Goal: Task Accomplishment & Management: Manage account settings

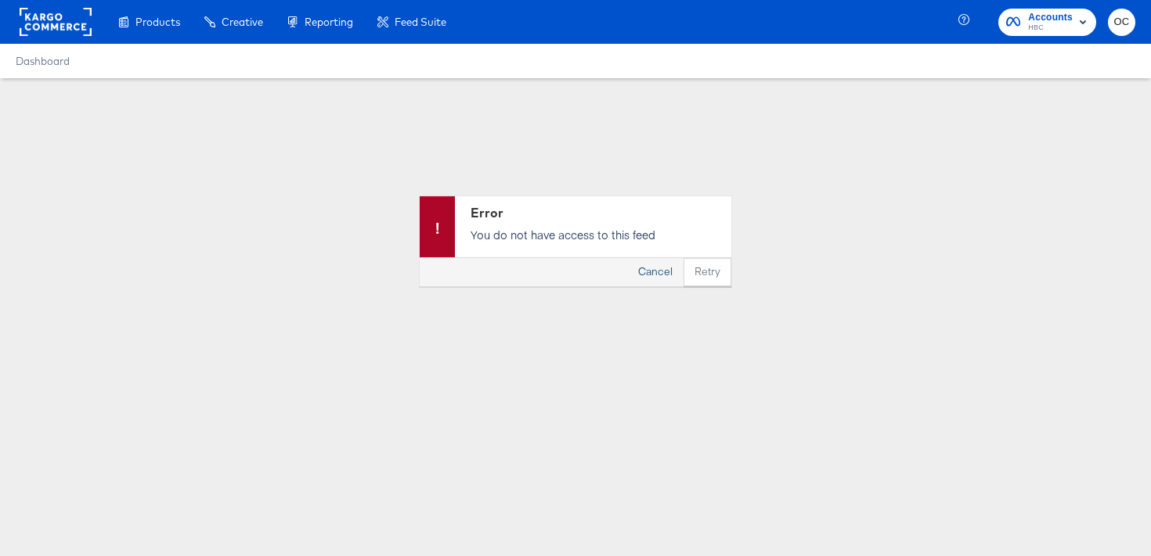
click at [642, 279] on button "Cancel" at bounding box center [655, 272] width 56 height 28
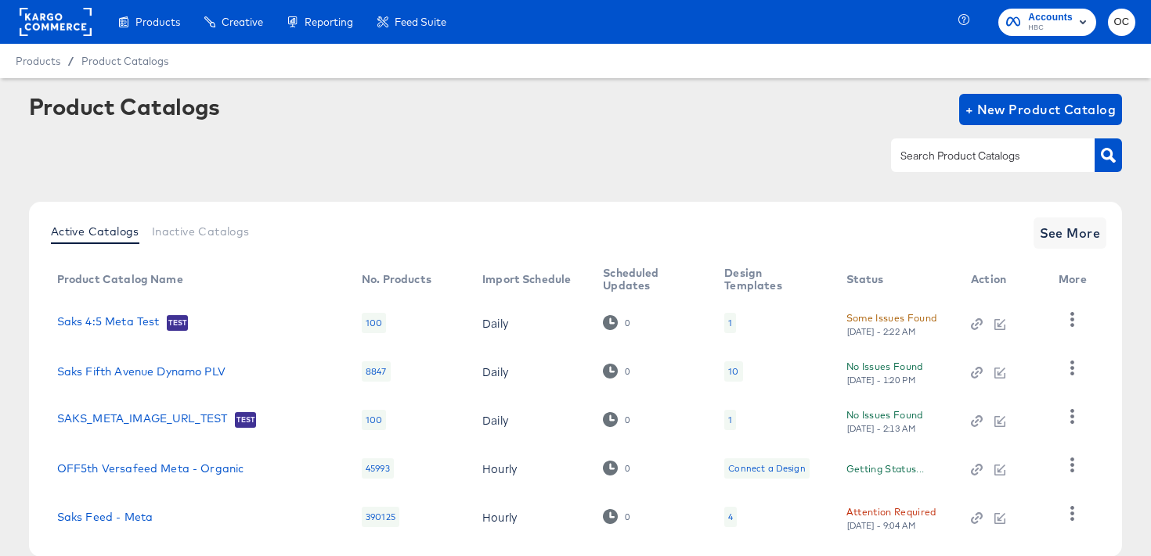
click at [81, 11] on rect at bounding box center [56, 22] width 72 height 28
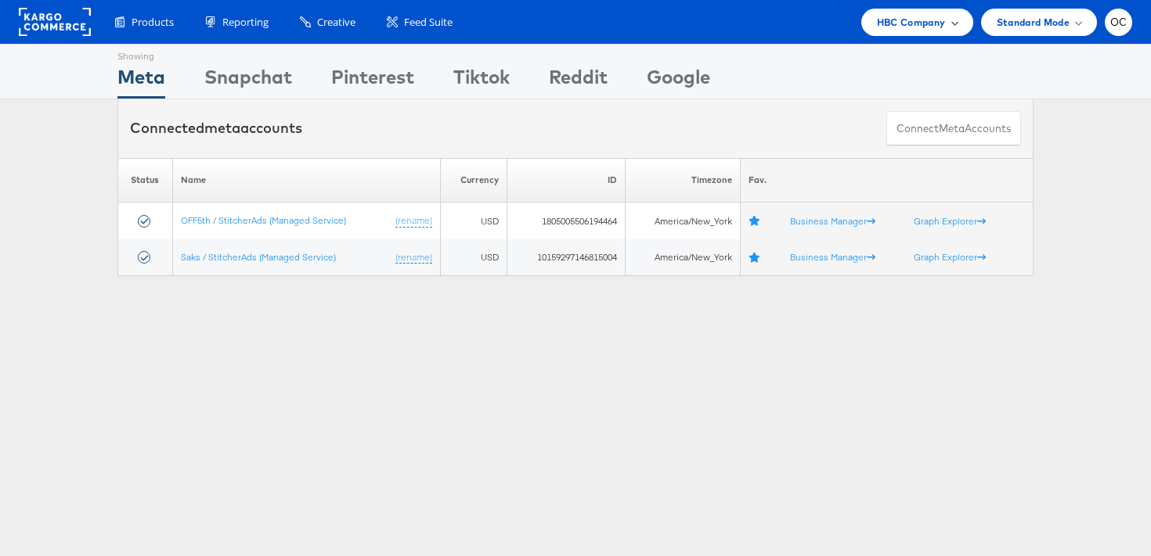
click at [912, 26] on span "HBC Company" at bounding box center [911, 22] width 69 height 16
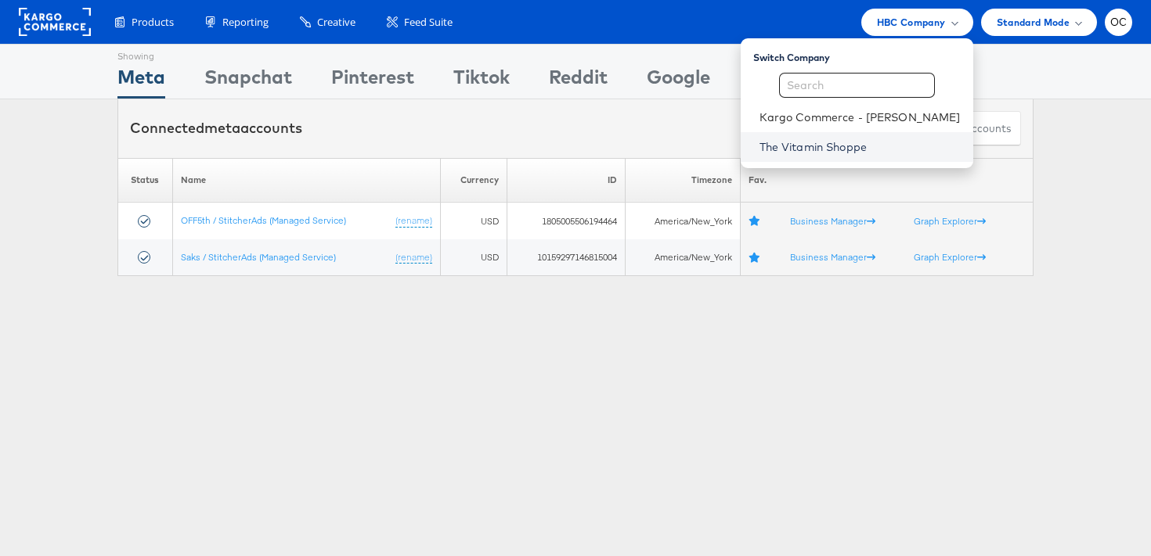
click at [820, 142] on link "The Vitamin Shoppe" at bounding box center [859, 147] width 201 height 16
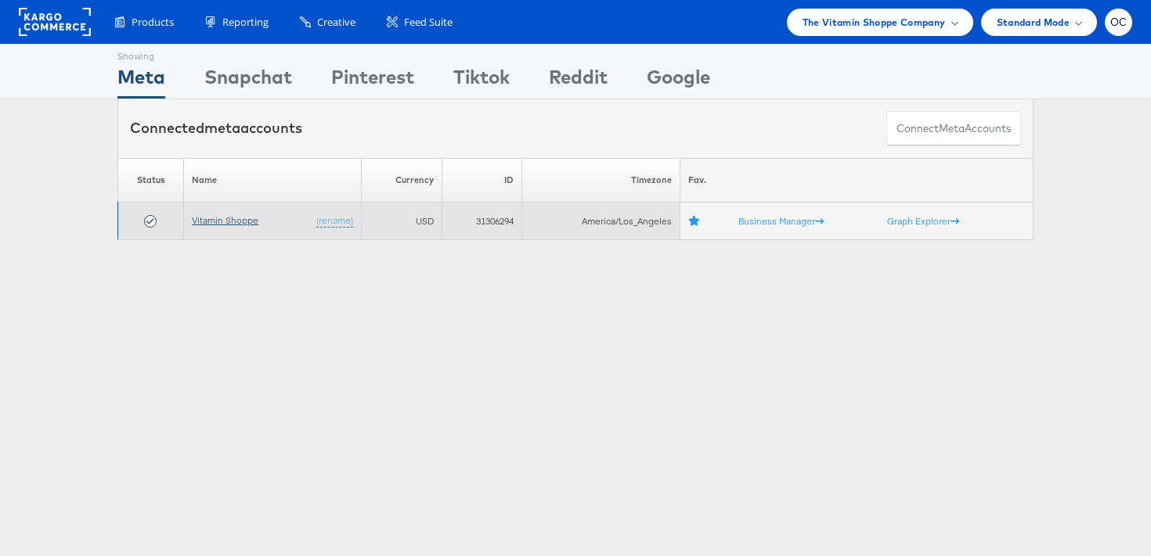
click at [223, 222] on link "Vitamin Shoppe" at bounding box center [225, 220] width 67 height 12
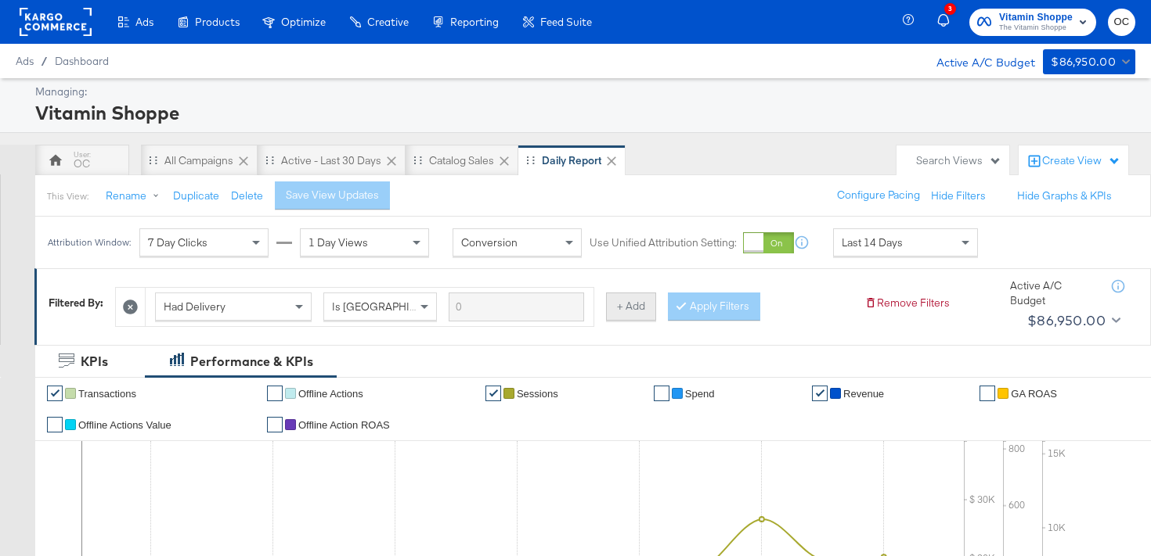
click at [613, 318] on button "+ Add" at bounding box center [631, 307] width 50 height 28
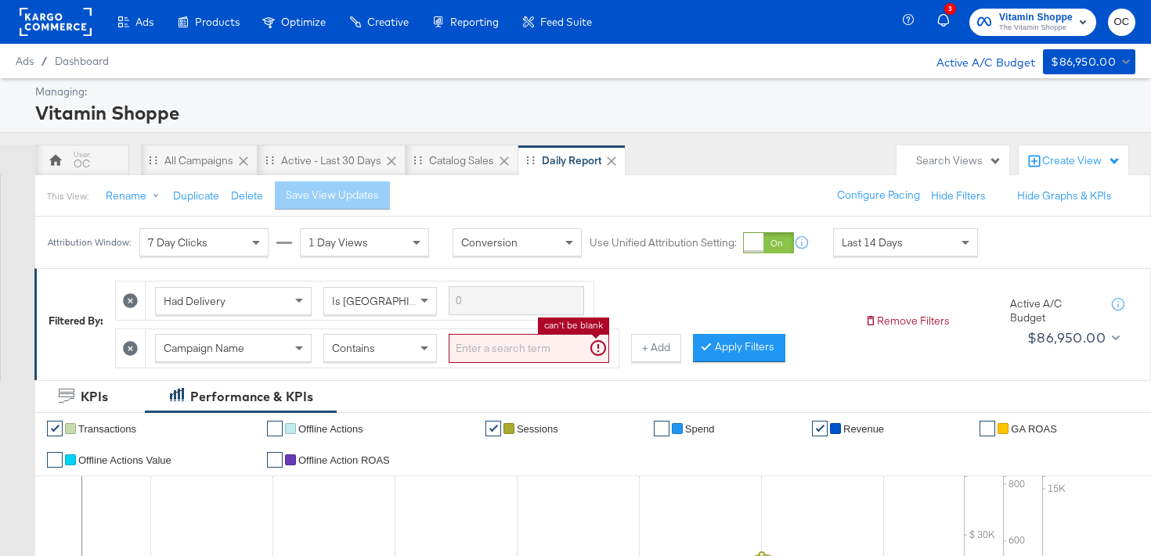
click at [509, 358] on input "search" at bounding box center [528, 348] width 160 height 29
type input "creatine"
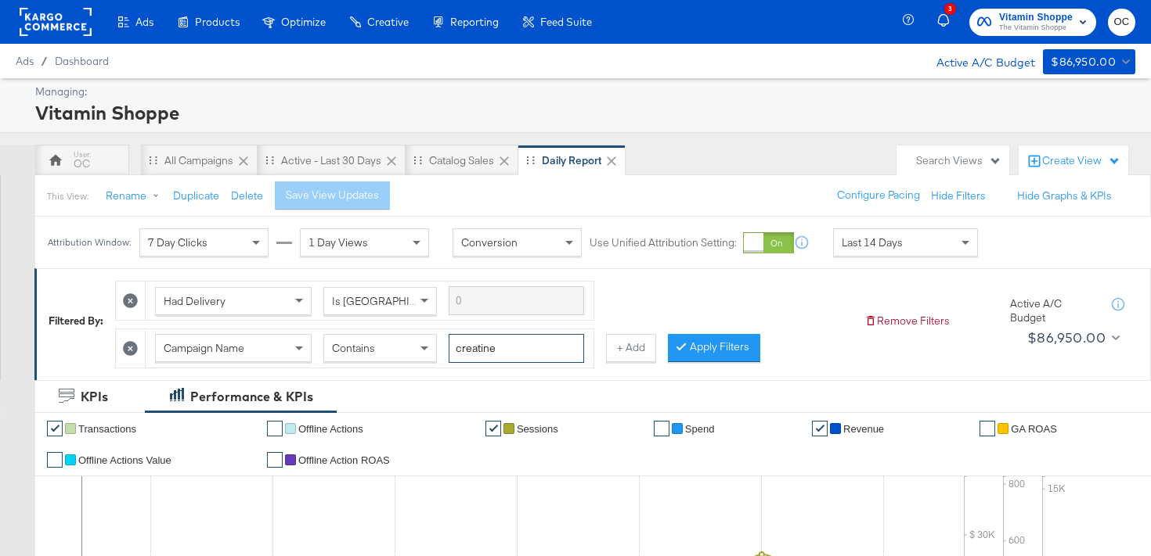
scroll to position [21, 0]
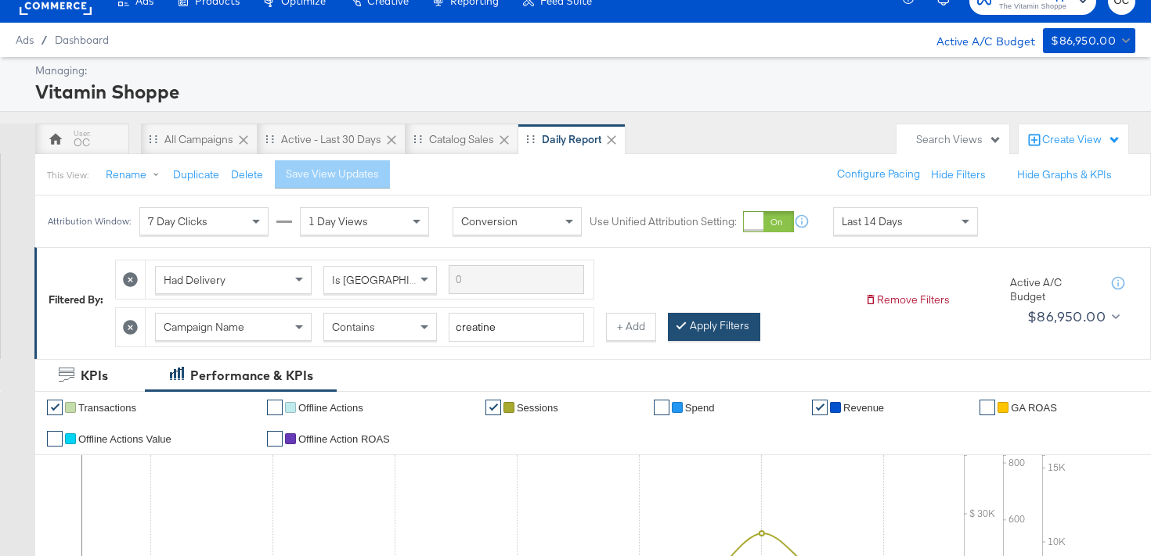
click at [686, 328] on button "Apply Filters" at bounding box center [714, 327] width 92 height 28
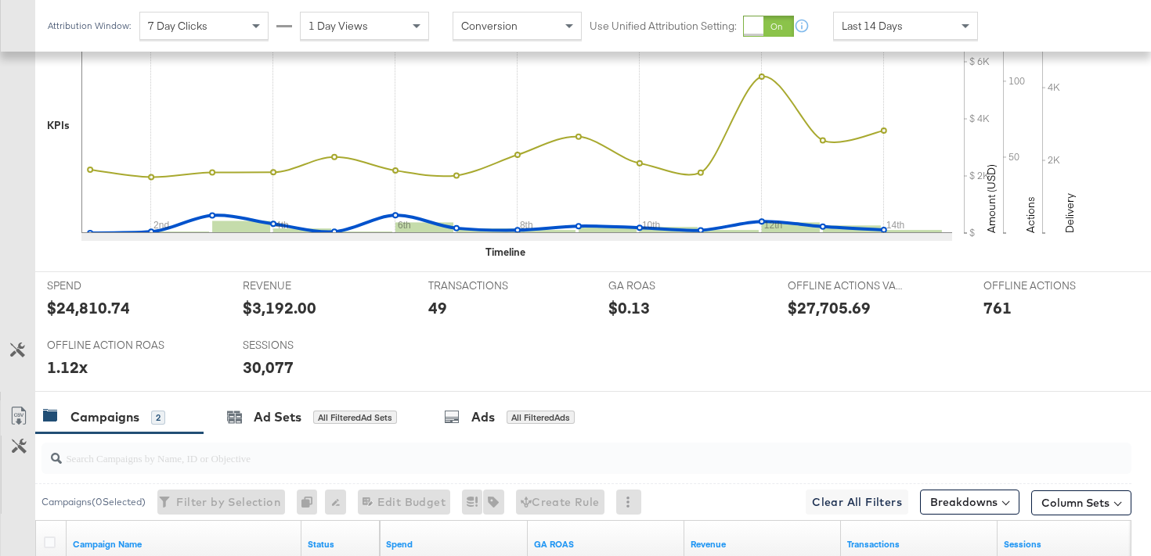
scroll to position [746, 0]
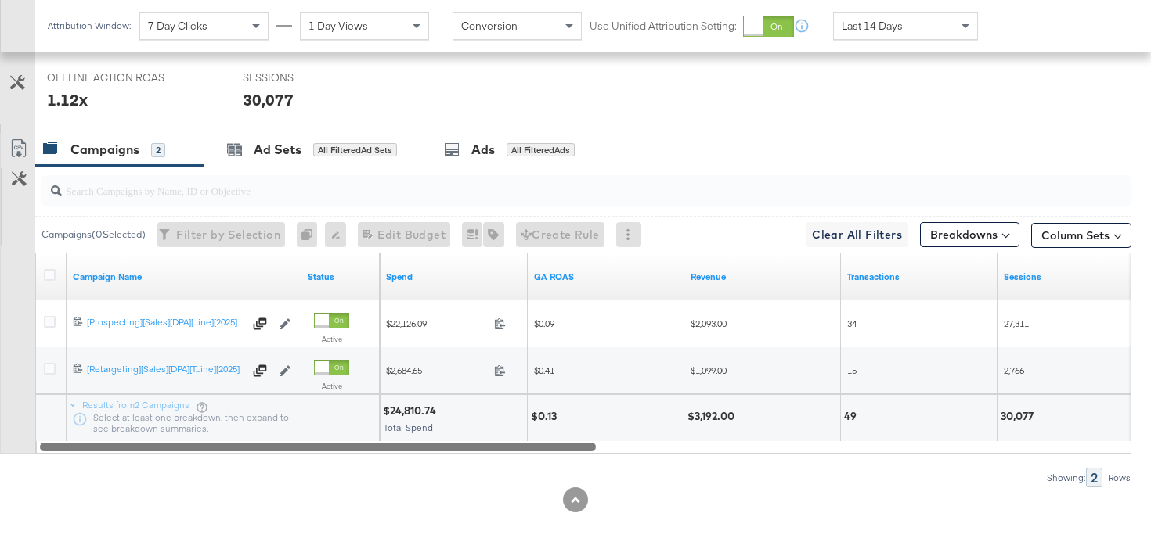
drag, startPoint x: 552, startPoint y: 448, endPoint x: 477, endPoint y: 453, distance: 75.3
click at [477, 454] on div "Campaigns ( 0 Selected) Filter by Selection Filter 0 campaigns 0 Rename 0 campa…" at bounding box center [565, 327] width 1131 height 322
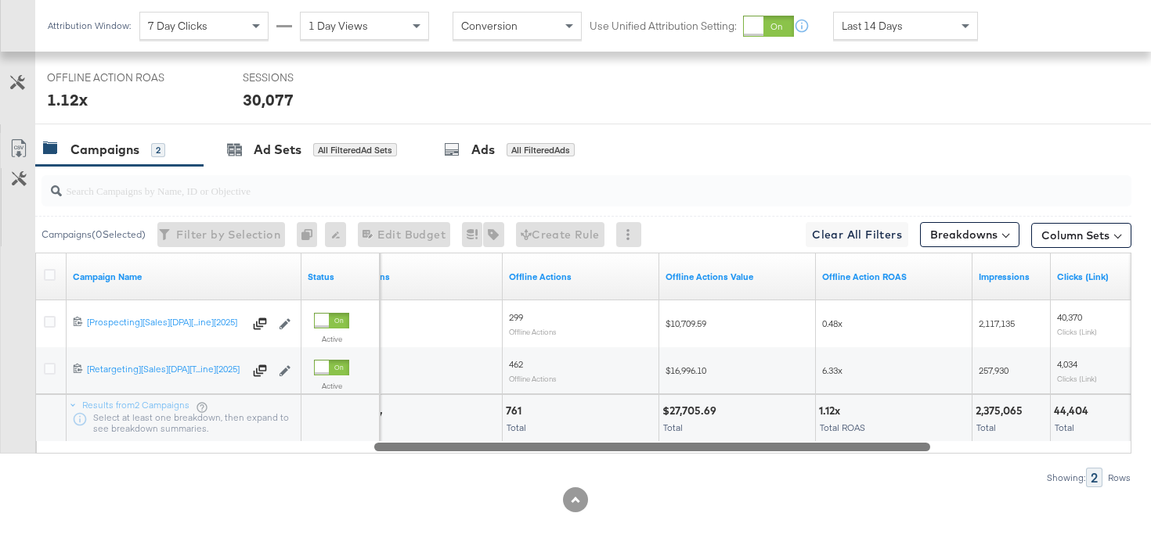
drag, startPoint x: 490, startPoint y: 441, endPoint x: 823, endPoint y: 444, distance: 332.7
click at [823, 444] on div at bounding box center [652, 446] width 556 height 13
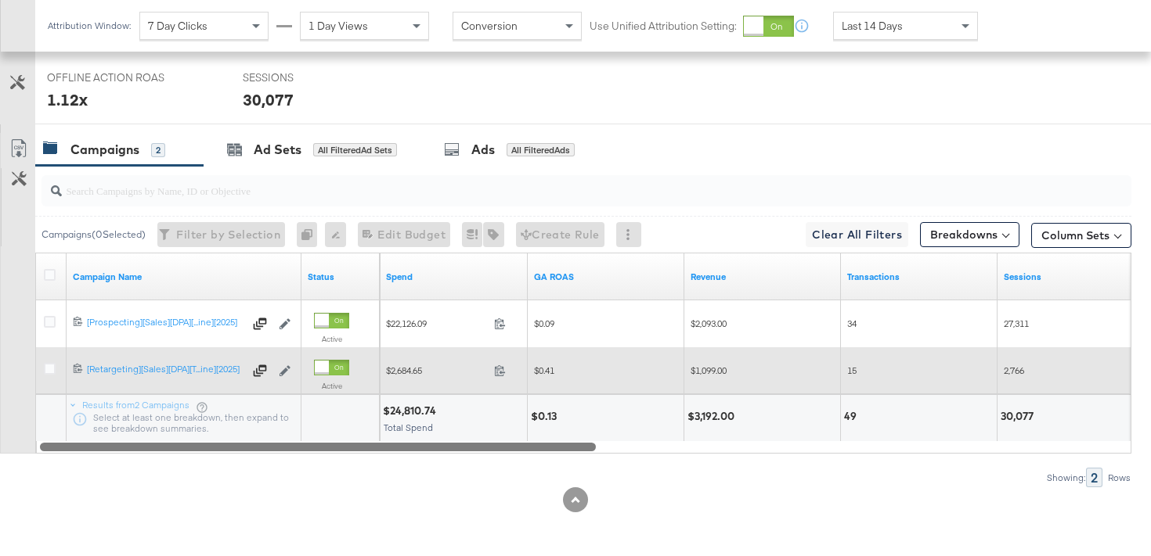
drag, startPoint x: 817, startPoint y: 445, endPoint x: 387, endPoint y: 378, distance: 434.8
click at [387, 379] on div "Campaign Name Status Spend GA ROAS Revenue Transactions Sessions [CREDIT_CARD_N…" at bounding box center [583, 353] width 1096 height 201
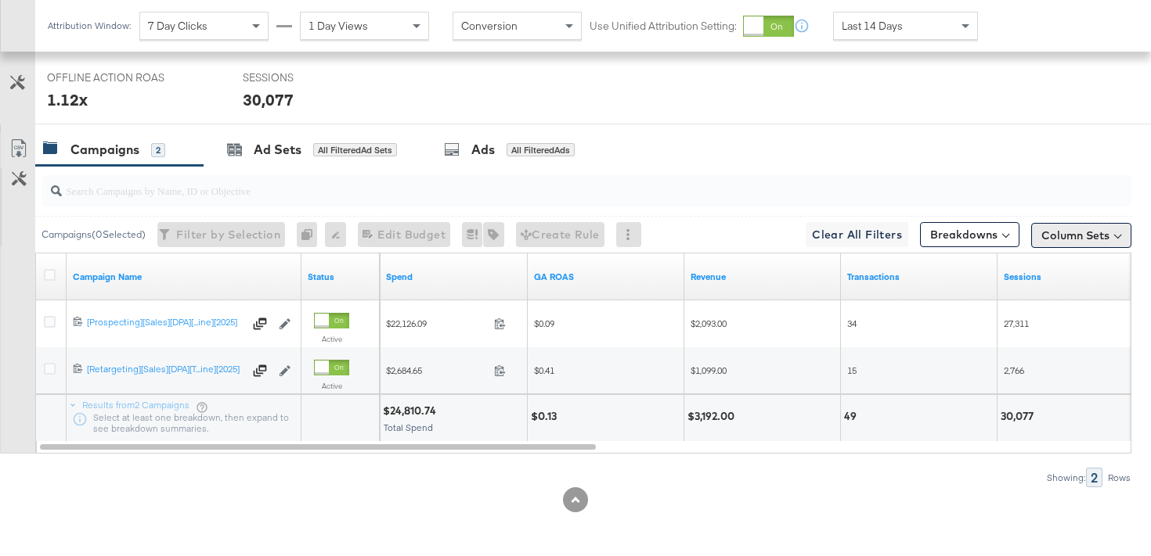
click at [1056, 230] on button "Column Sets" at bounding box center [1081, 235] width 100 height 25
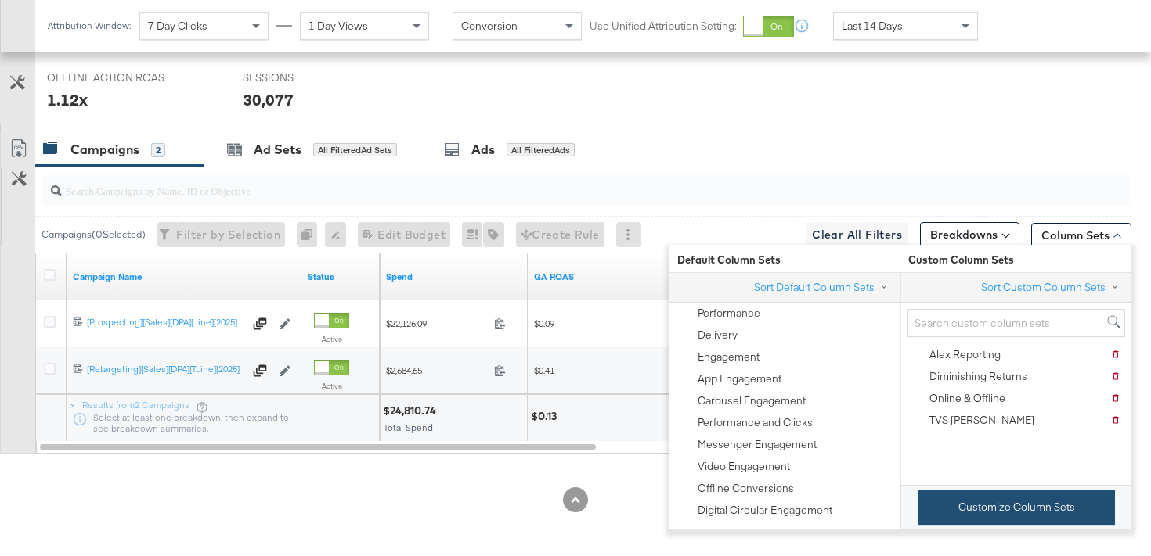
click at [950, 517] on button "Customize Column Sets" at bounding box center [1016, 507] width 196 height 35
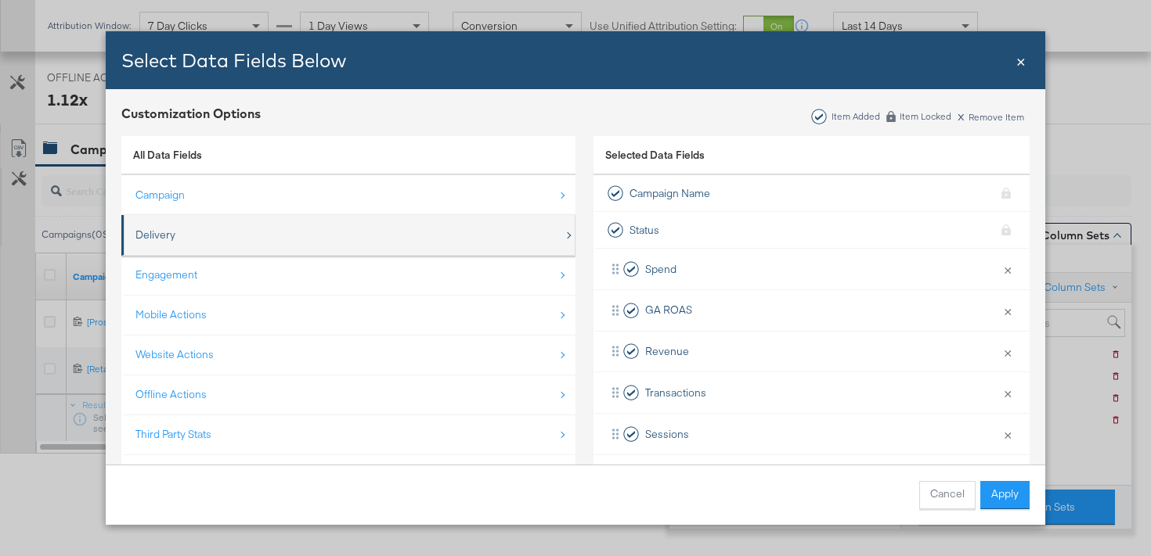
click at [458, 247] on div "Delivery" at bounding box center [349, 235] width 428 height 32
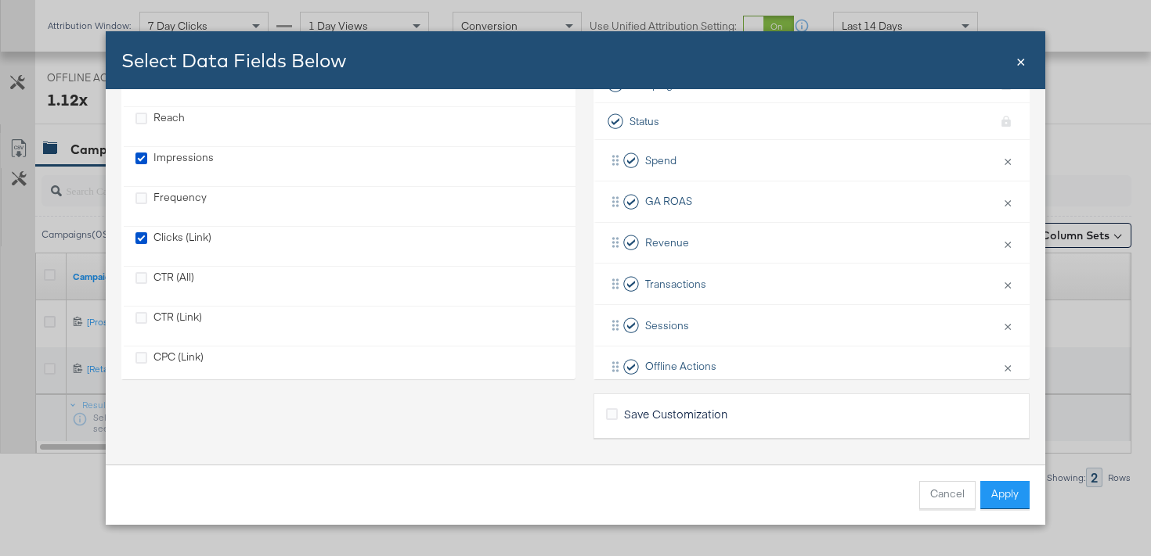
scroll to position [0, 0]
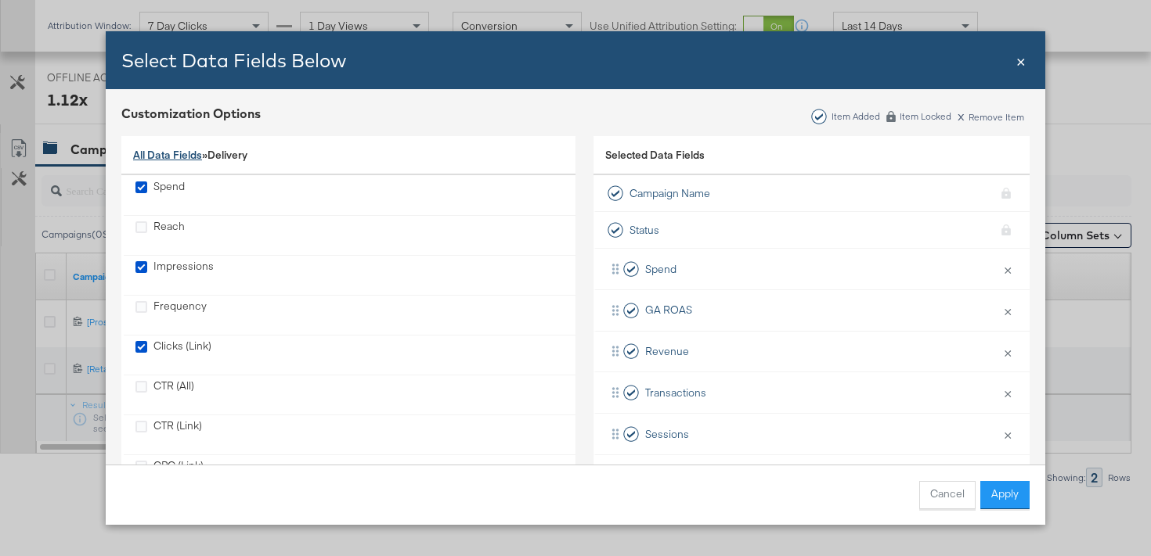
click at [182, 151] on link "All Data Fields" at bounding box center [167, 155] width 69 height 14
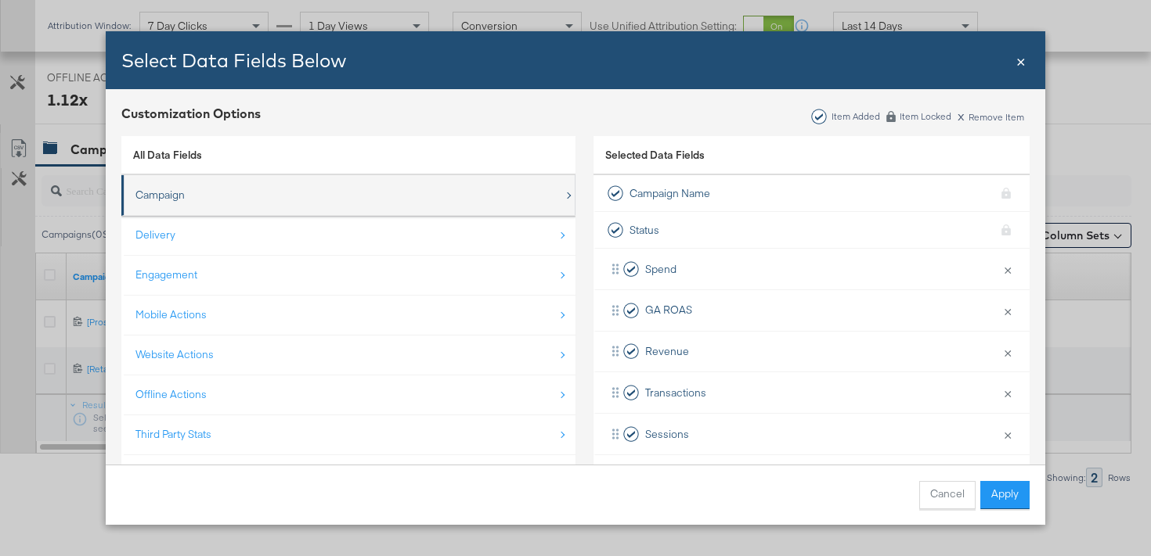
click at [225, 207] on div "Campaign" at bounding box center [349, 195] width 428 height 32
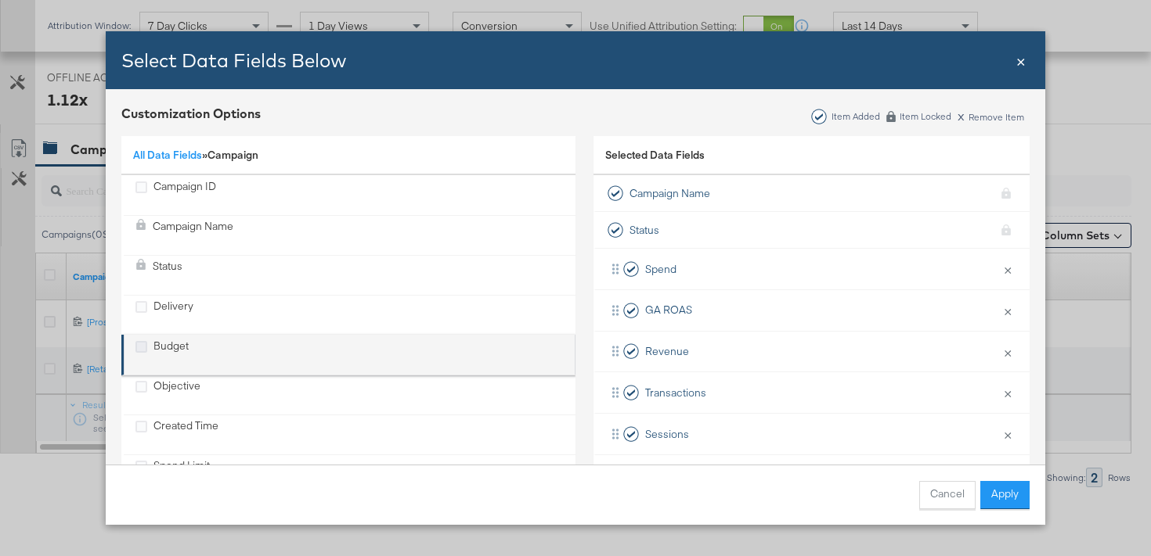
click at [142, 346] on icon "Budget" at bounding box center [141, 347] width 12 height 12
click at [0, 0] on input "Budget" at bounding box center [0, 0] width 0 height 0
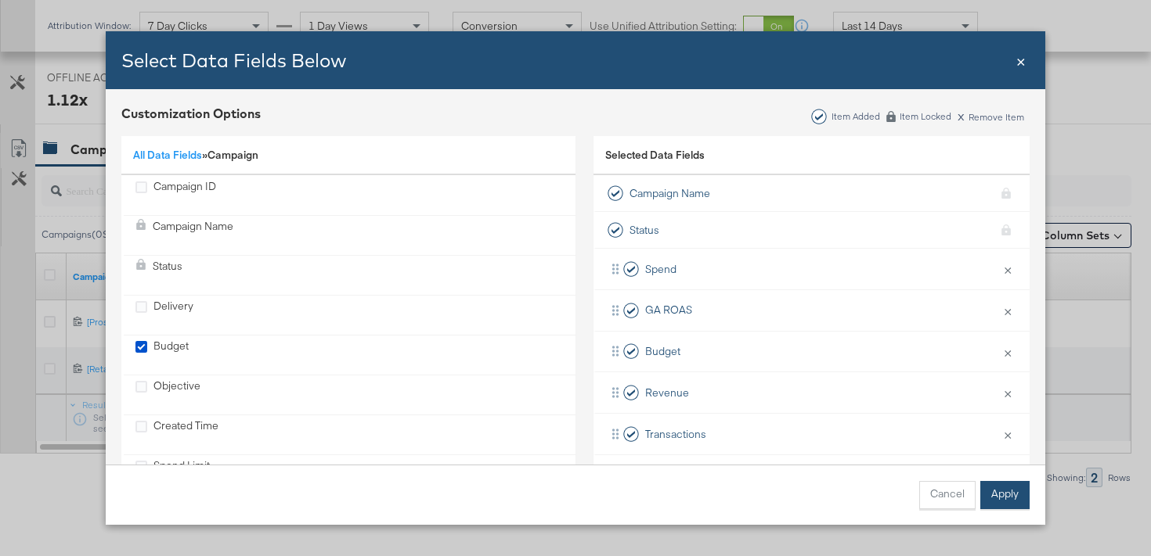
click at [1014, 496] on button "Apply" at bounding box center [1004, 495] width 49 height 28
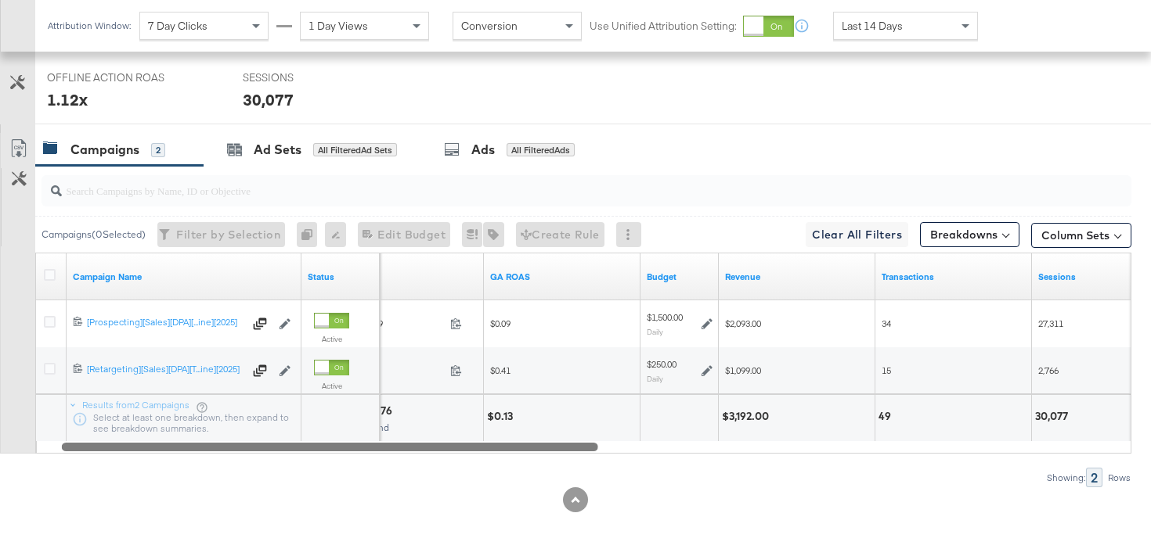
drag, startPoint x: 503, startPoint y: 448, endPoint x: 402, endPoint y: 466, distance: 102.4
click at [402, 466] on div "Campaigns ( 0 Selected) Filter by Selection Filter 0 campaigns 0 Rename 0 campa…" at bounding box center [565, 327] width 1131 height 322
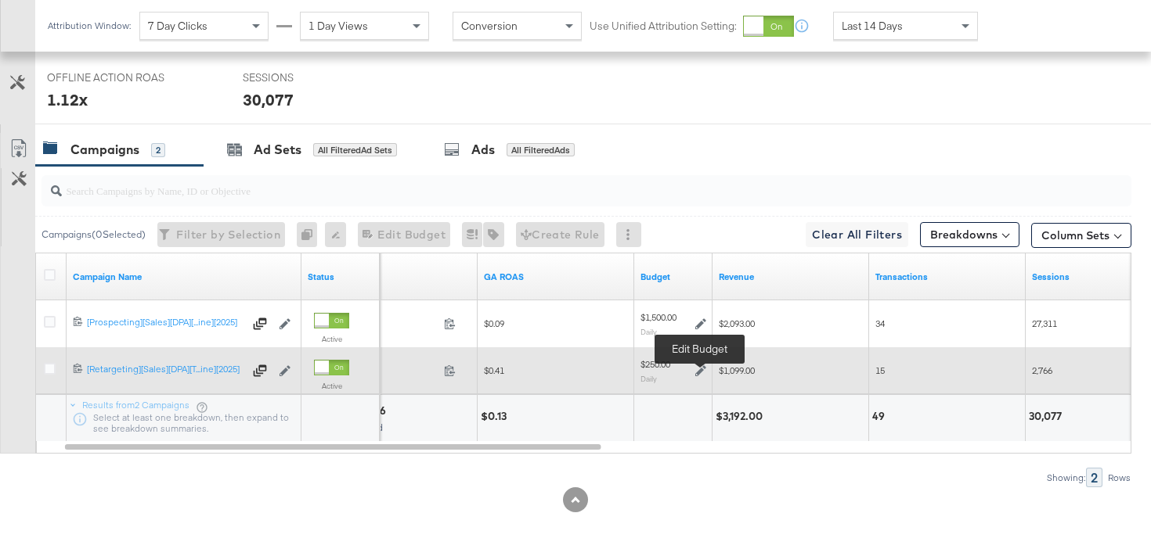
click at [700, 367] on icon at bounding box center [700, 371] width 11 height 11
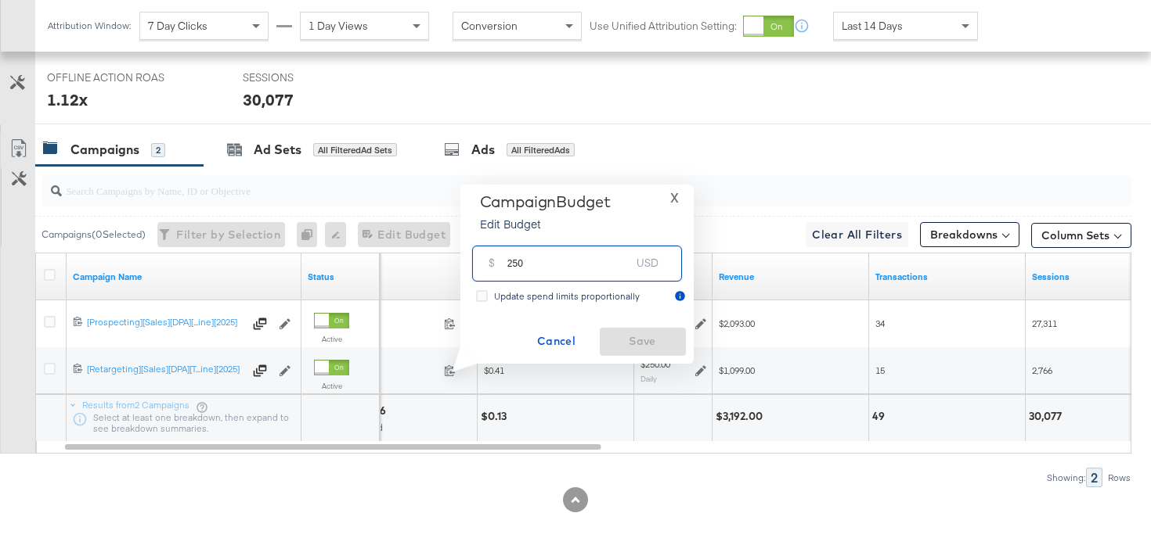
drag, startPoint x: 517, startPoint y: 264, endPoint x: 489, endPoint y: 264, distance: 27.4
click at [489, 264] on div "$ 250 USD" at bounding box center [577, 263] width 210 height 35
type input "340"
click at [625, 346] on span "Save" at bounding box center [643, 342] width 74 height 20
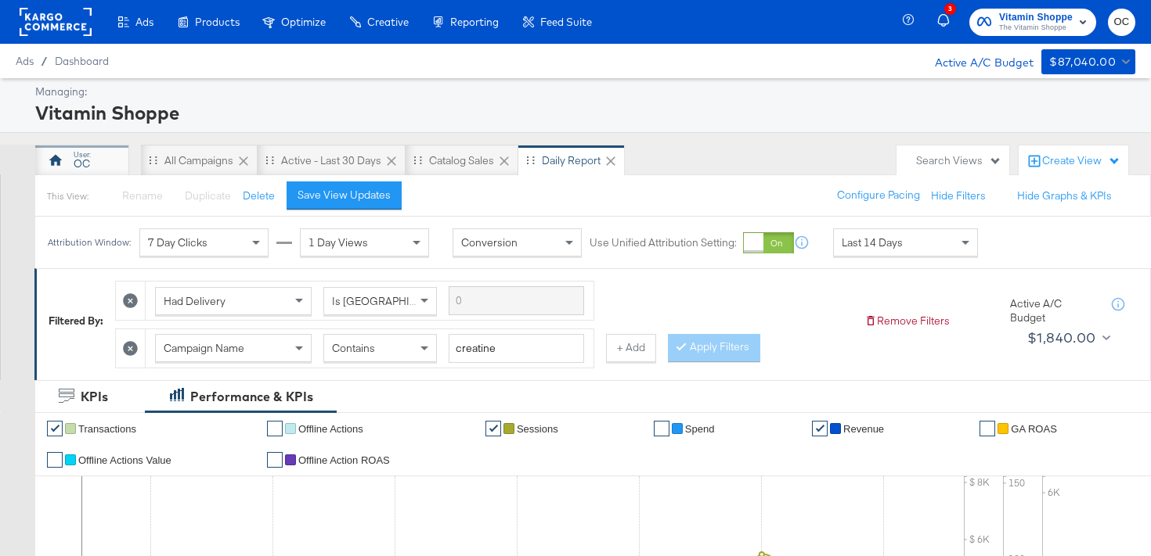
click at [98, 170] on div "OC" at bounding box center [82, 160] width 94 height 31
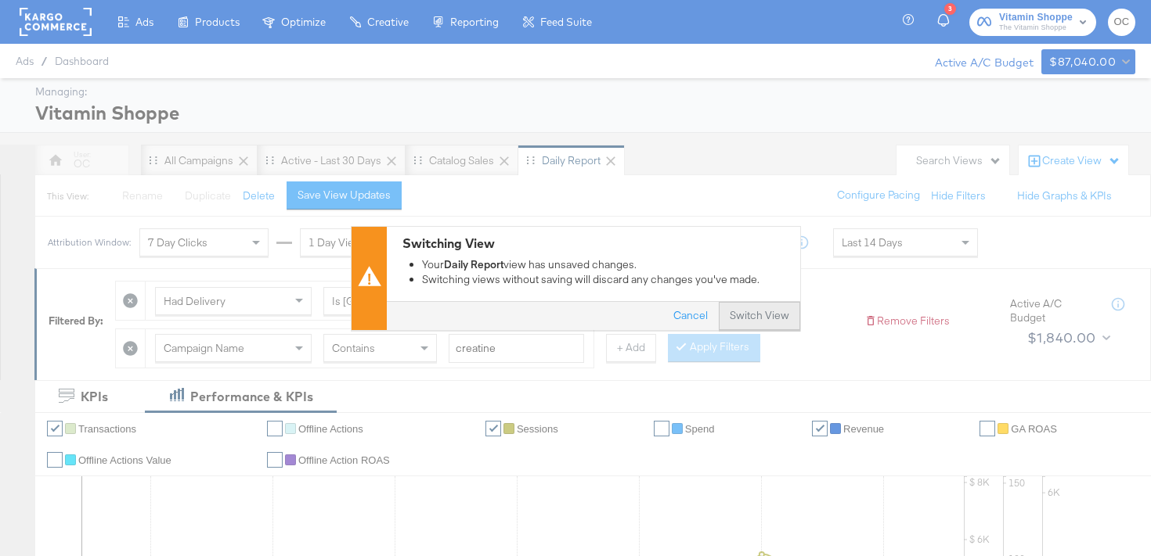
click at [771, 315] on button "Switch View" at bounding box center [759, 316] width 81 height 28
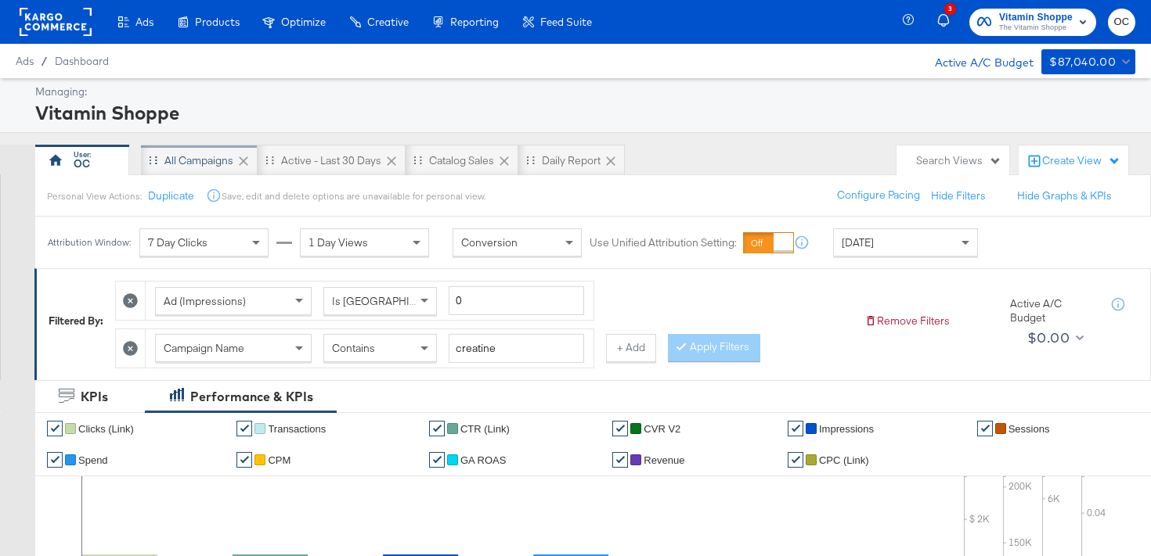
click at [187, 164] on div "All Campaigns" at bounding box center [198, 160] width 69 height 15
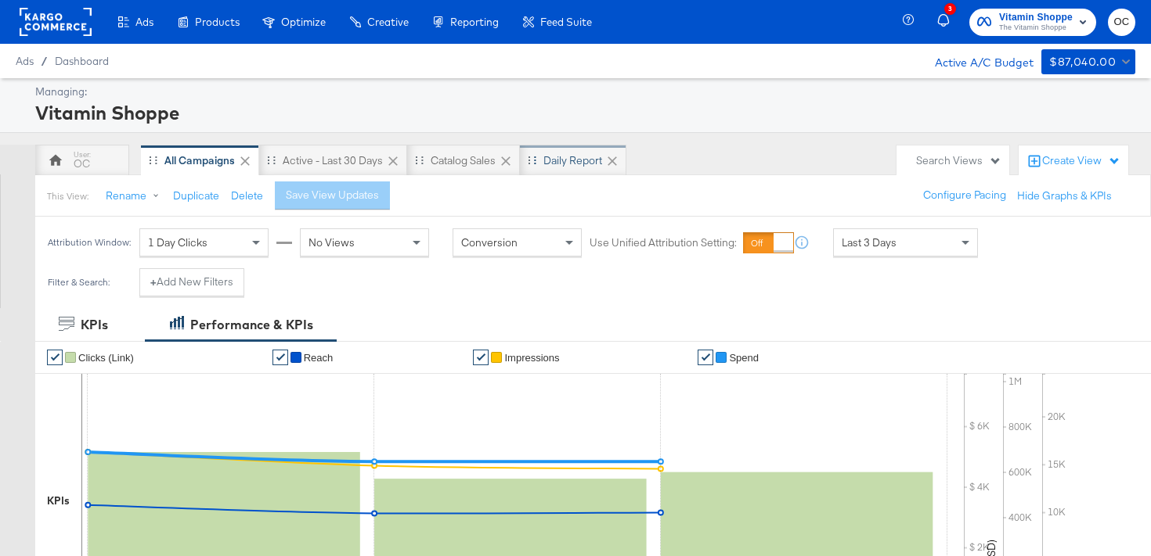
click at [570, 160] on div "Daily Report" at bounding box center [572, 160] width 59 height 15
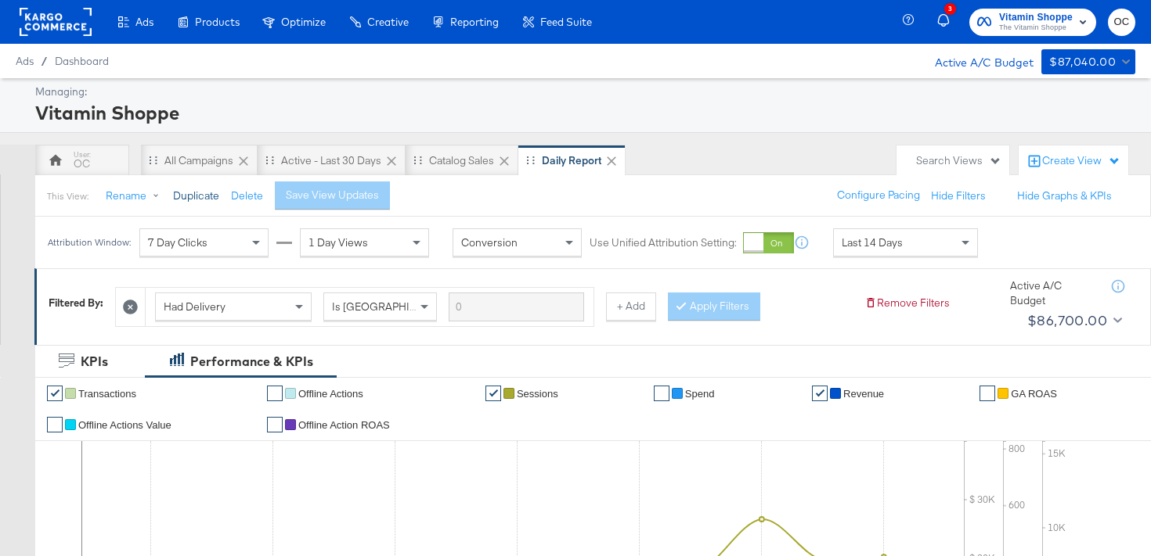
click at [201, 198] on button "Duplicate" at bounding box center [196, 196] width 46 height 15
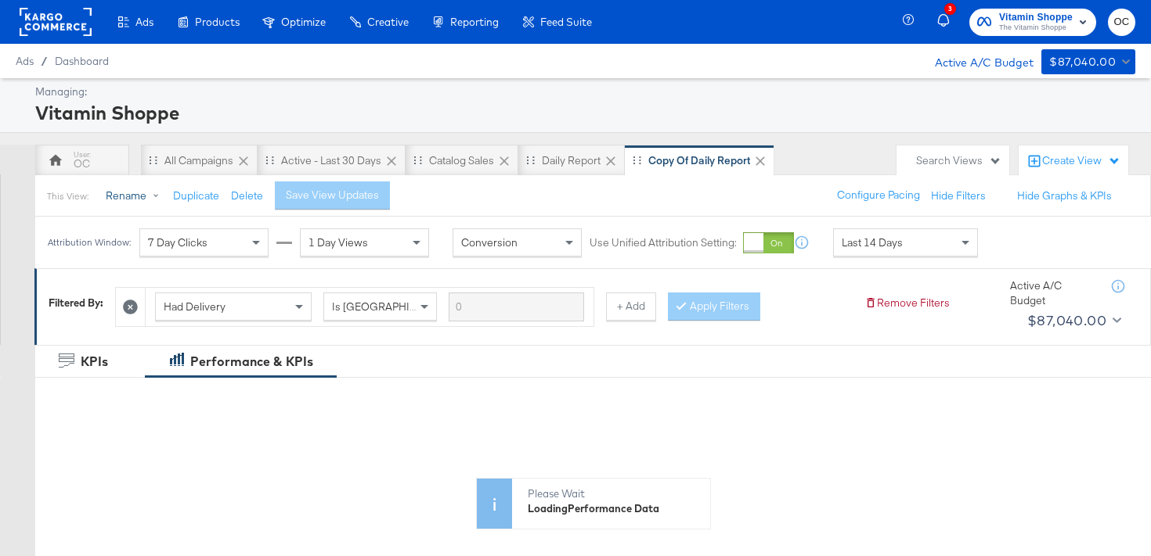
click at [148, 187] on button "Rename" at bounding box center [135, 196] width 81 height 28
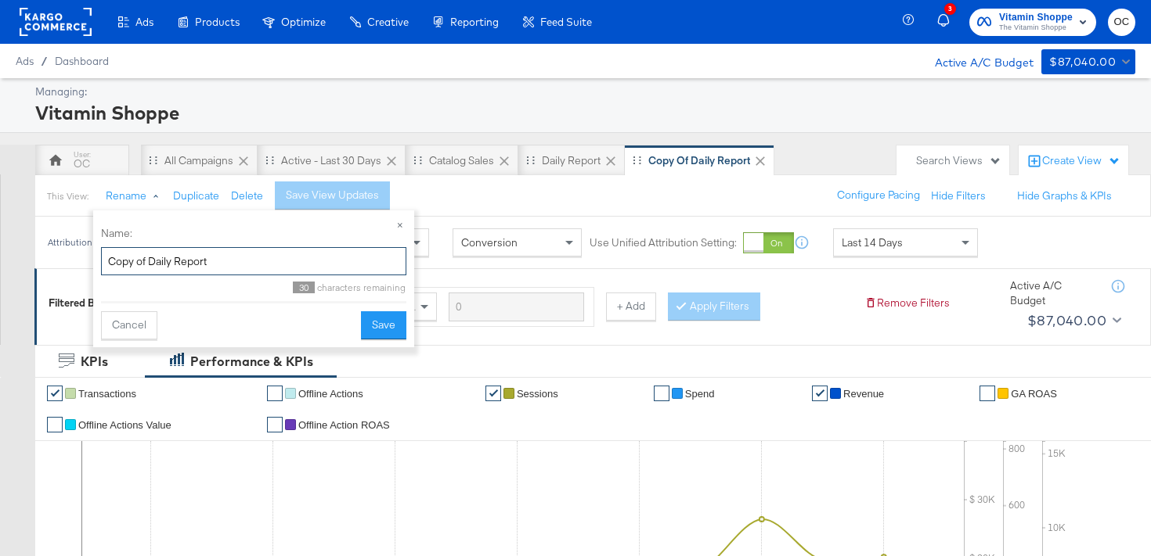
drag, startPoint x: 225, startPoint y: 268, endPoint x: 51, endPoint y: 261, distance: 174.7
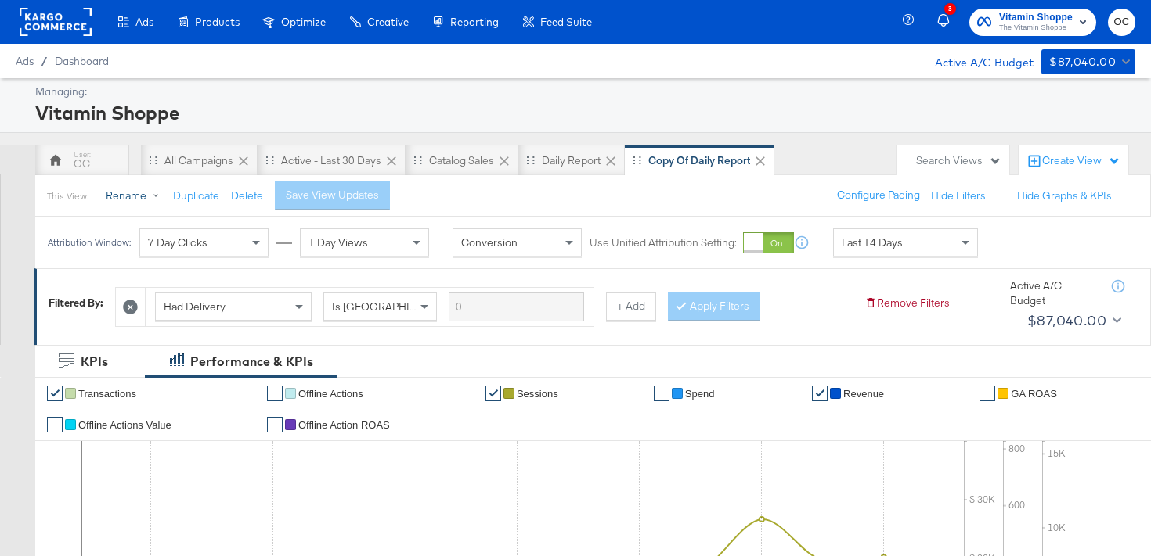
click at [151, 194] on button "Rename" at bounding box center [135, 196] width 81 height 28
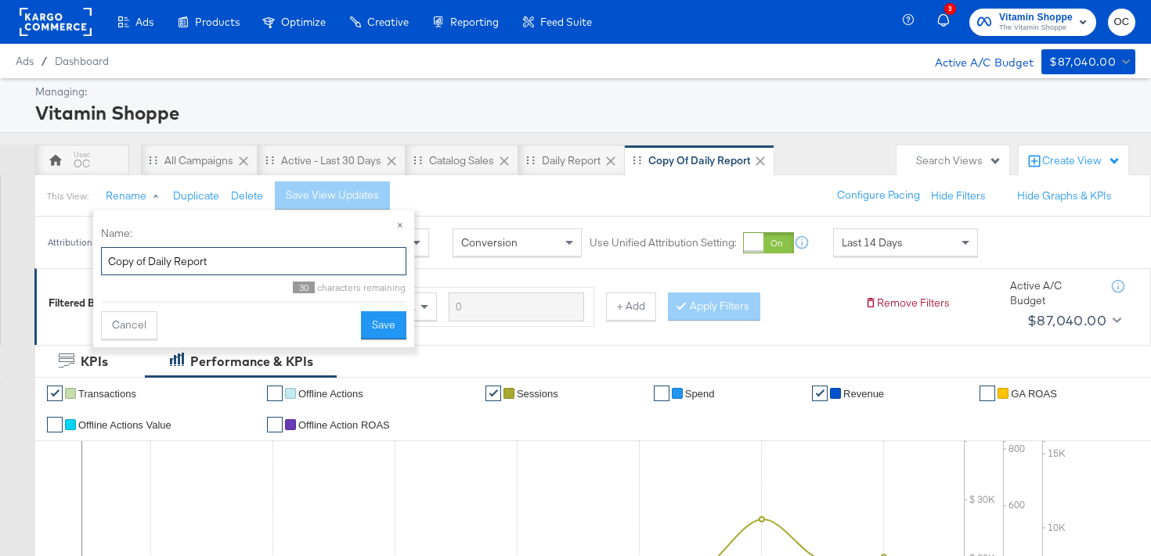
drag, startPoint x: 230, startPoint y: 267, endPoint x: 91, endPoint y: 262, distance: 139.4
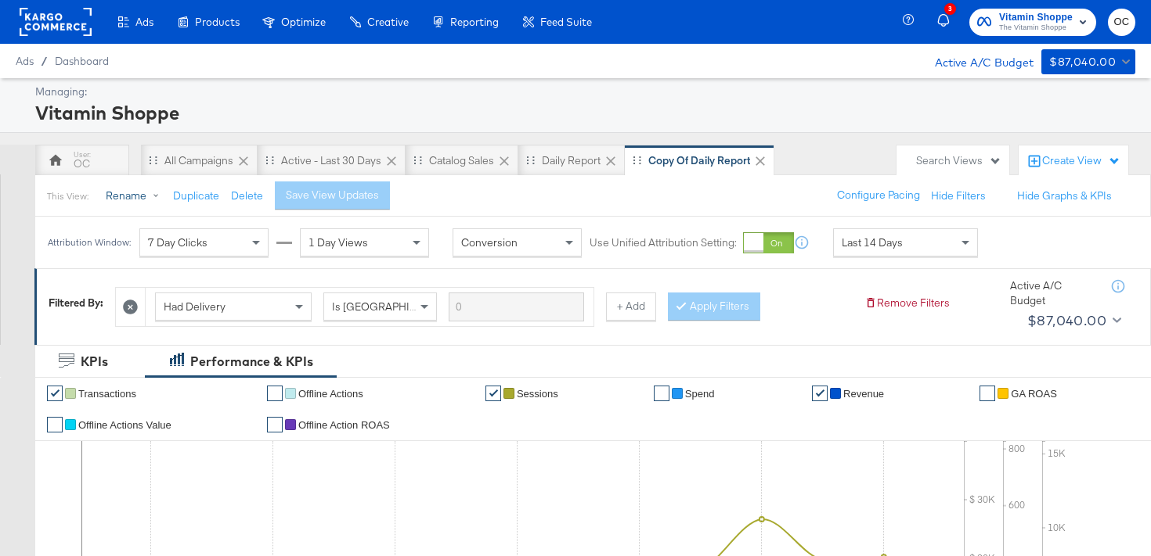
click at [143, 190] on button "Rename" at bounding box center [135, 196] width 81 height 28
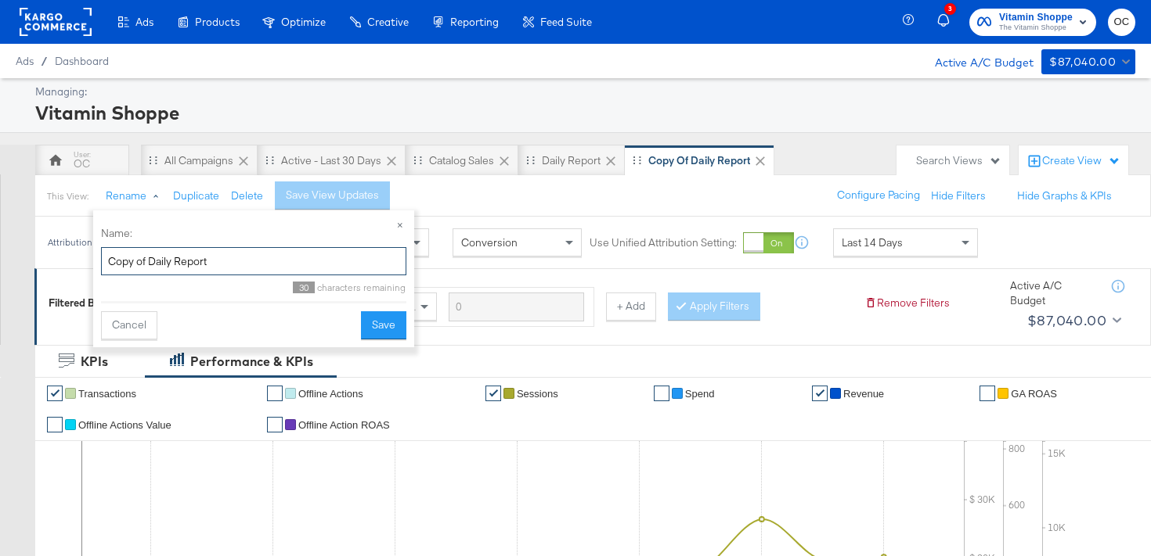
drag, startPoint x: 171, startPoint y: 266, endPoint x: 83, endPoint y: 269, distance: 88.5
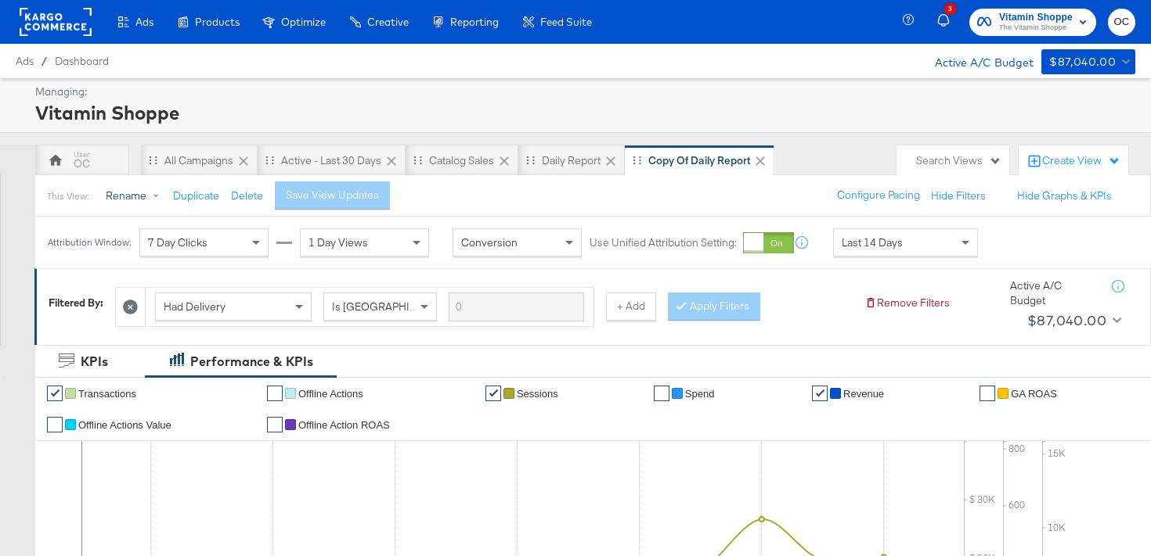
click at [142, 191] on button "Rename" at bounding box center [135, 196] width 81 height 28
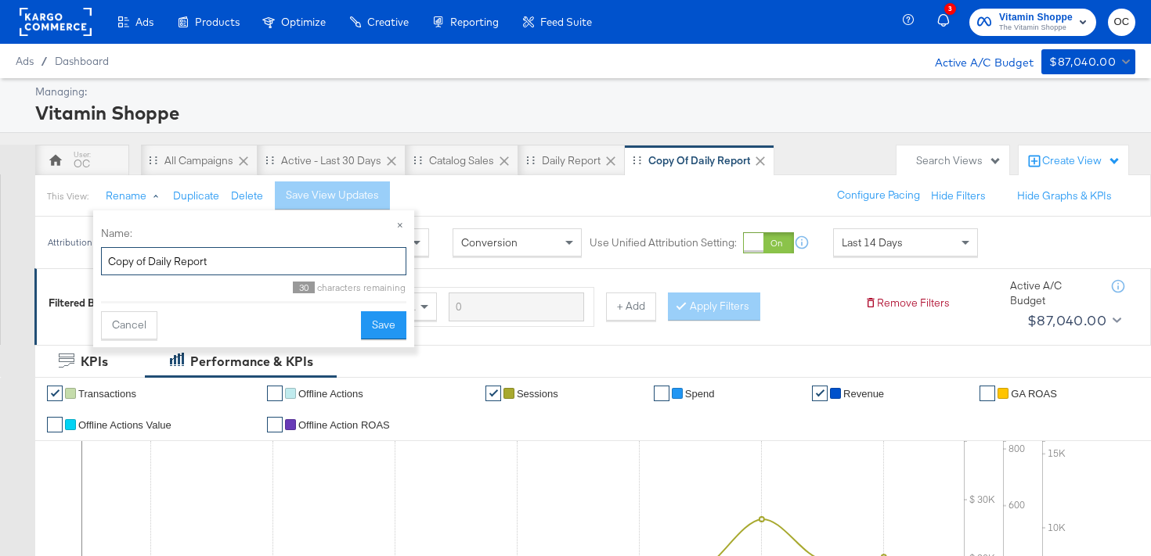
click at [109, 264] on input "Copy of Daily Report" at bounding box center [253, 261] width 305 height 29
drag, startPoint x: 351, startPoint y: 265, endPoint x: 210, endPoint y: 264, distance: 140.9
click at [210, 264] on input "Olivia Weekly Report Copy of Daily Report" at bounding box center [253, 261] width 305 height 29
type input "Olivia Weekly Report"
click at [382, 326] on button "Save" at bounding box center [383, 326] width 45 height 28
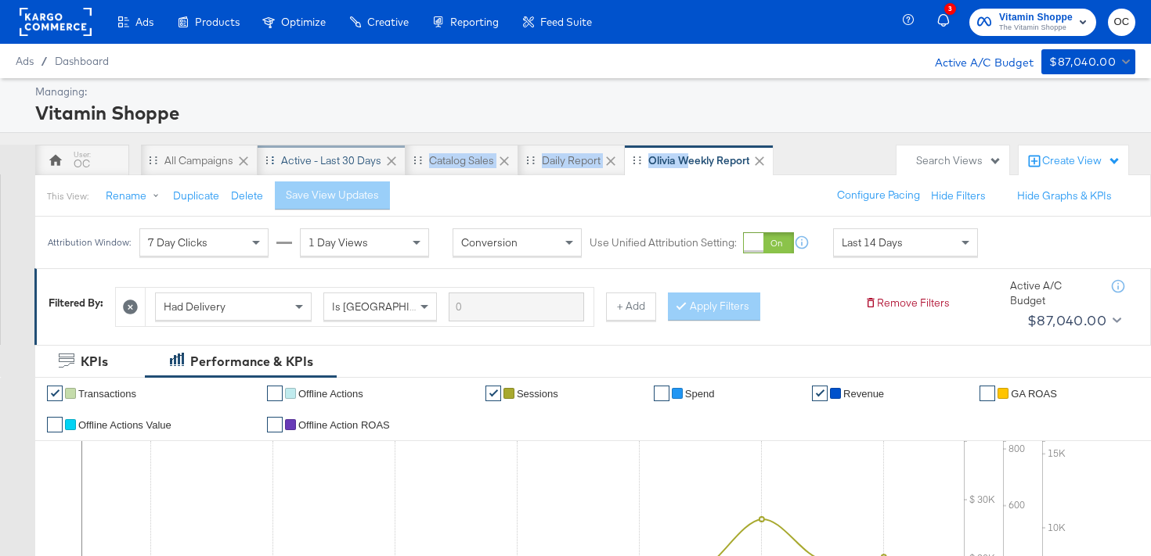
drag, startPoint x: 690, startPoint y: 162, endPoint x: 291, endPoint y: 171, distance: 398.5
click at [291, 172] on div "OC All Campaigns Active - Last 30 Days Catalog Sales Daily Report Olivia Weekly…" at bounding box center [461, 160] width 853 height 31
drag, startPoint x: 724, startPoint y: 164, endPoint x: 675, endPoint y: 160, distance: 48.7
click at [675, 160] on div "Olivia Weekly Report" at bounding box center [698, 160] width 101 height 15
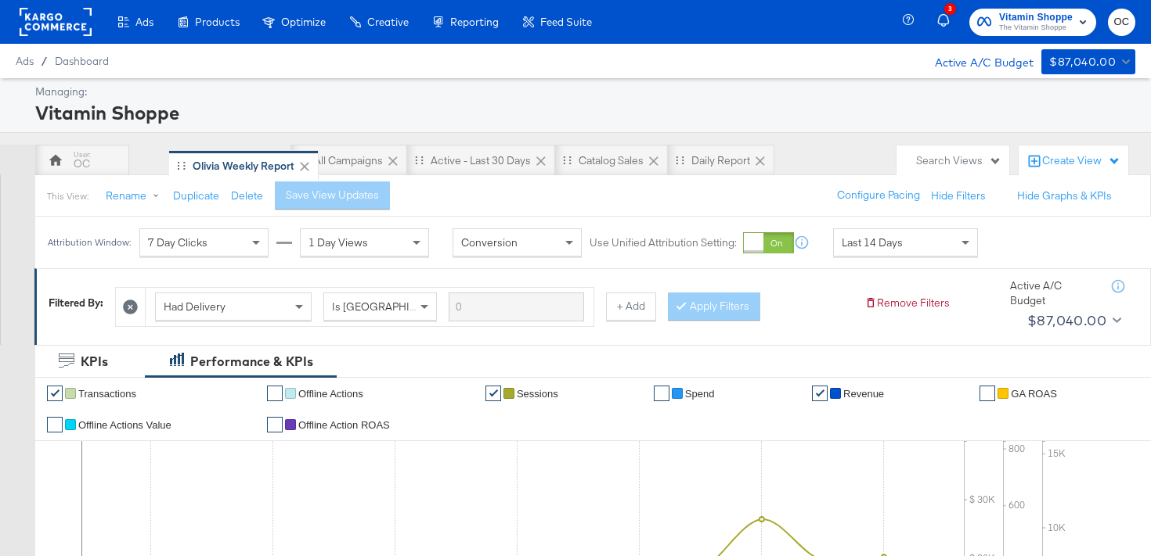
drag, startPoint x: 641, startPoint y: 157, endPoint x: 178, endPoint y: 162, distance: 463.4
click at [178, 162] on div "OC All Campaigns Active - Last 30 Days Catalog Sales Daily Report Olivia Weekly…" at bounding box center [461, 160] width 853 height 31
click at [732, 87] on div "Managing:" at bounding box center [583, 92] width 1096 height 15
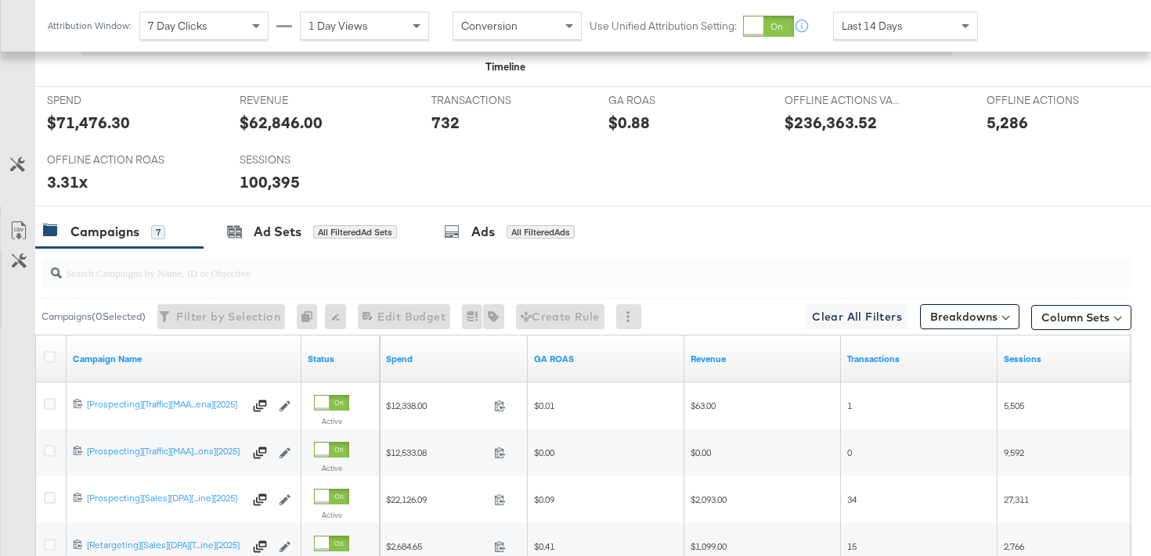
scroll to position [625, 0]
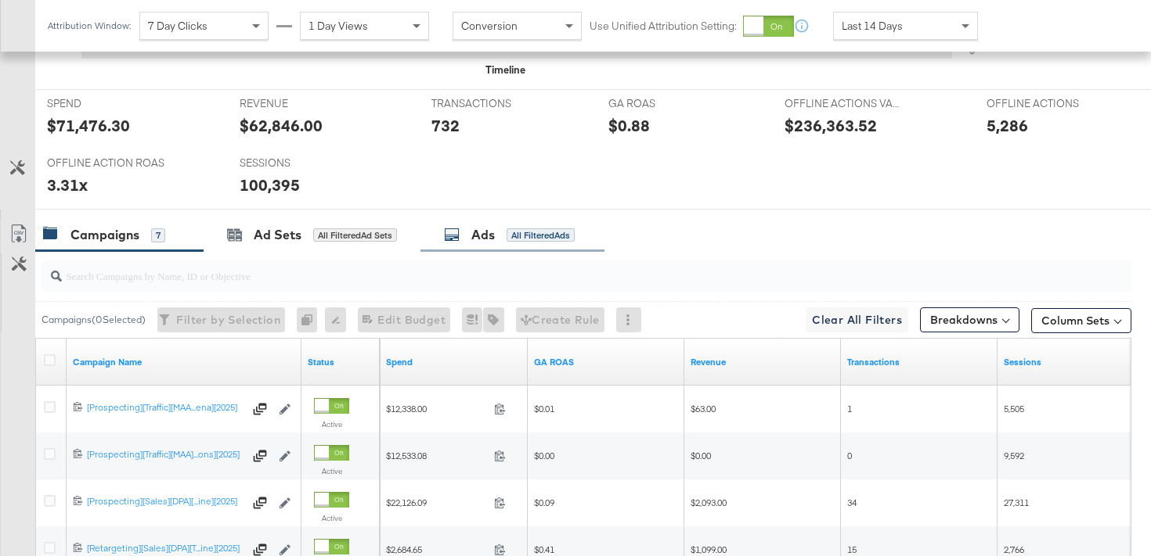
click at [466, 230] on div "Ads All Filtered Ads" at bounding box center [509, 235] width 131 height 18
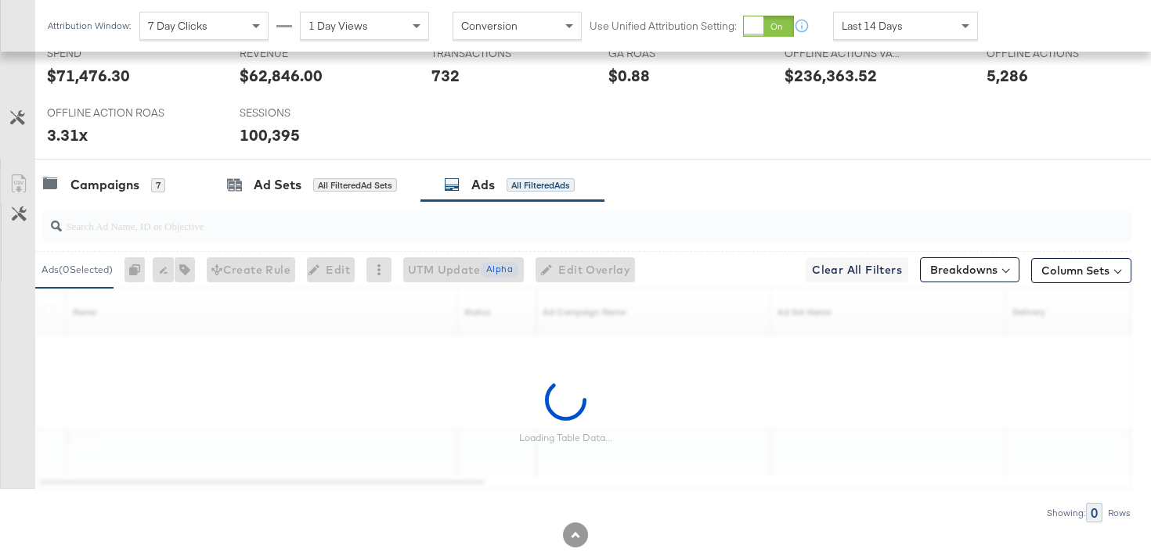
scroll to position [711, 0]
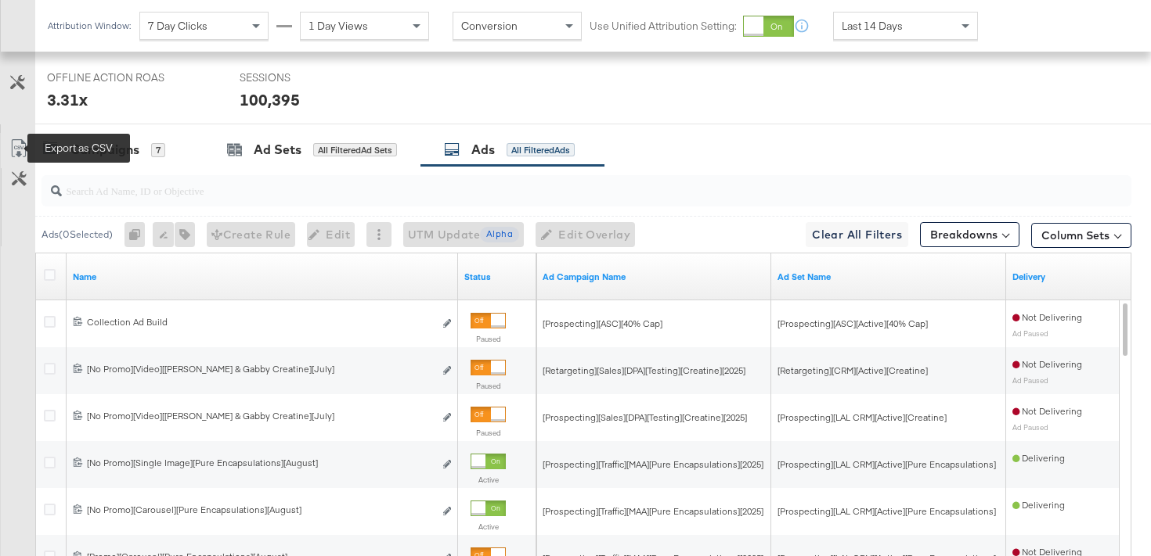
click at [23, 152] on icon at bounding box center [18, 148] width 19 height 19
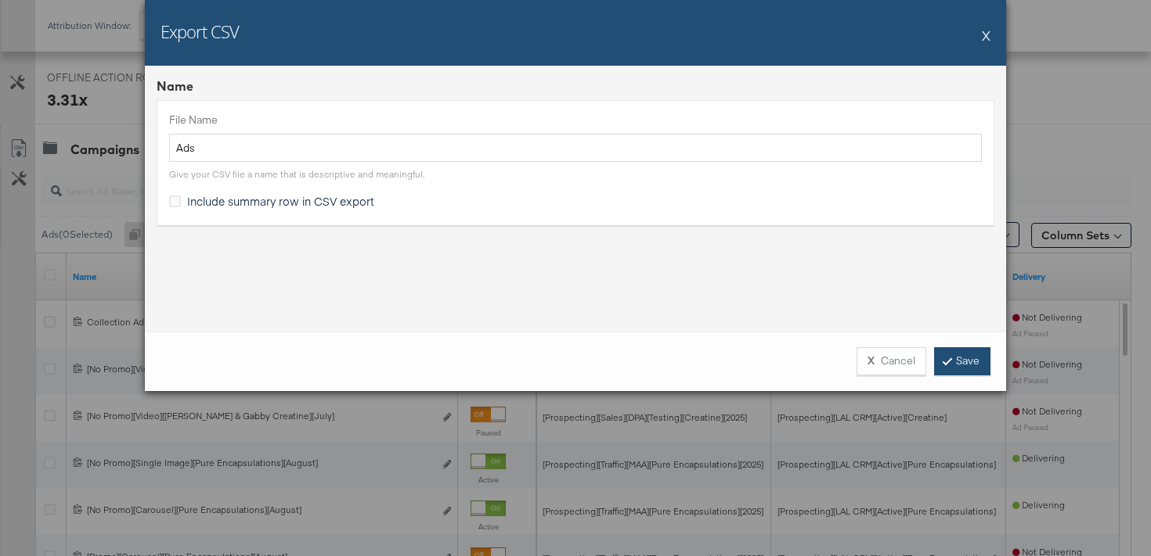
click at [961, 362] on link "Save" at bounding box center [962, 362] width 56 height 28
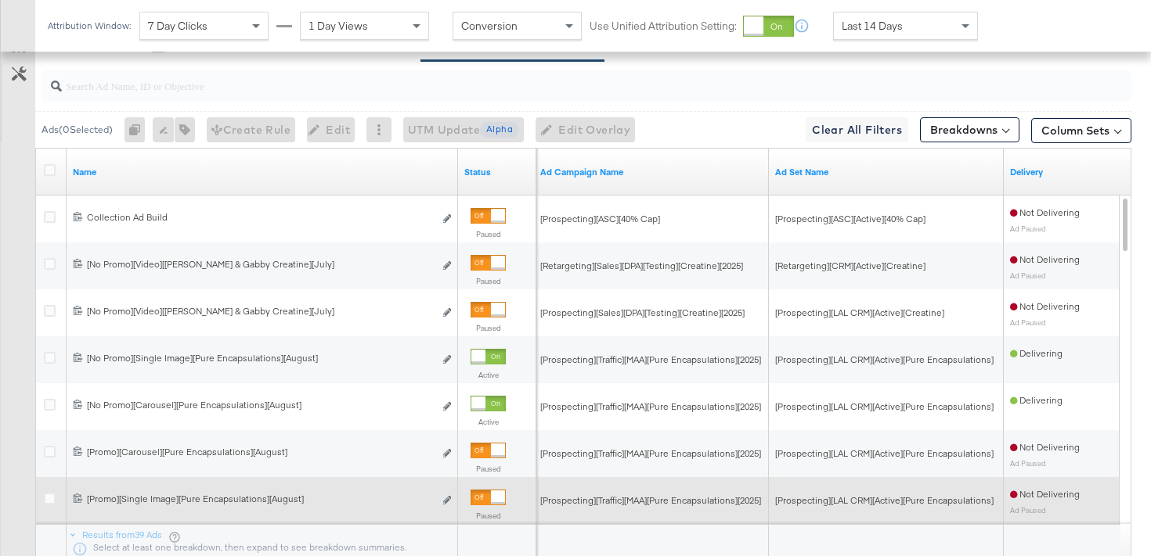
scroll to position [775, 0]
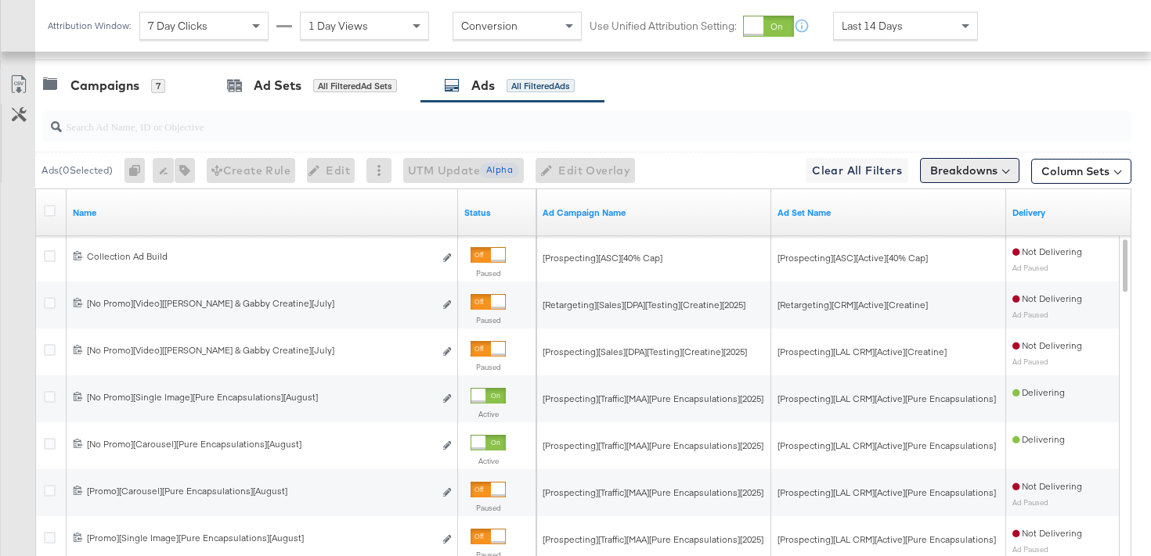
click at [960, 175] on button "Breakdowns" at bounding box center [969, 170] width 99 height 25
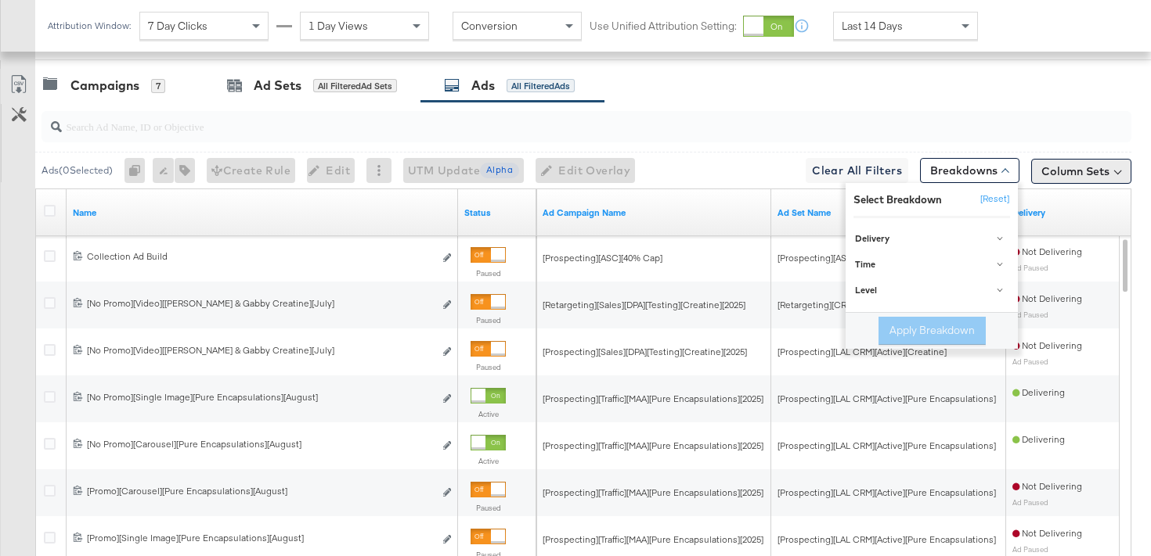
click at [1064, 175] on button "Column Sets" at bounding box center [1081, 171] width 100 height 25
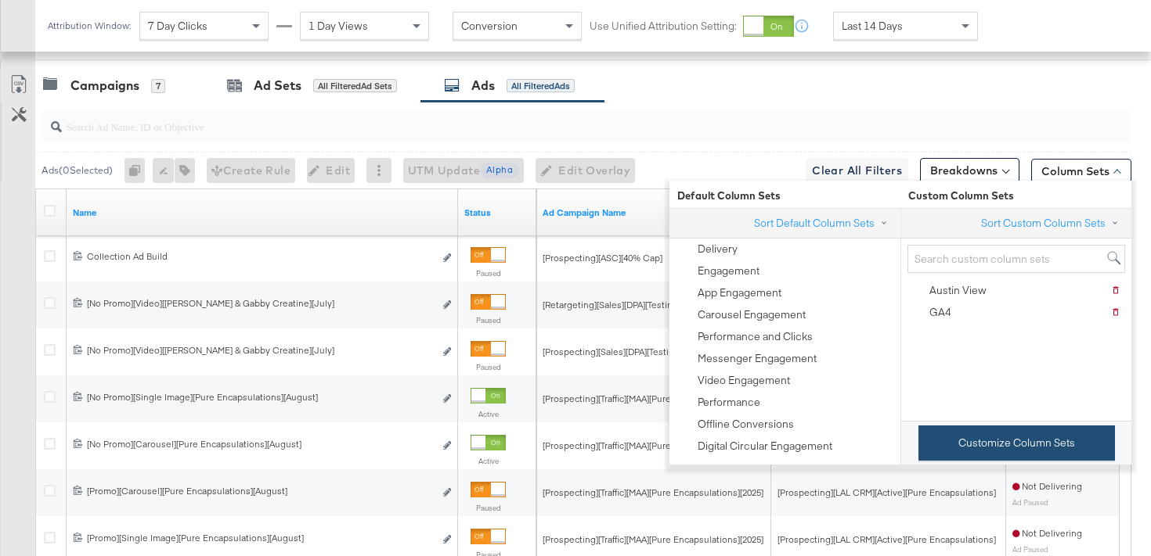
click at [971, 446] on button "Customize Column Sets" at bounding box center [1016, 443] width 196 height 35
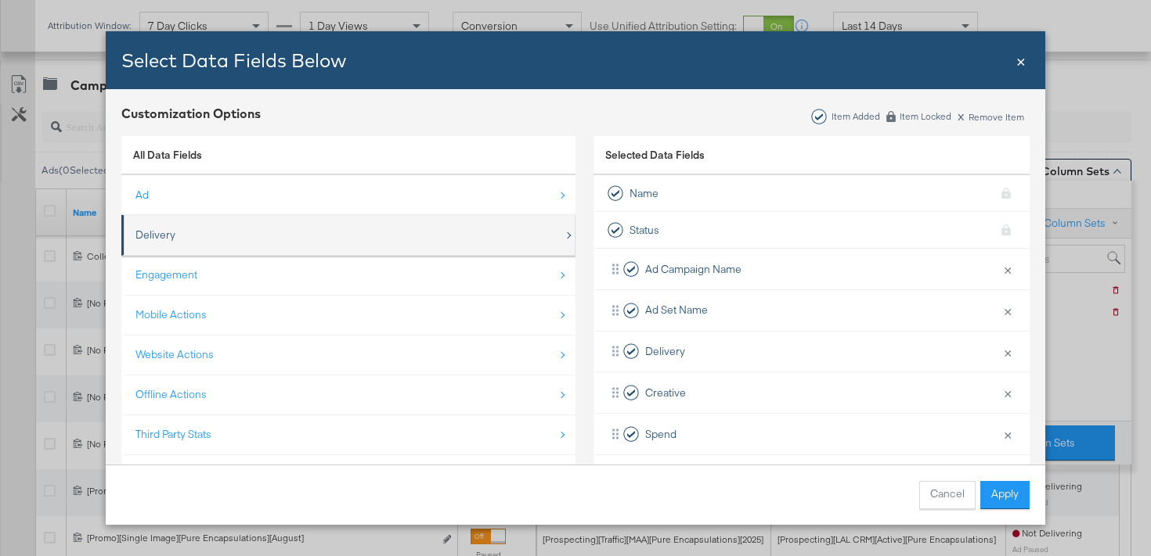
click at [410, 222] on div "Delivery" at bounding box center [349, 235] width 428 height 32
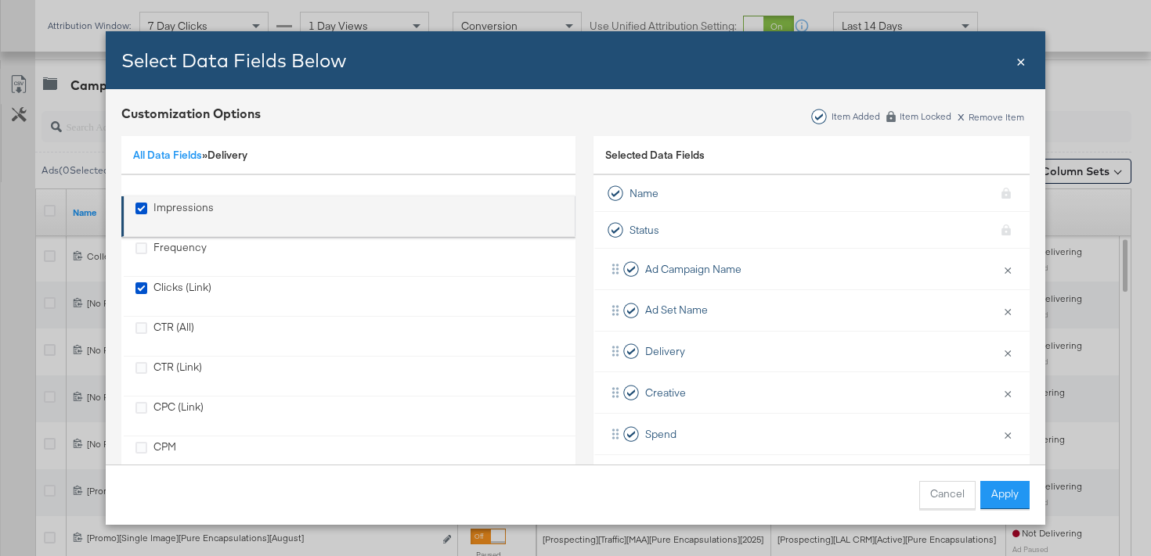
scroll to position [0, 0]
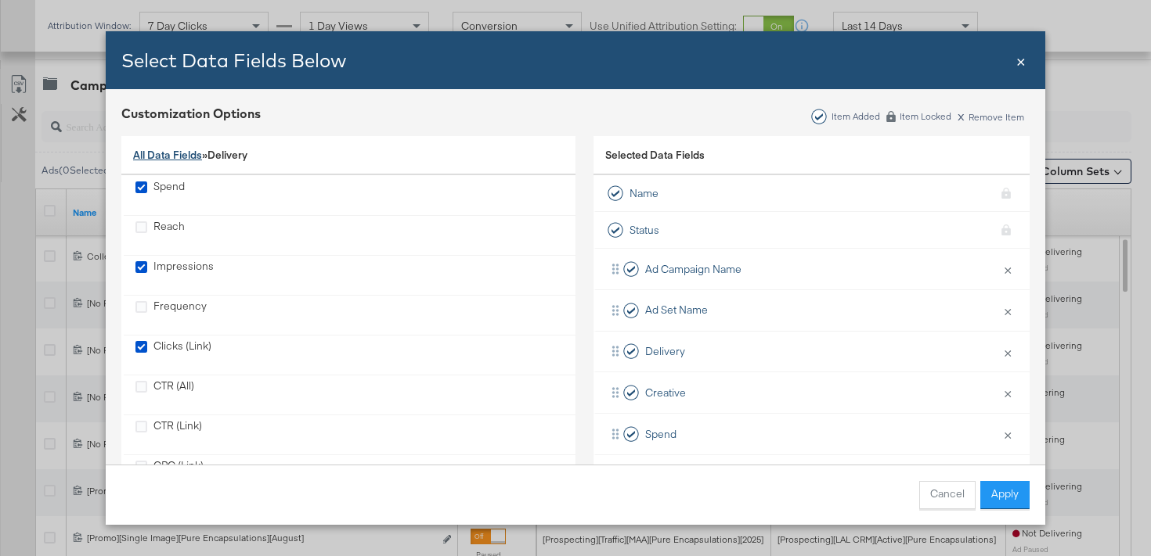
click at [185, 159] on link "All Data Fields" at bounding box center [167, 155] width 69 height 14
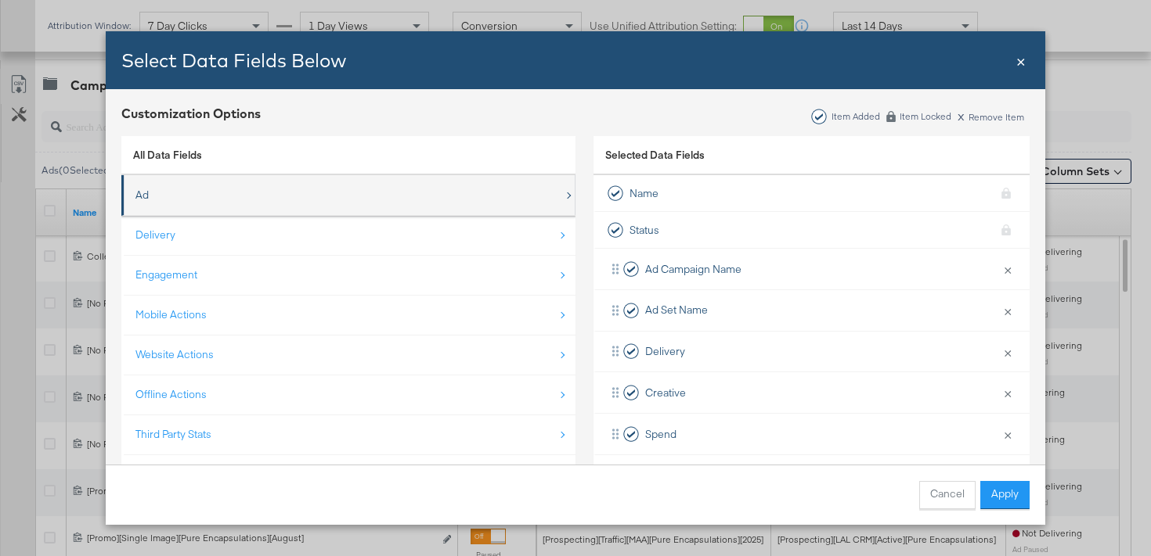
click at [190, 198] on div "Ad" at bounding box center [349, 195] width 428 height 32
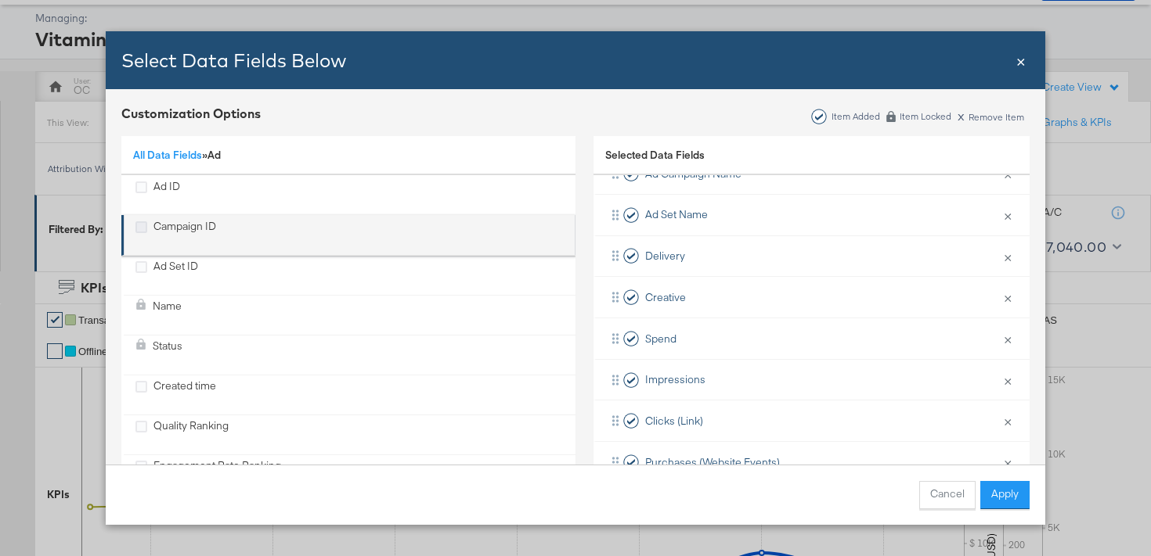
click at [146, 226] on icon "Campaign ID" at bounding box center [141, 228] width 12 height 12
click at [0, 0] on input "Campaign ID" at bounding box center [0, 0] width 0 height 0
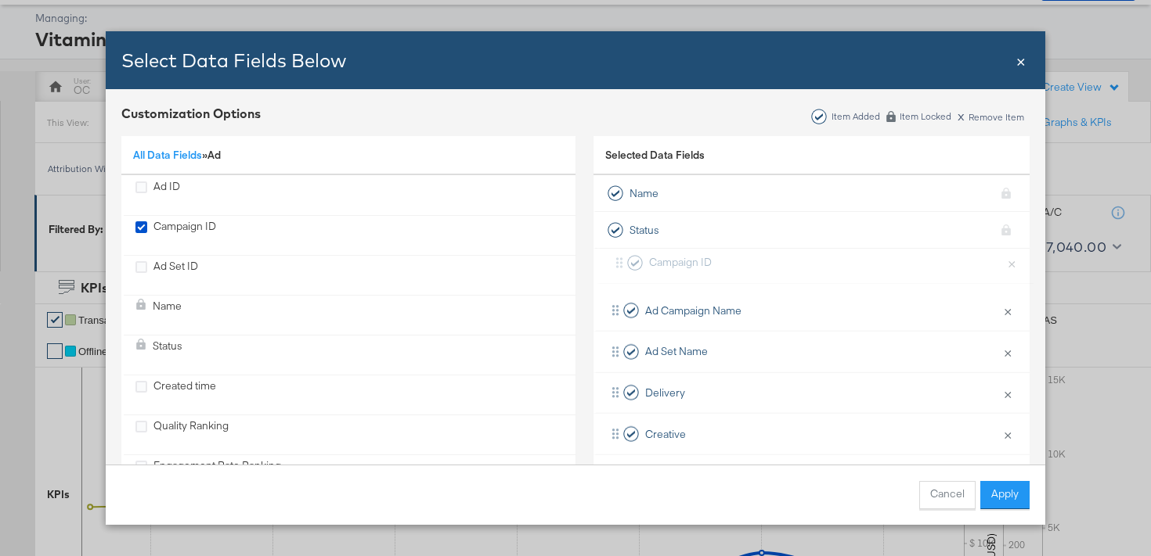
drag, startPoint x: 614, startPoint y: 313, endPoint x: 619, endPoint y: 256, distance: 57.3
click at [620, 256] on div "Ad Campaign Name × Remove from KPIs Campaign ID × Remove from KPIs Ad Set Name …" at bounding box center [811, 558] width 436 height 619
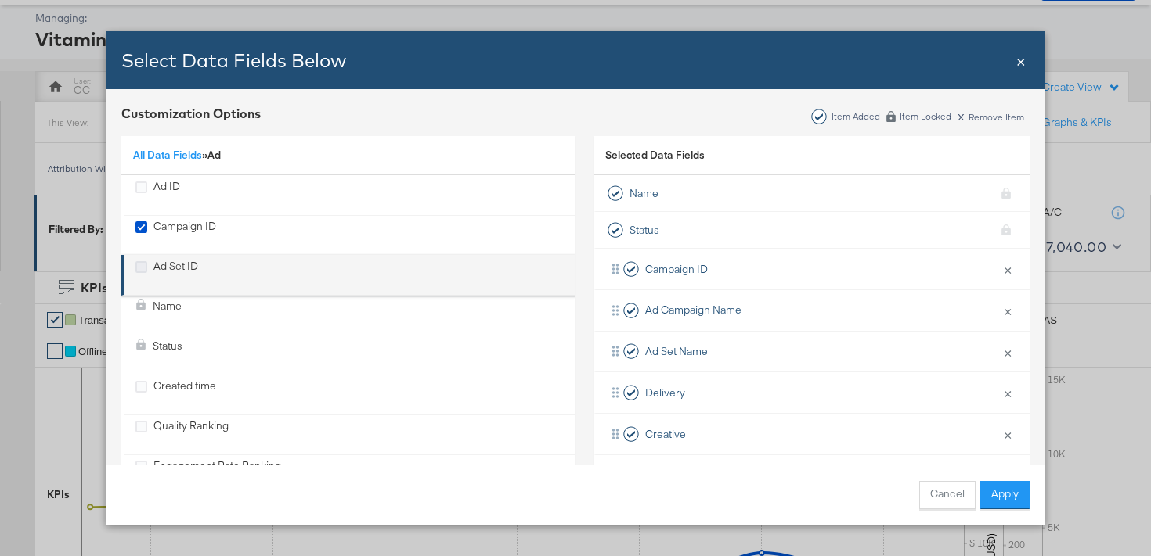
click at [142, 265] on icon "Ad Set ID" at bounding box center [141, 267] width 12 height 12
click at [0, 0] on input "Ad Set ID" at bounding box center [0, 0] width 0 height 0
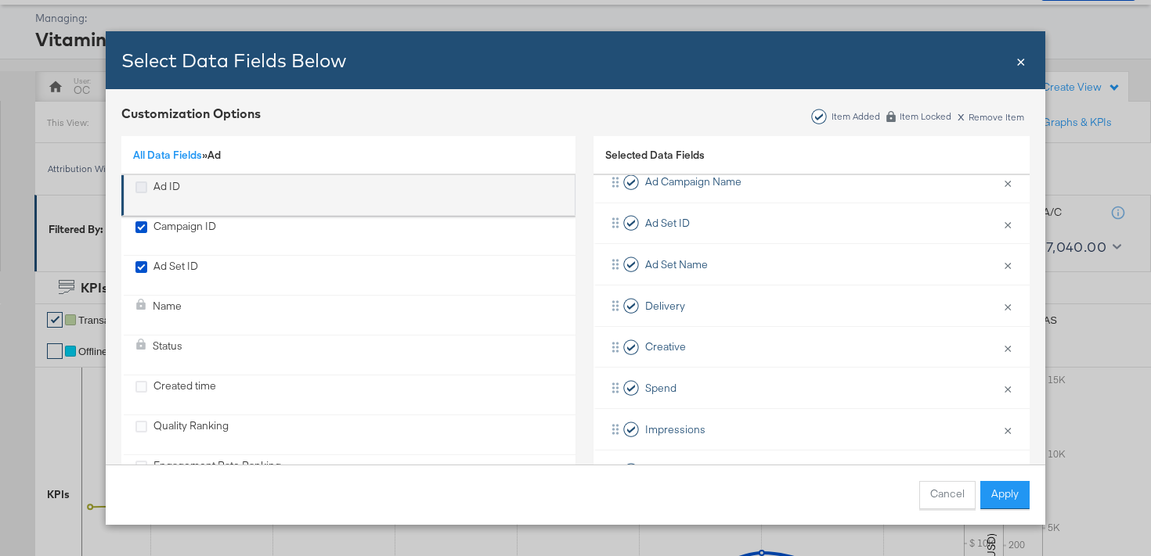
click at [144, 188] on icon "Ad ID" at bounding box center [141, 188] width 12 height 12
click at [0, 0] on input "Ad ID" at bounding box center [0, 0] width 0 height 0
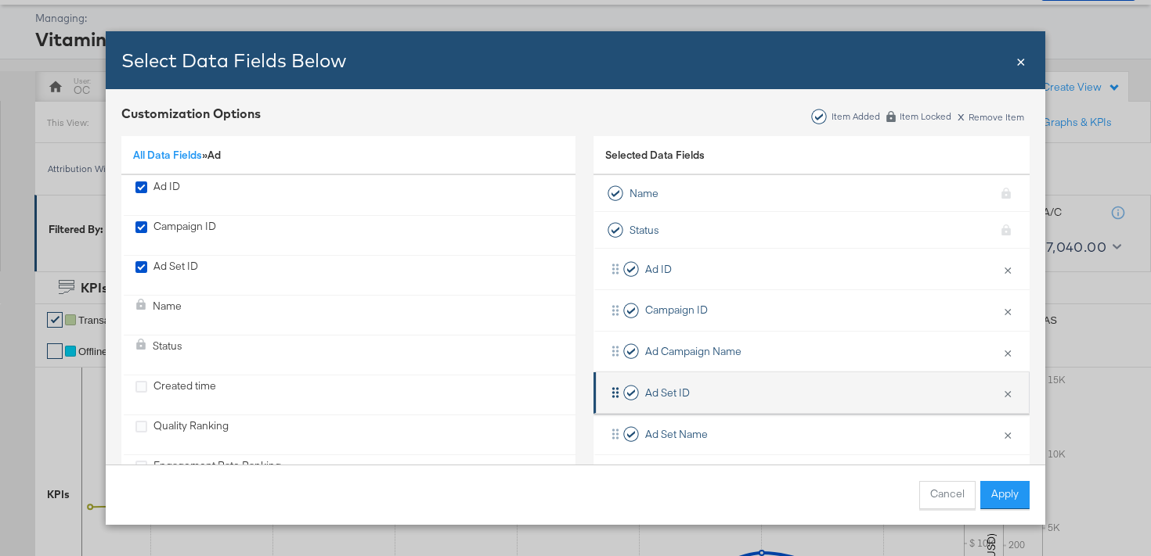
scroll to position [5, 0]
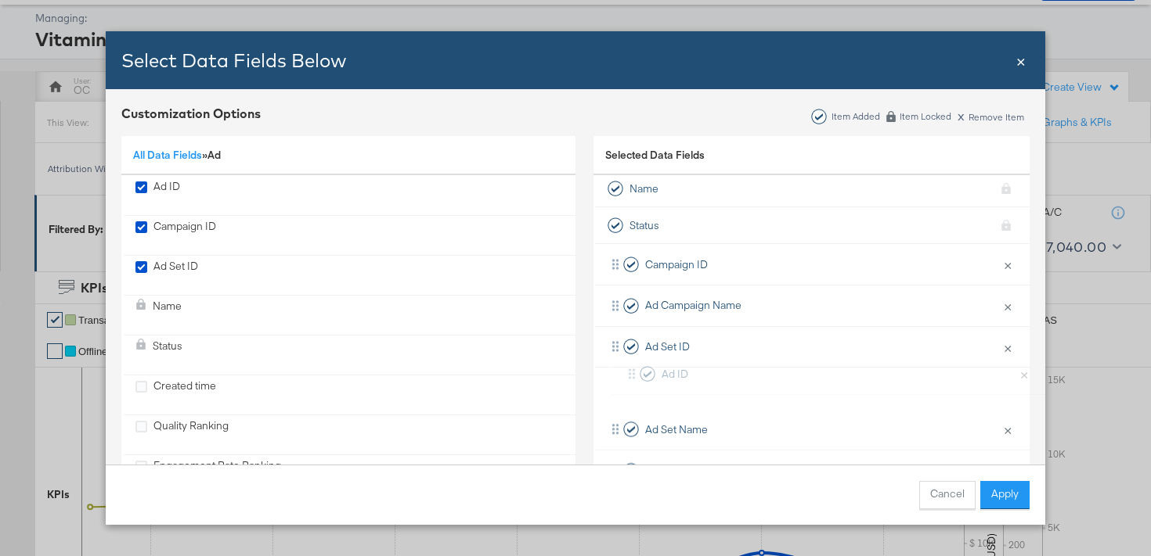
drag, startPoint x: 613, startPoint y: 265, endPoint x: 629, endPoint y: 380, distance: 115.4
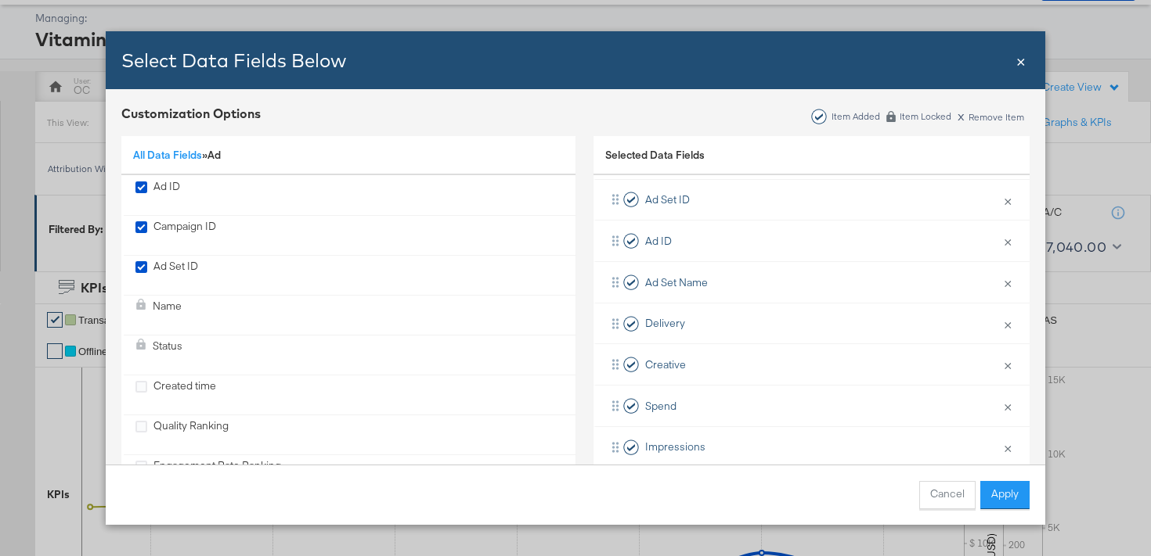
scroll to position [149, 0]
drag, startPoint x: 617, startPoint y: 240, endPoint x: 619, endPoint y: 290, distance: 50.1
click at [619, 290] on div "Campaign ID × Remove from KPIs Ad Campaign Name × Remove from KPIs Ad Set ID × …" at bounding box center [811, 450] width 436 height 701
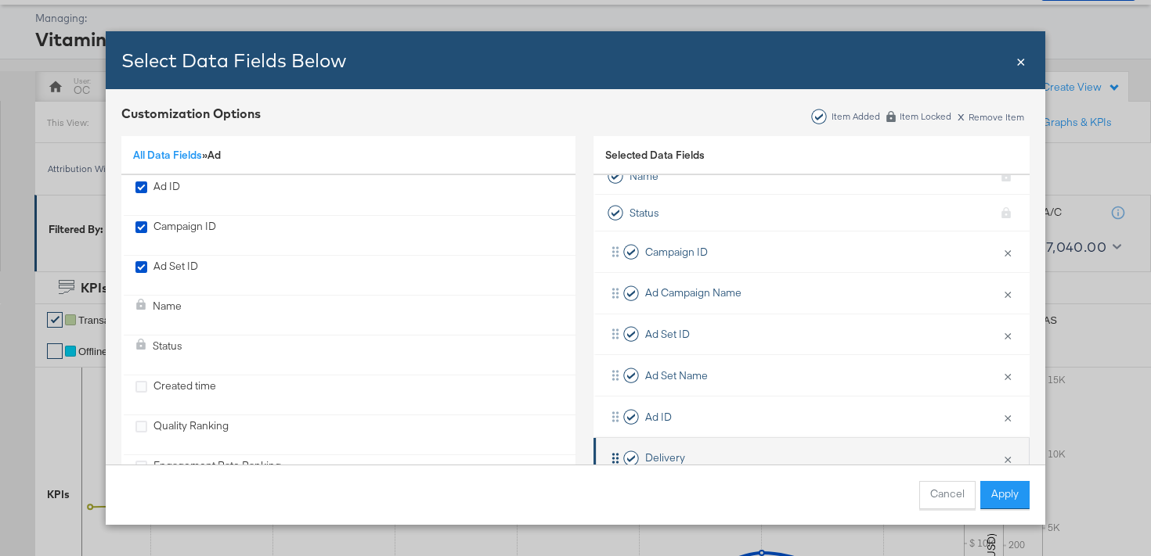
scroll to position [0, 0]
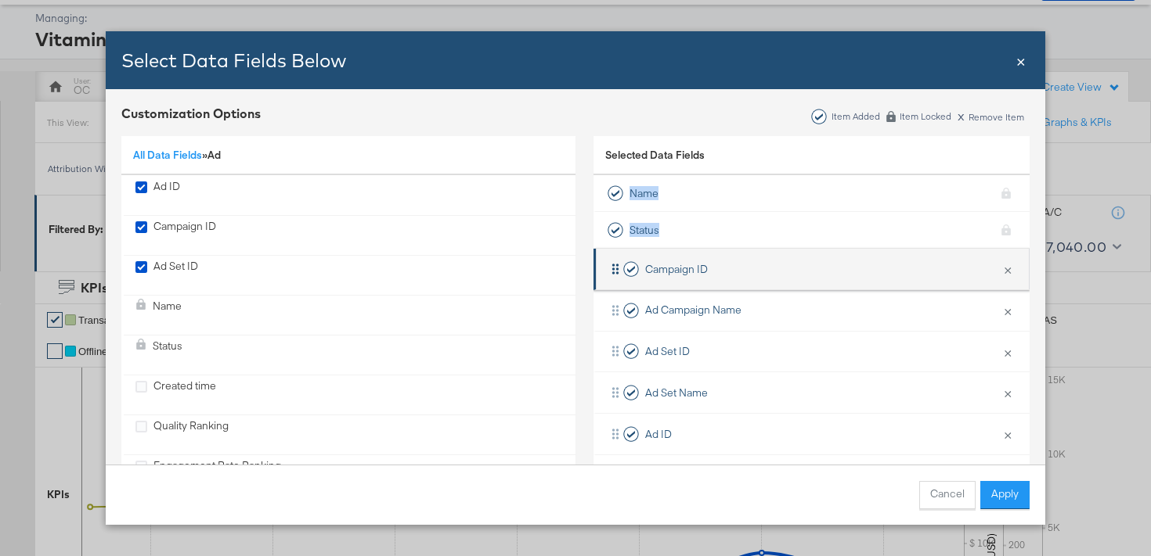
drag, startPoint x: 627, startPoint y: 192, endPoint x: 616, endPoint y: 255, distance: 64.3
click at [617, 255] on ul "Name KPI locked Status KPI locked Campaign ID × Remove from KPIs Ad Campaign Na…" at bounding box center [811, 562] width 436 height 775
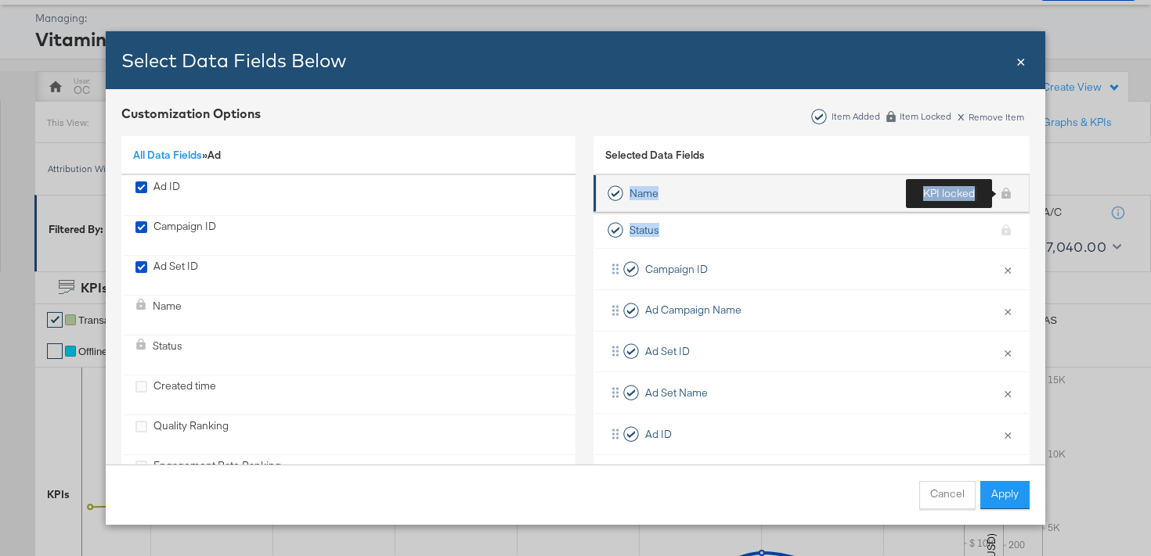
click at [1005, 196] on div "KPI locked" at bounding box center [1005, 193] width 23 height 28
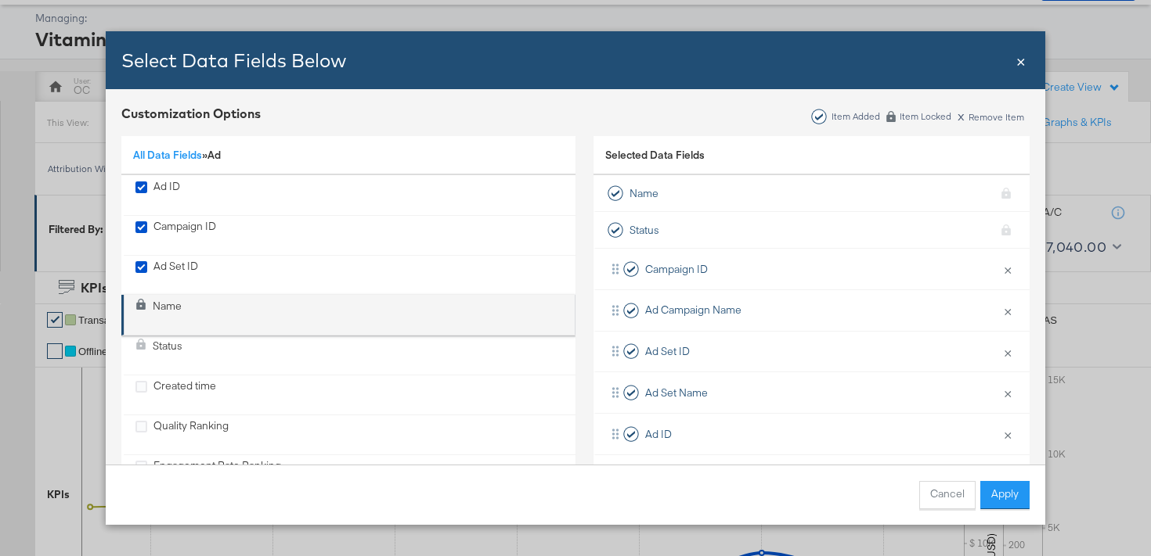
click at [141, 306] on icon "Name" at bounding box center [140, 304] width 11 height 11
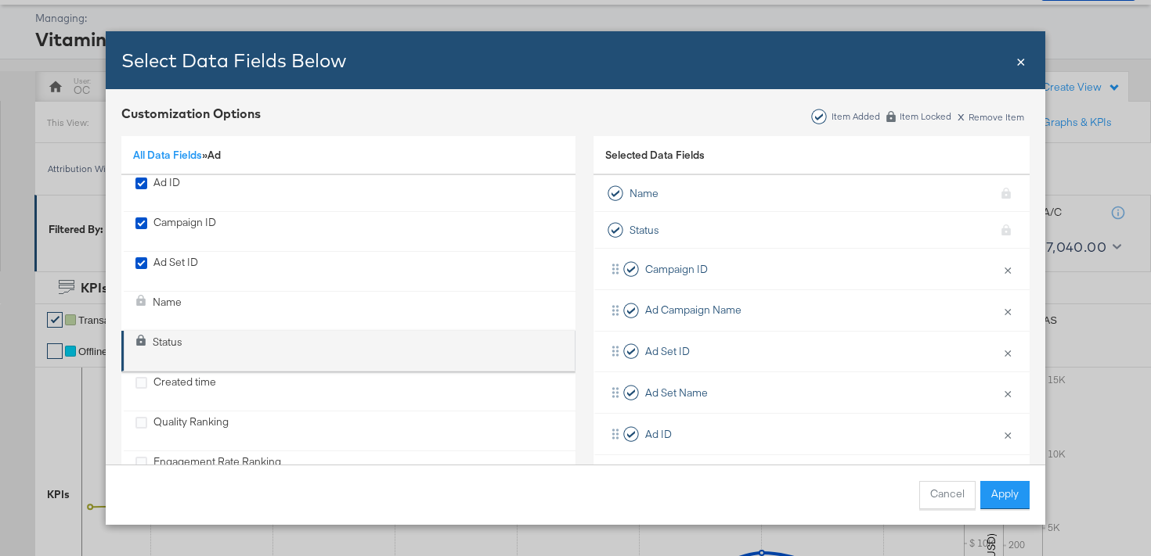
scroll to position [5, 0]
click at [139, 336] on icon "Status" at bounding box center [140, 338] width 11 height 11
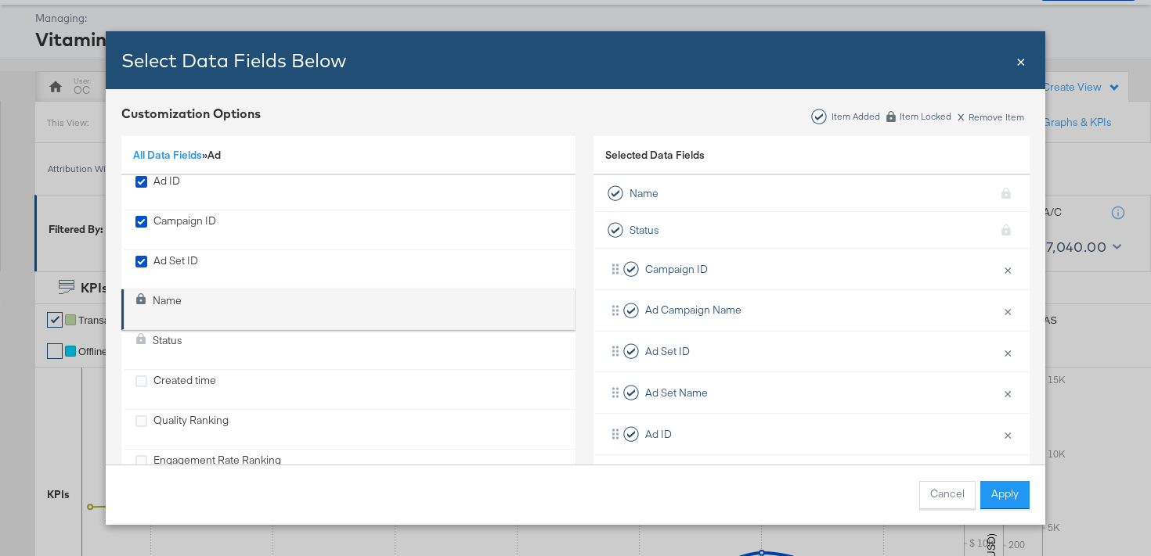
click at [144, 299] on icon "Name" at bounding box center [140, 299] width 9 height 11
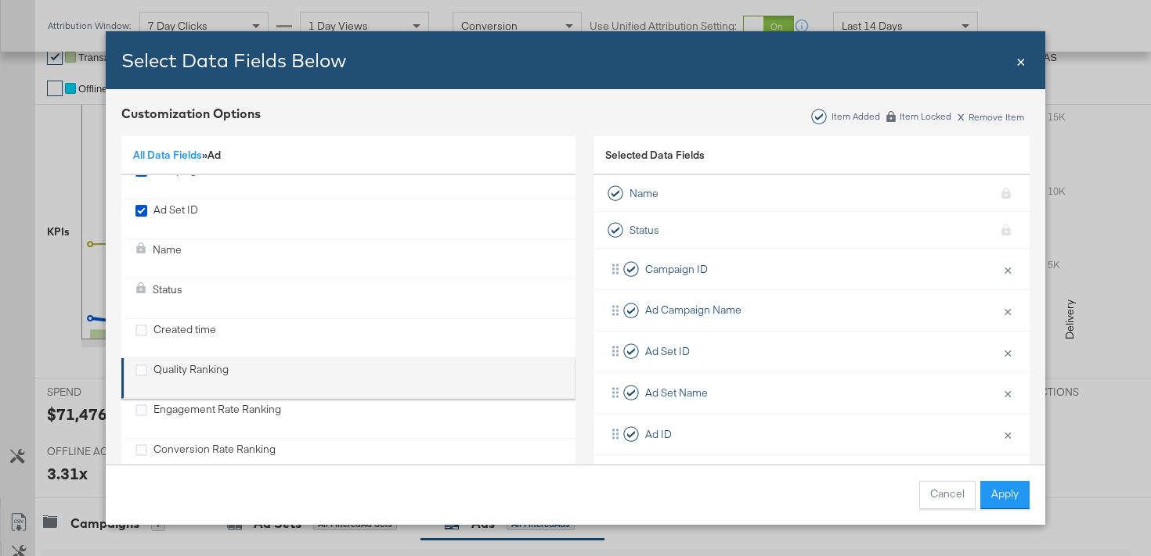
scroll to position [52, 0]
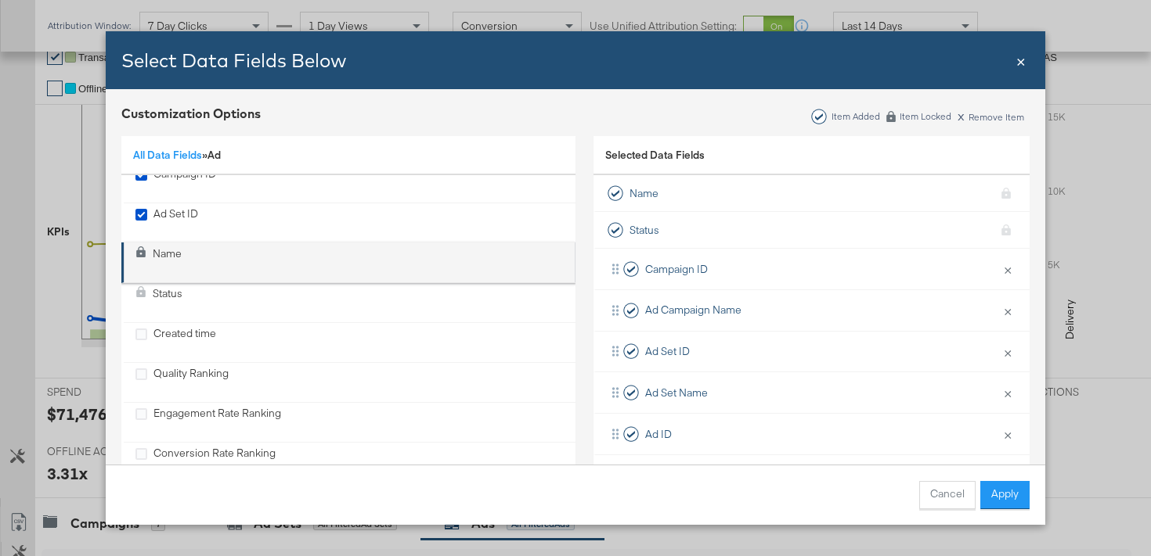
click at [189, 256] on div "Name" at bounding box center [349, 263] width 428 height 32
click at [167, 254] on div "Name" at bounding box center [167, 263] width 29 height 32
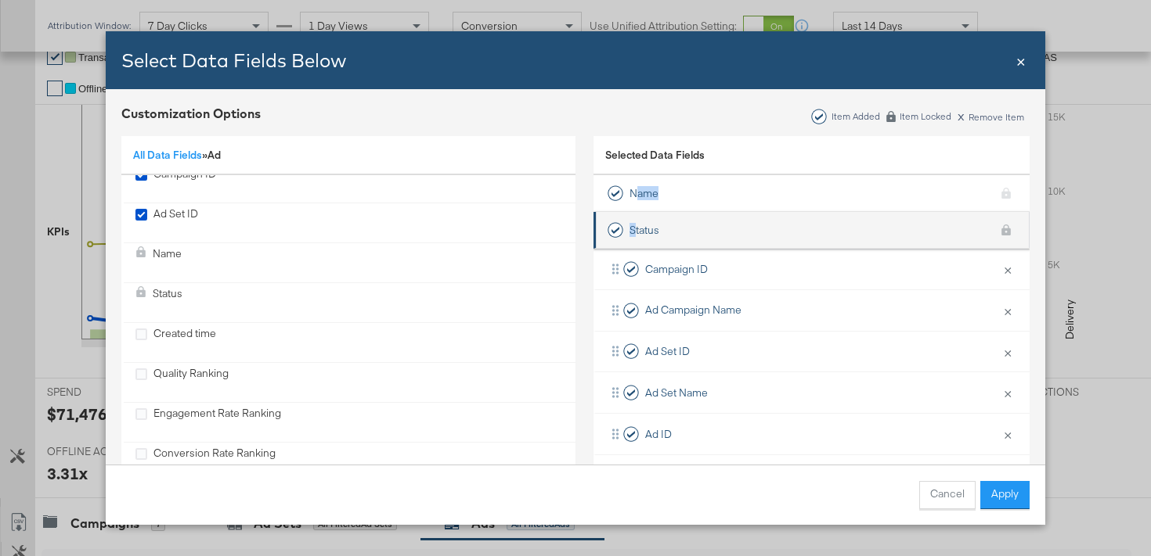
drag, startPoint x: 639, startPoint y: 194, endPoint x: 634, endPoint y: 225, distance: 30.9
click at [634, 225] on ul "Name KPI locked Status KPI locked Campaign ID × Remove from KPIs Ad Campaign Na…" at bounding box center [811, 562] width 436 height 775
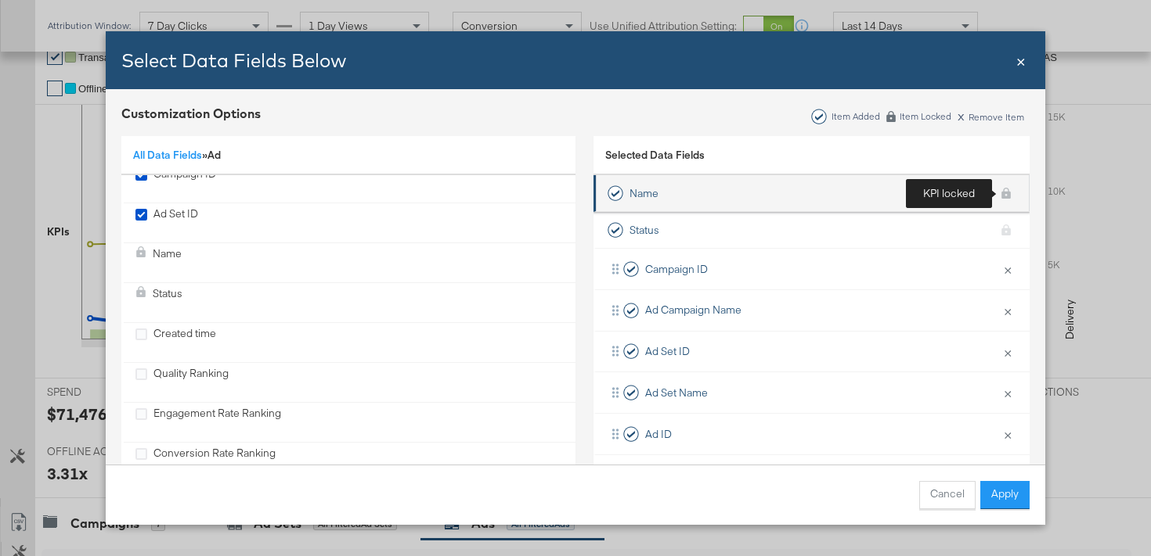
click at [1004, 194] on div "KPI locked" at bounding box center [1005, 193] width 23 height 28
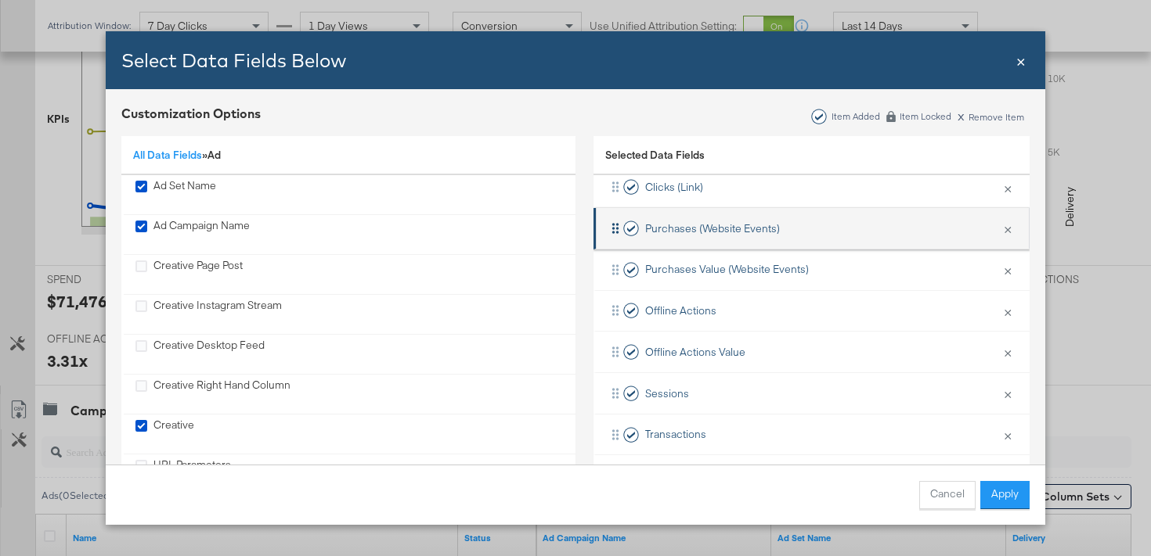
scroll to position [477, 0]
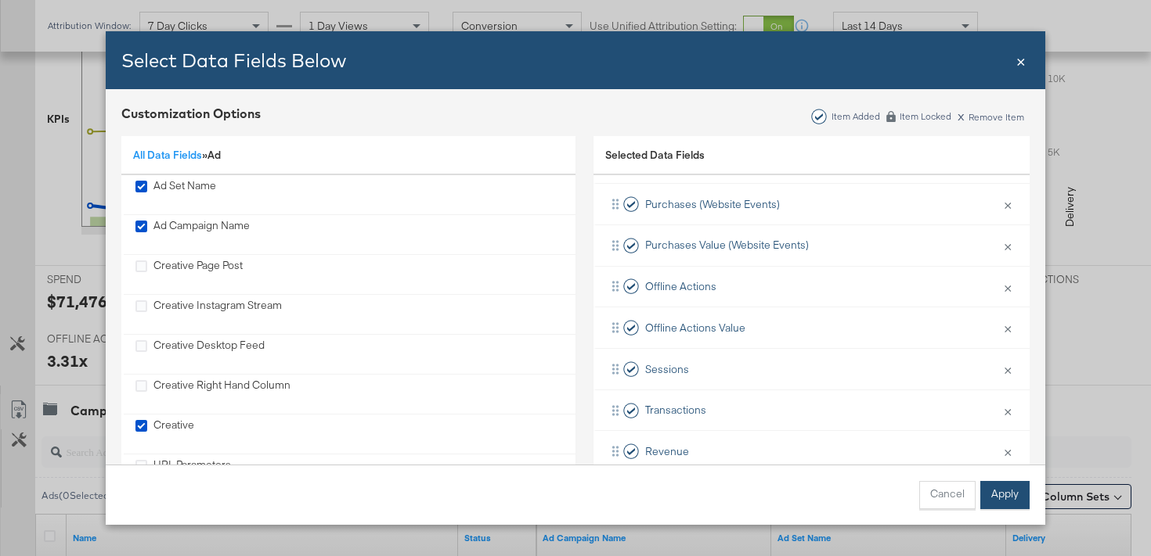
click at [1005, 491] on button "Apply" at bounding box center [1004, 495] width 49 height 28
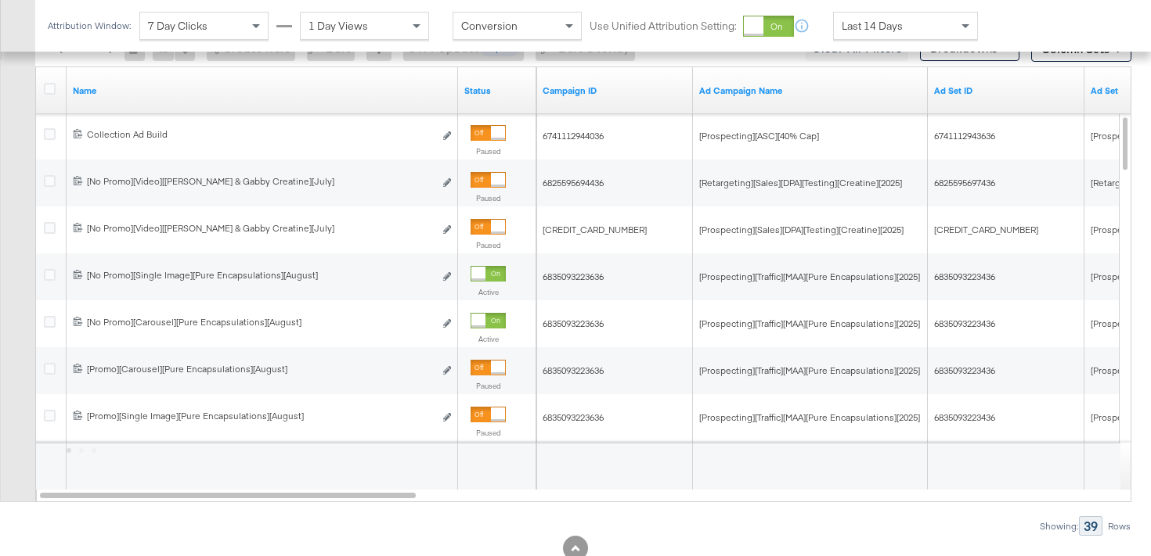
scroll to position [898, 0]
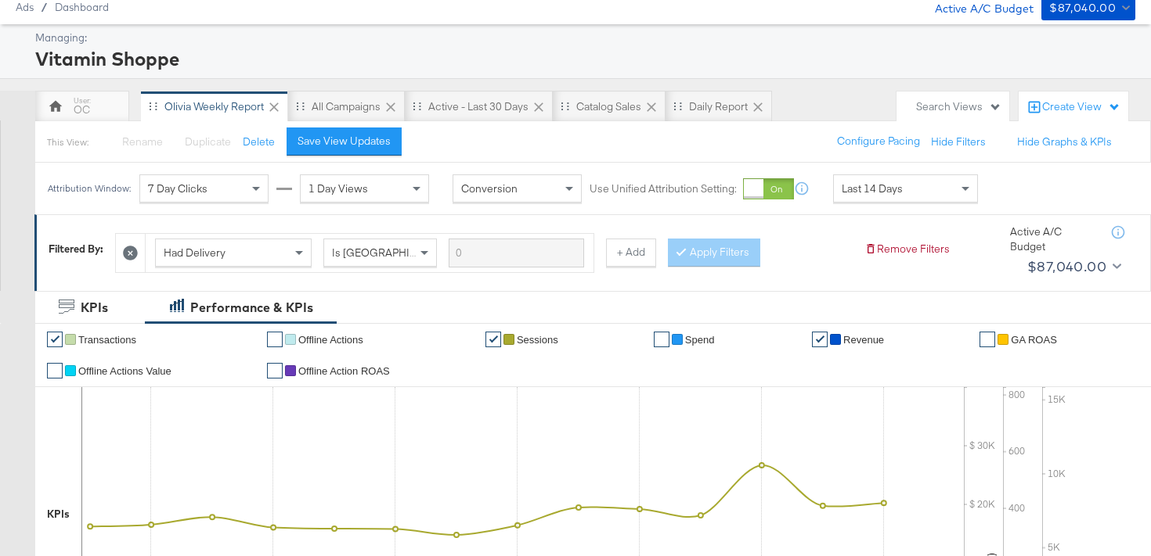
scroll to position [44, 0]
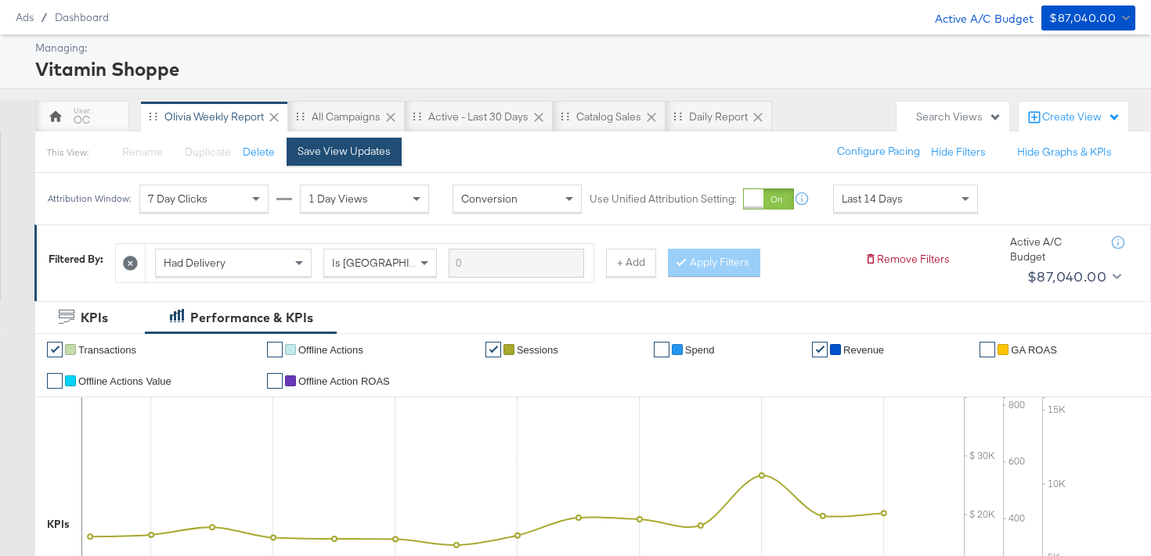
click at [389, 157] on button "Save View Updates" at bounding box center [343, 152] width 115 height 28
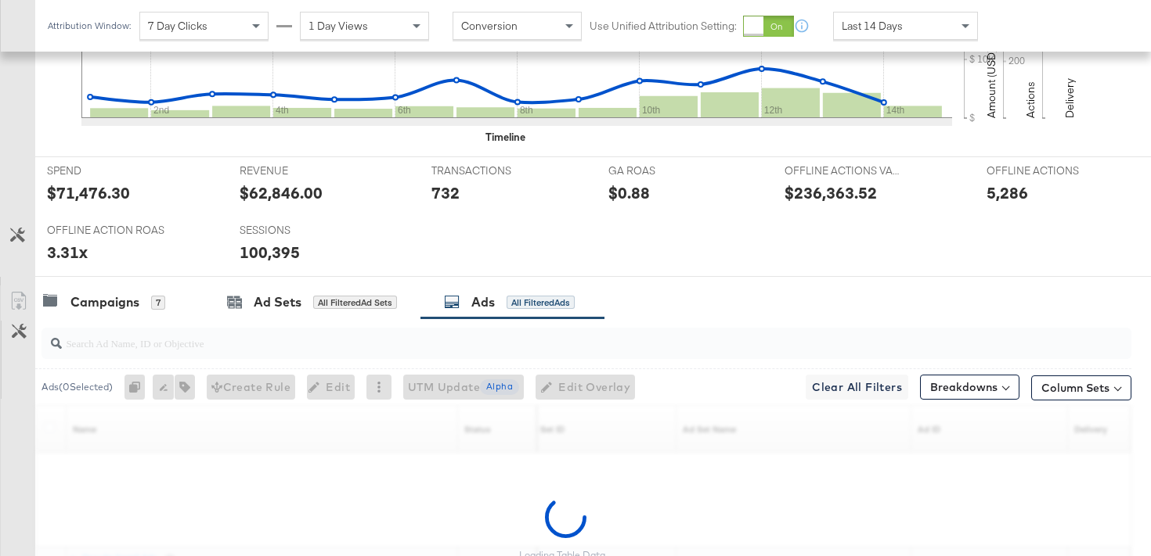
scroll to position [711, 0]
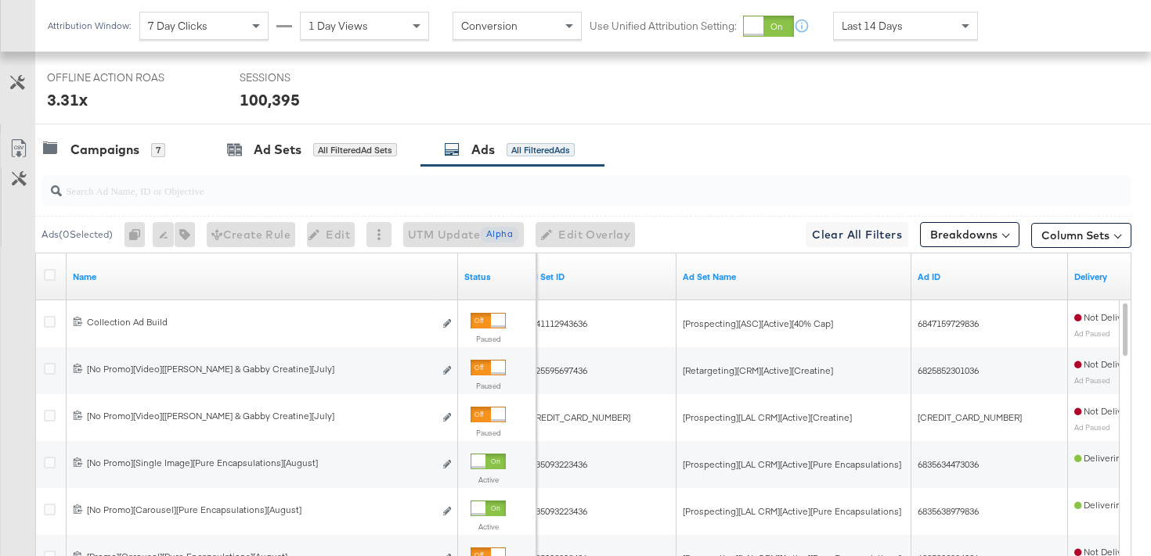
click at [23, 150] on icon at bounding box center [18, 148] width 19 height 19
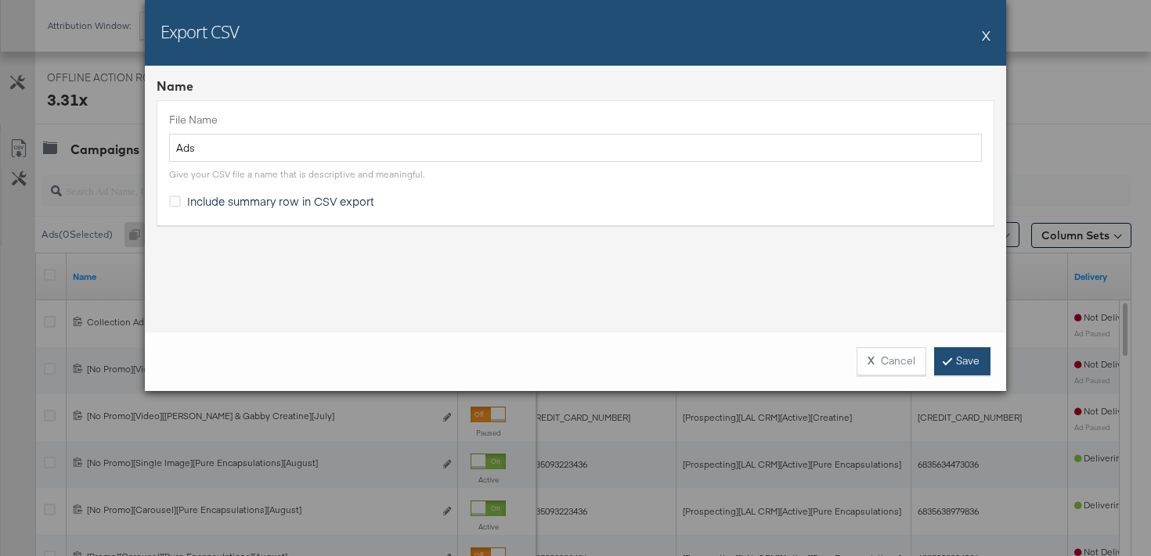
click at [967, 362] on link "Save" at bounding box center [962, 362] width 56 height 28
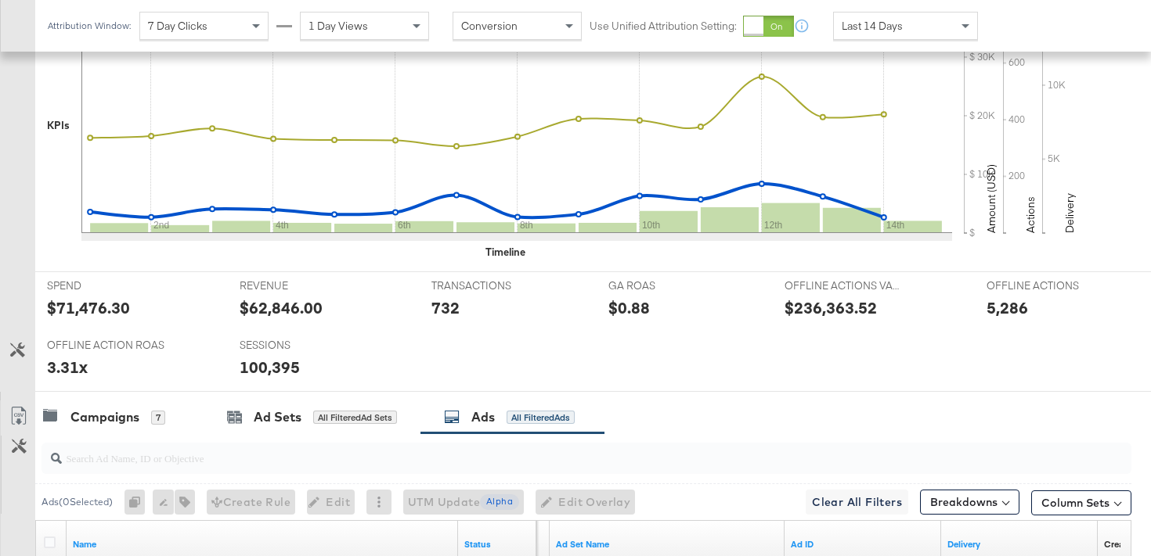
scroll to position [733, 0]
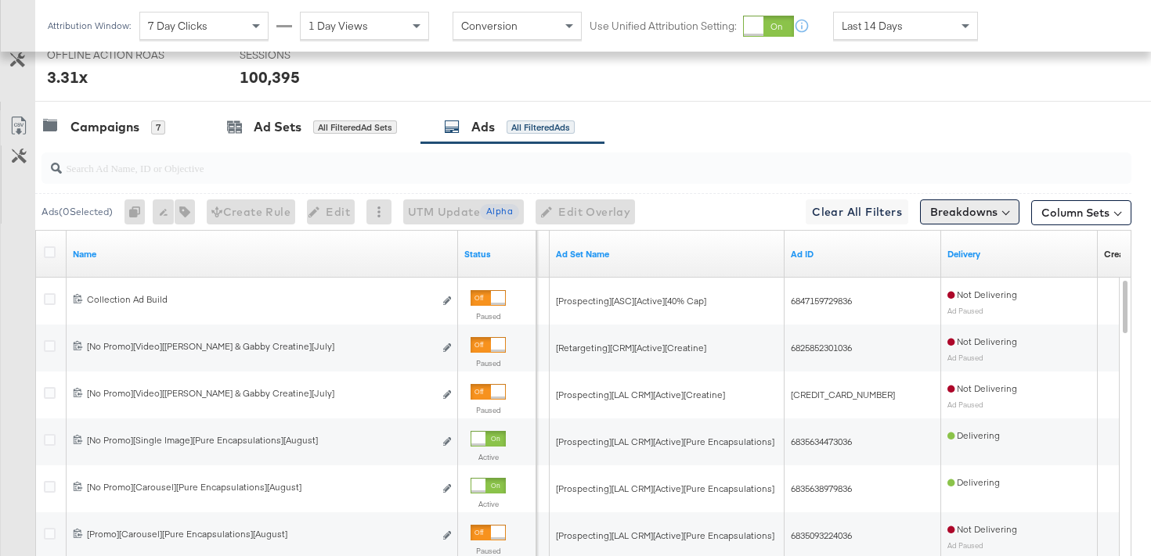
click at [955, 212] on button "Breakdowns" at bounding box center [969, 212] width 99 height 25
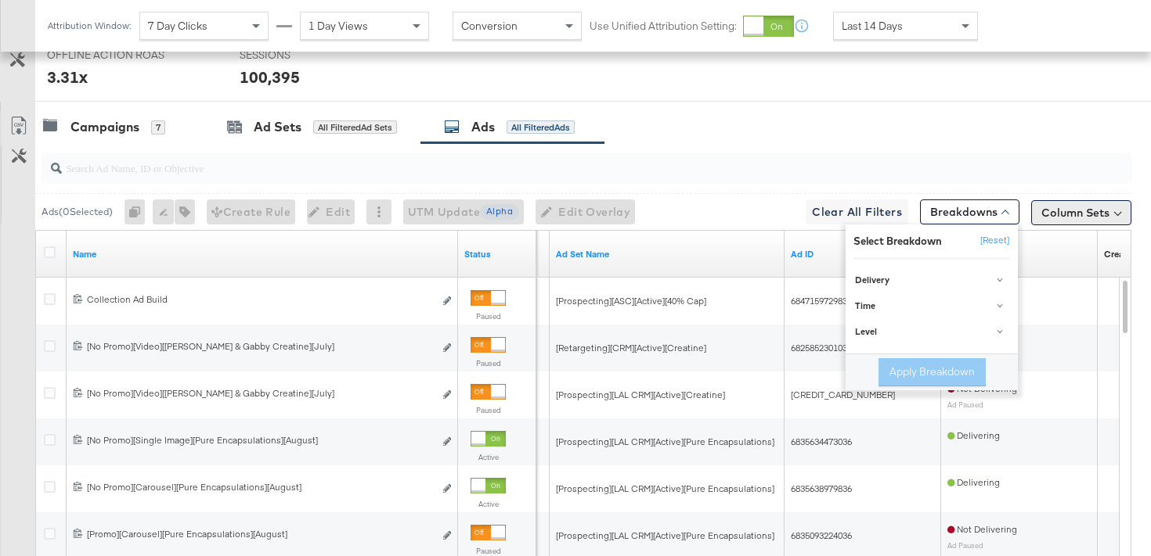
click at [1060, 207] on button "Column Sets" at bounding box center [1081, 212] width 100 height 25
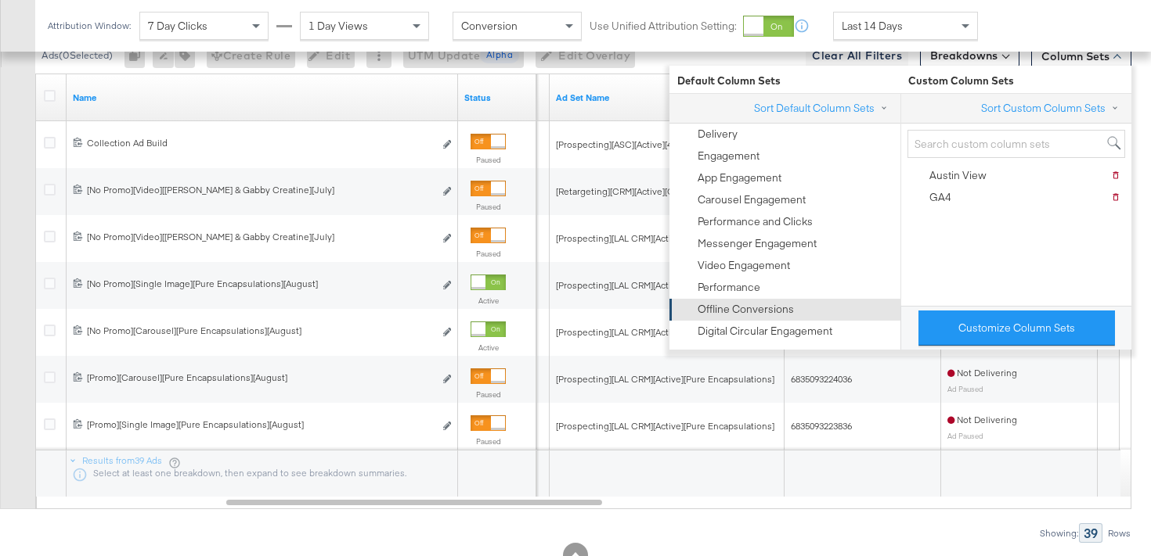
scroll to position [945, 0]
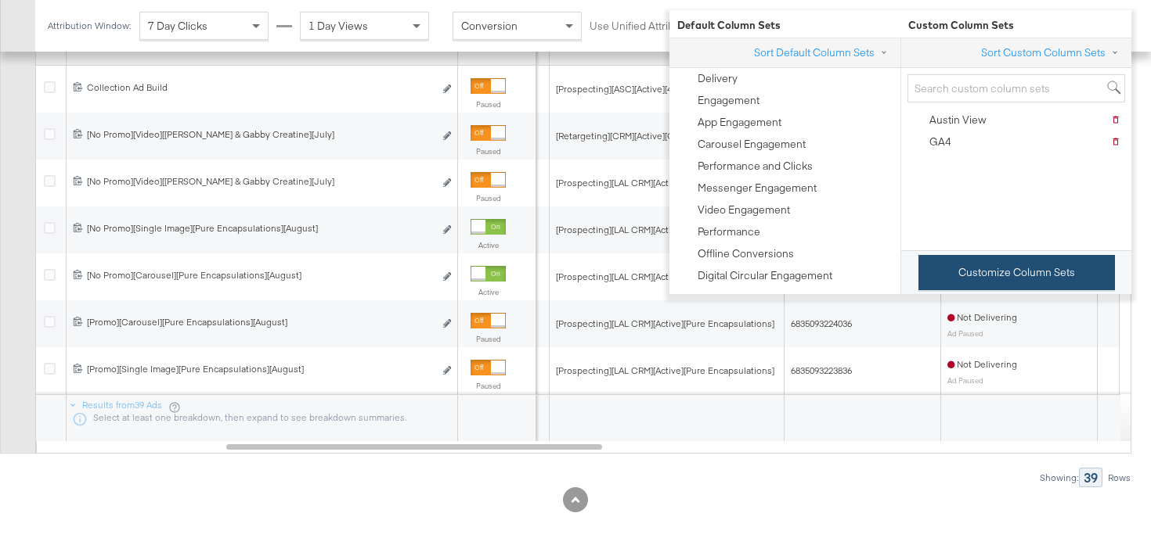
click at [1018, 268] on button "Customize Column Sets" at bounding box center [1016, 272] width 196 height 35
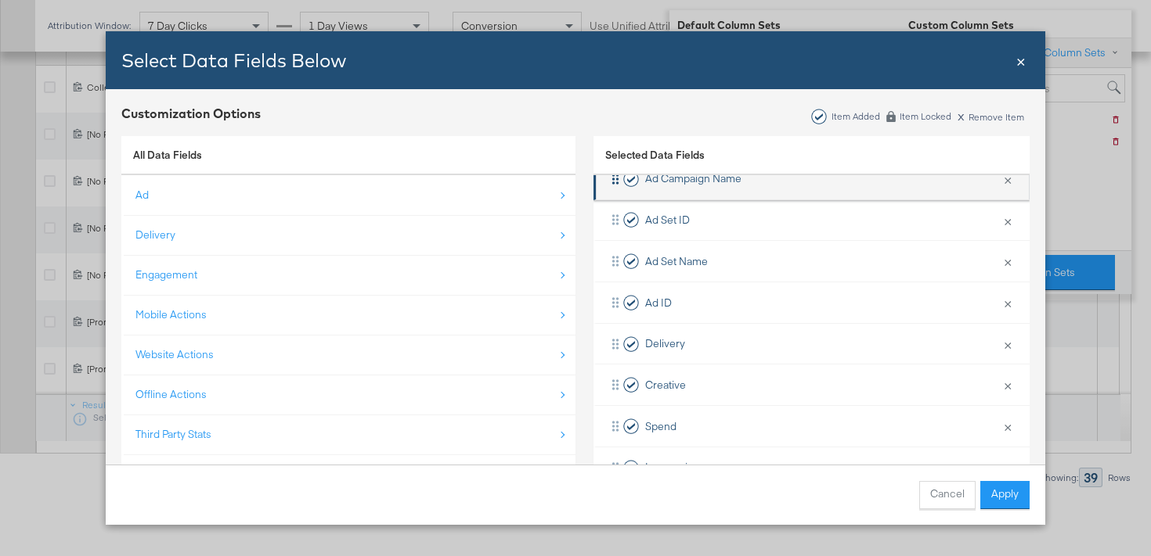
scroll to position [133, 0]
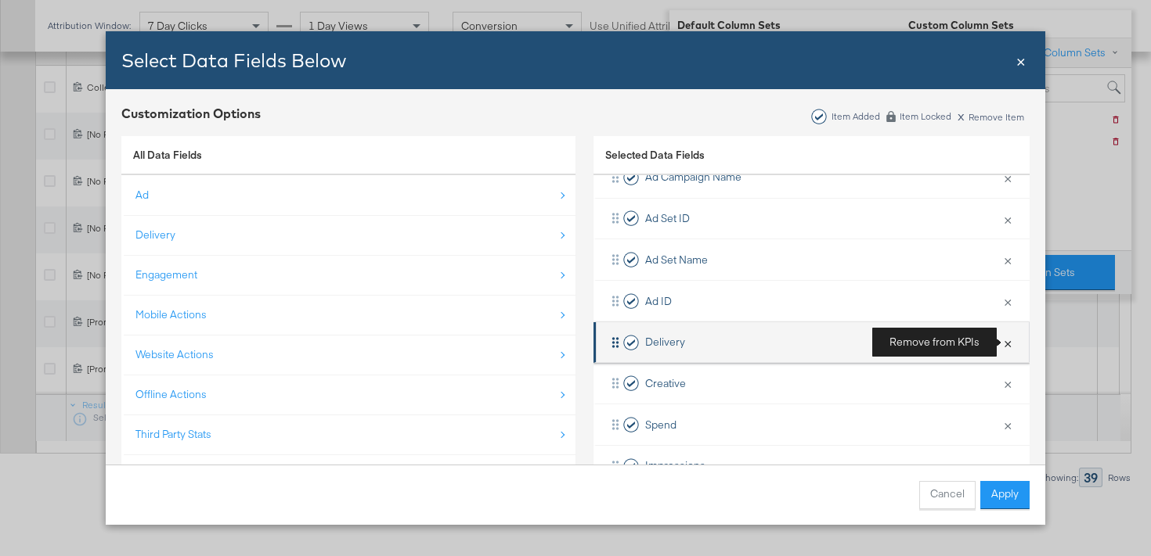
click at [1009, 343] on button "×" at bounding box center [1007, 342] width 20 height 33
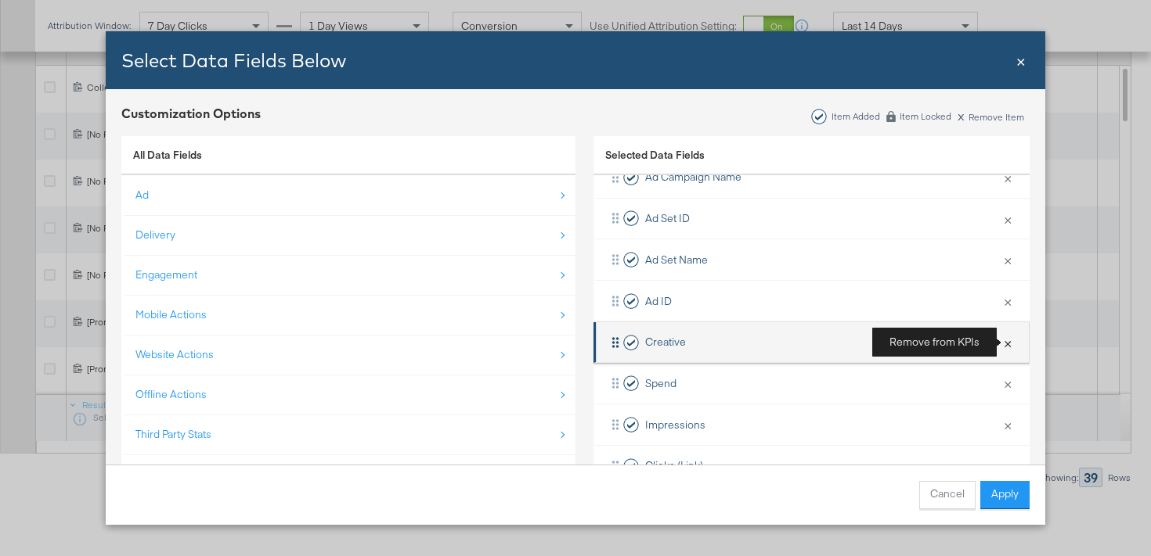
click at [1005, 344] on button "×" at bounding box center [1007, 342] width 20 height 33
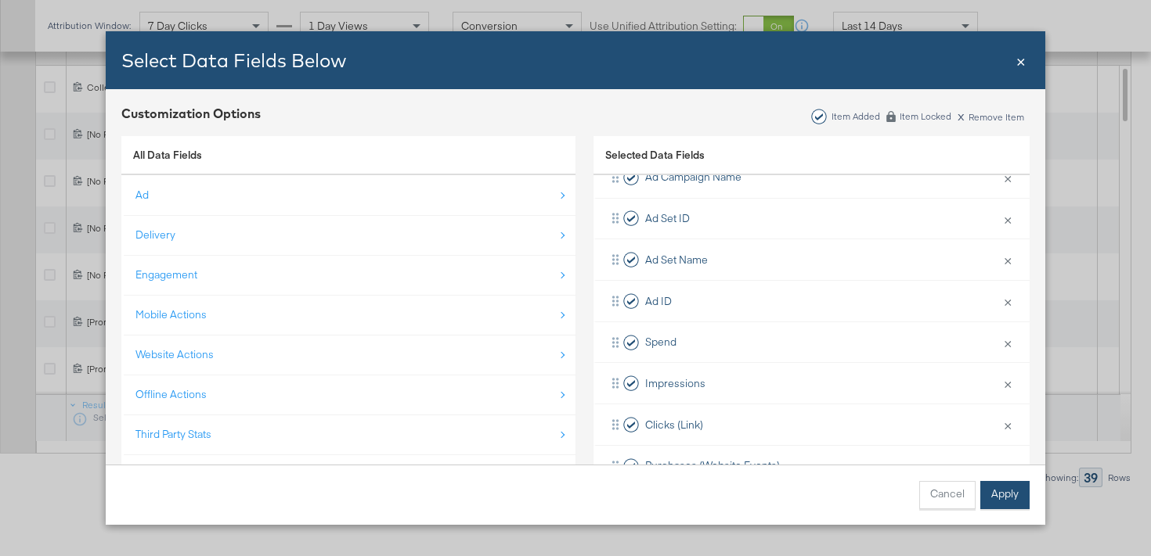
click at [1018, 501] on button "Apply" at bounding box center [1004, 495] width 49 height 28
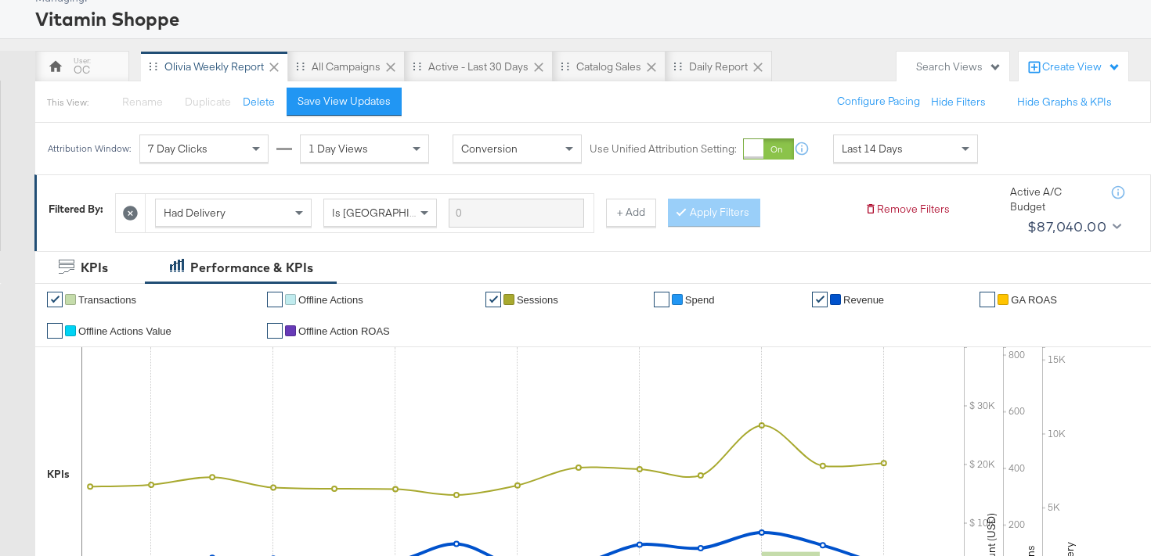
scroll to position [0, 0]
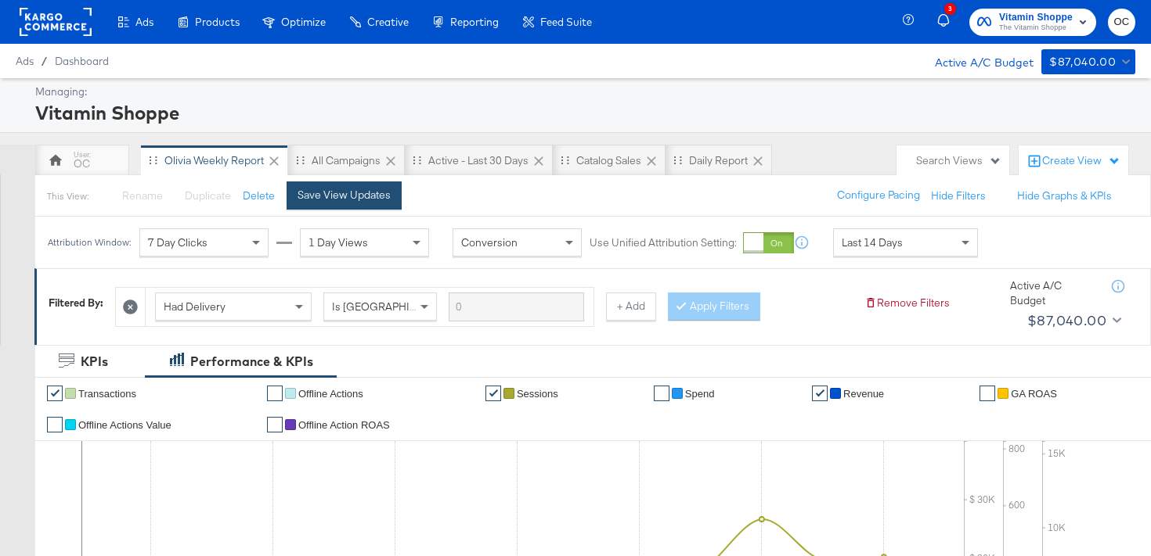
click at [362, 203] on button "Save View Updates" at bounding box center [343, 196] width 115 height 28
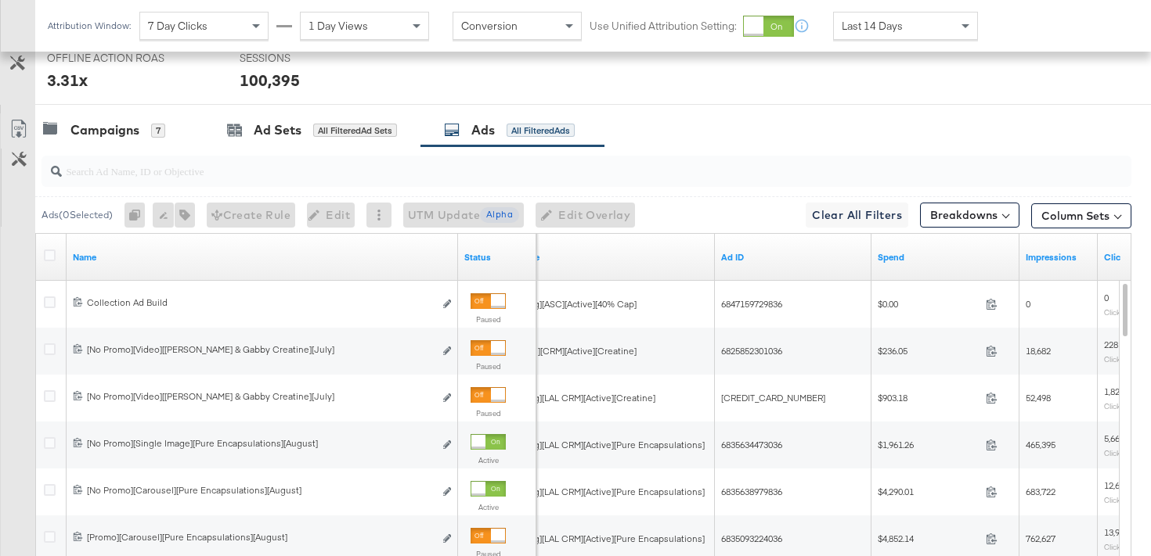
scroll to position [701, 0]
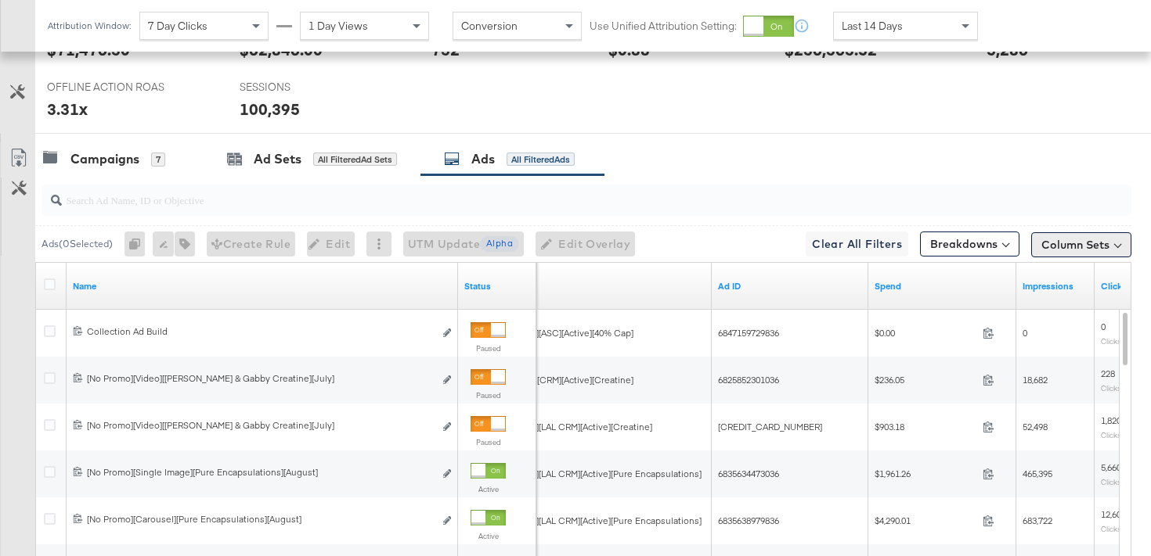
click at [1108, 244] on button "Column Sets" at bounding box center [1081, 244] width 100 height 25
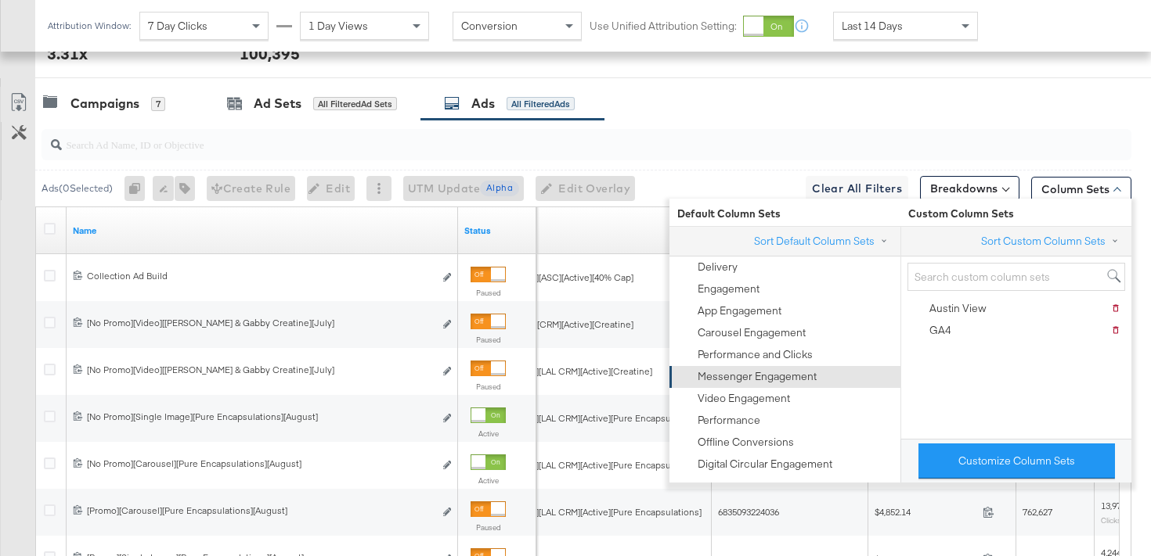
scroll to position [779, 0]
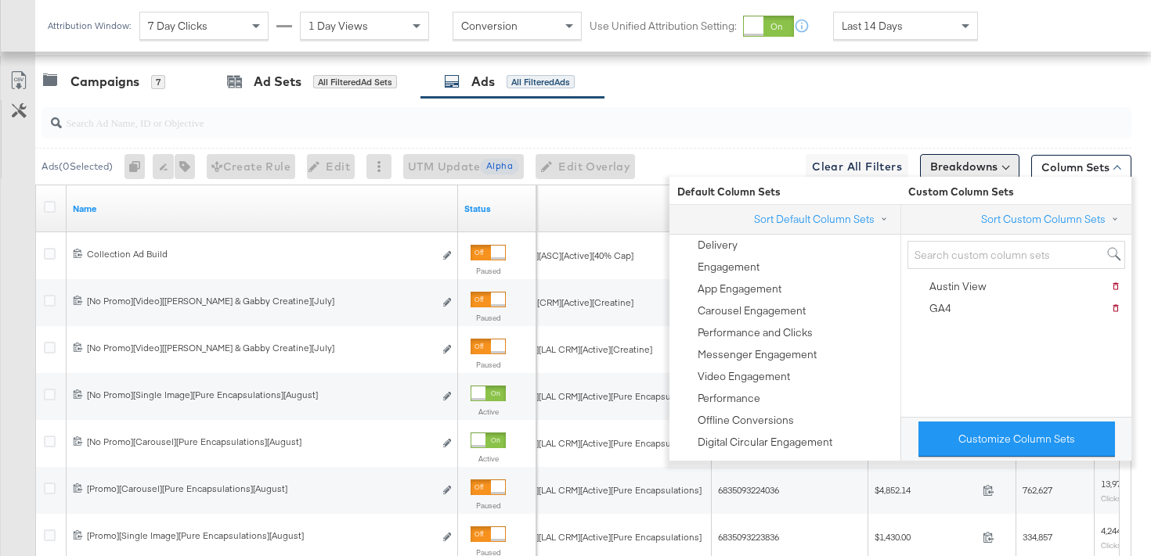
click at [979, 163] on button "Breakdowns" at bounding box center [969, 166] width 99 height 25
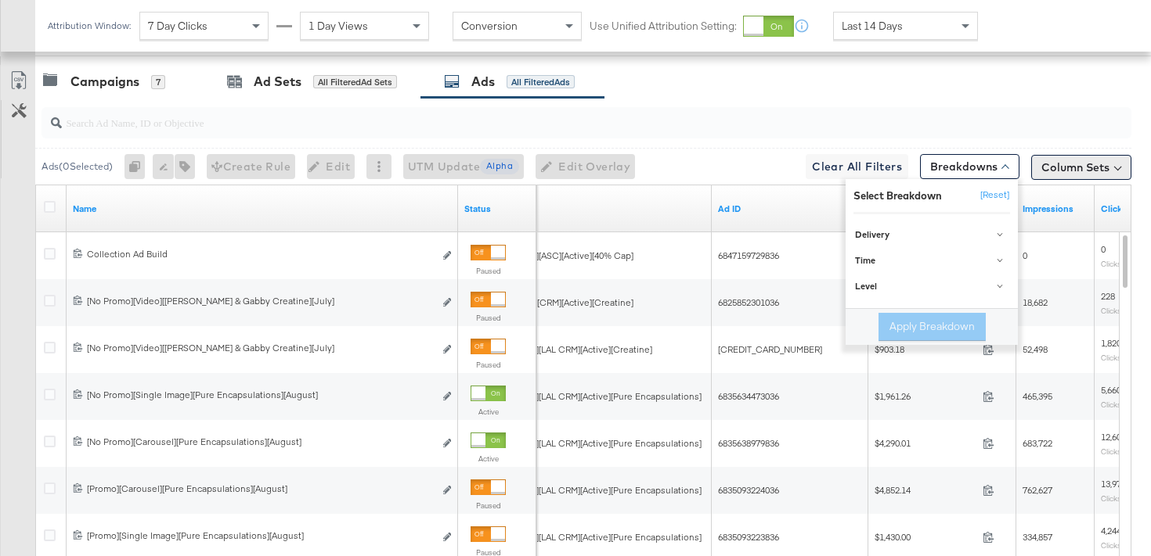
click at [1070, 160] on button "Column Sets" at bounding box center [1081, 167] width 100 height 25
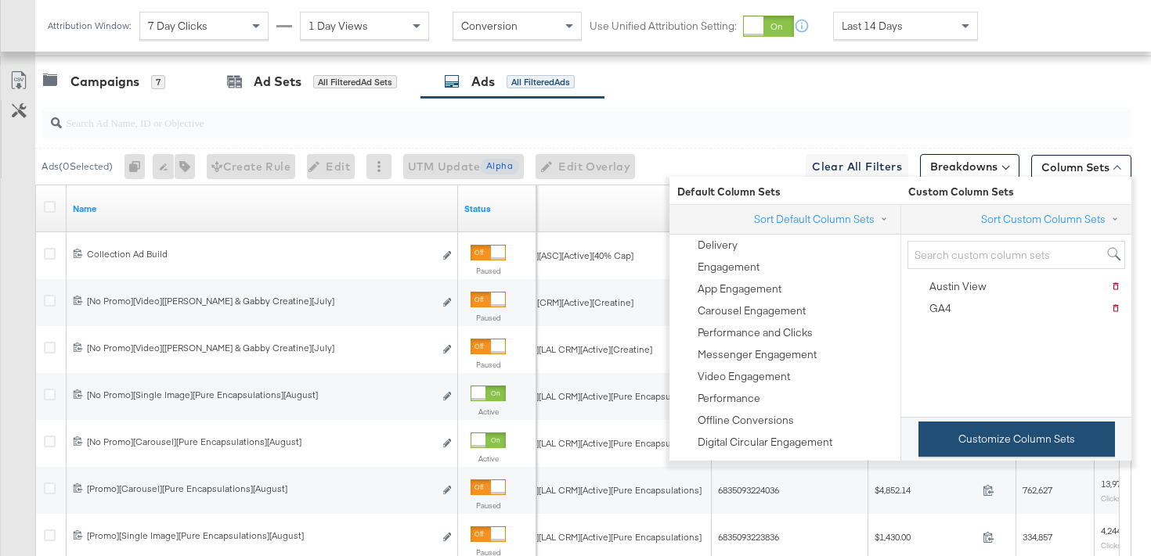
click at [955, 441] on button "Customize Column Sets" at bounding box center [1016, 439] width 196 height 35
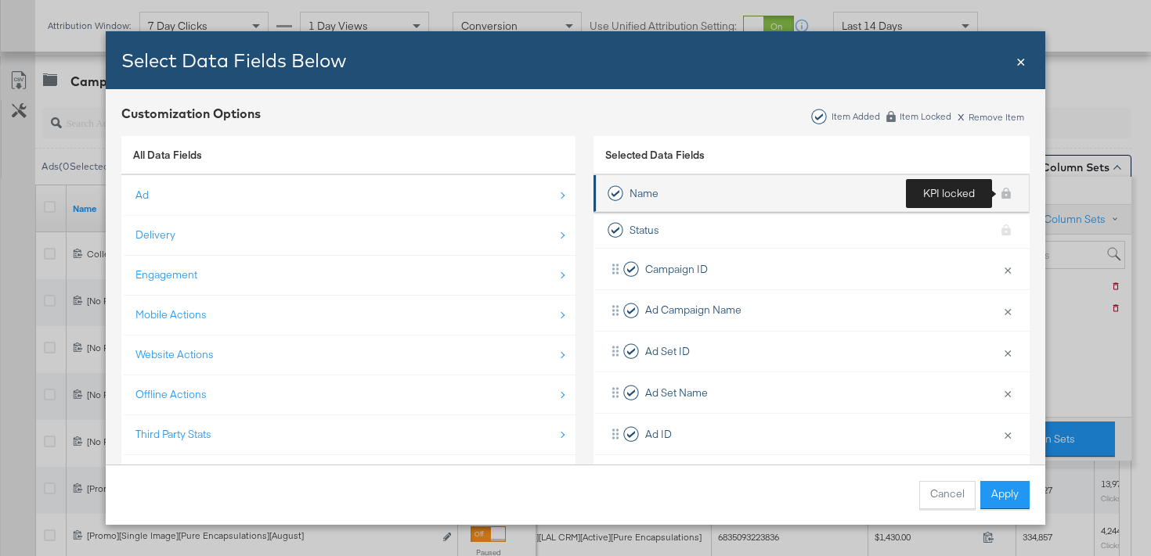
click at [1005, 194] on div "KPI locked" at bounding box center [1005, 193] width 23 height 28
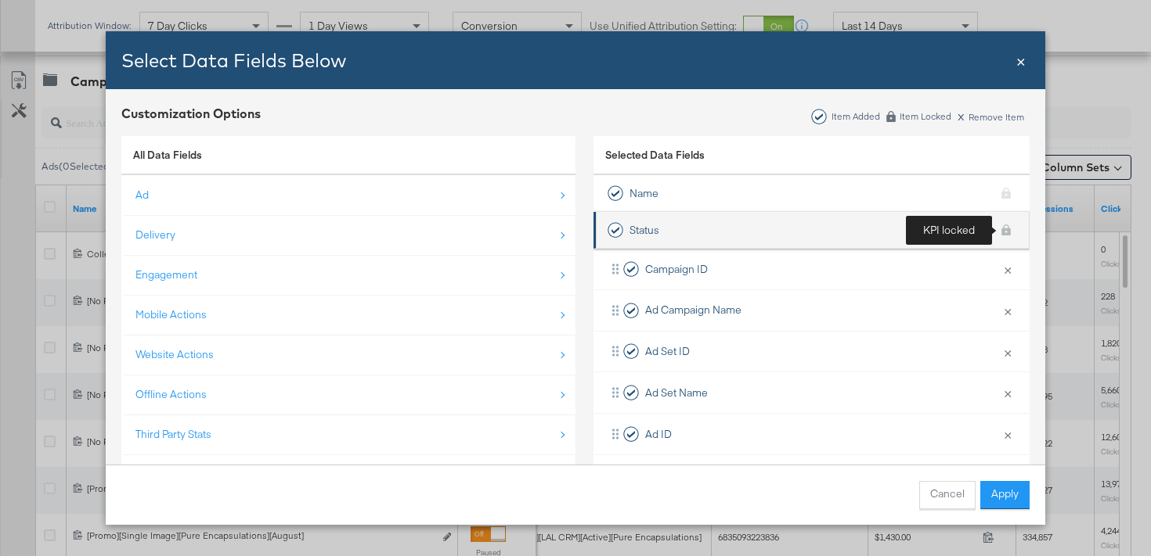
click at [1002, 232] on div "KPI locked" at bounding box center [1005, 230] width 23 height 28
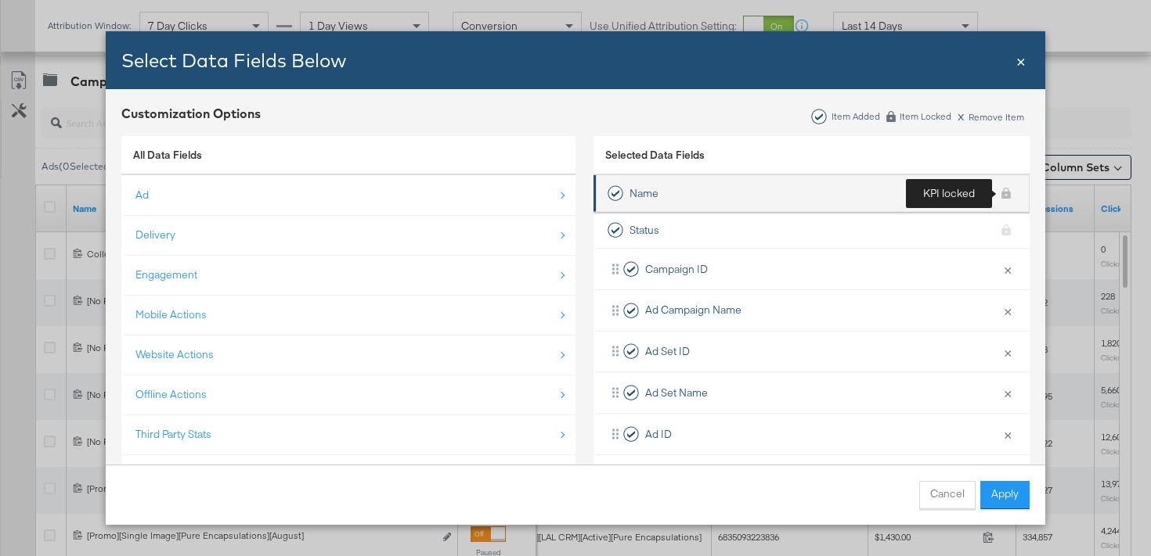
click at [1007, 197] on div "KPI locked" at bounding box center [1005, 193] width 23 height 28
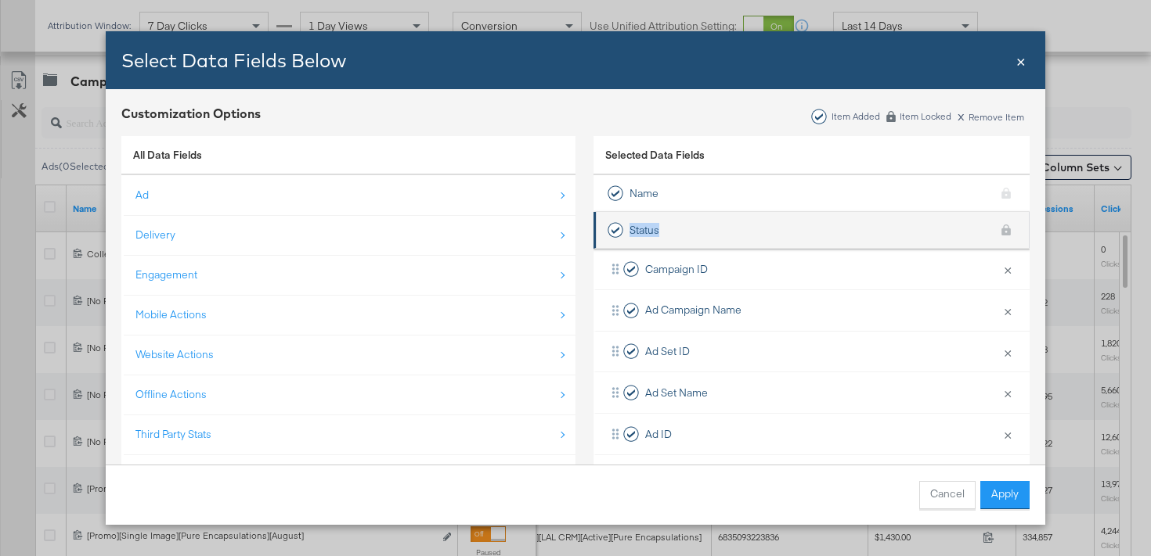
drag, startPoint x: 912, startPoint y: 201, endPoint x: 912, endPoint y: 241, distance: 39.9
click at [912, 241] on ul "Name KPI locked Status KPI locked Campaign ID × Remove from KPIs Ad Campaign Na…" at bounding box center [811, 521] width 436 height 693
click at [905, 241] on li "Status KPI locked" at bounding box center [811, 230] width 436 height 37
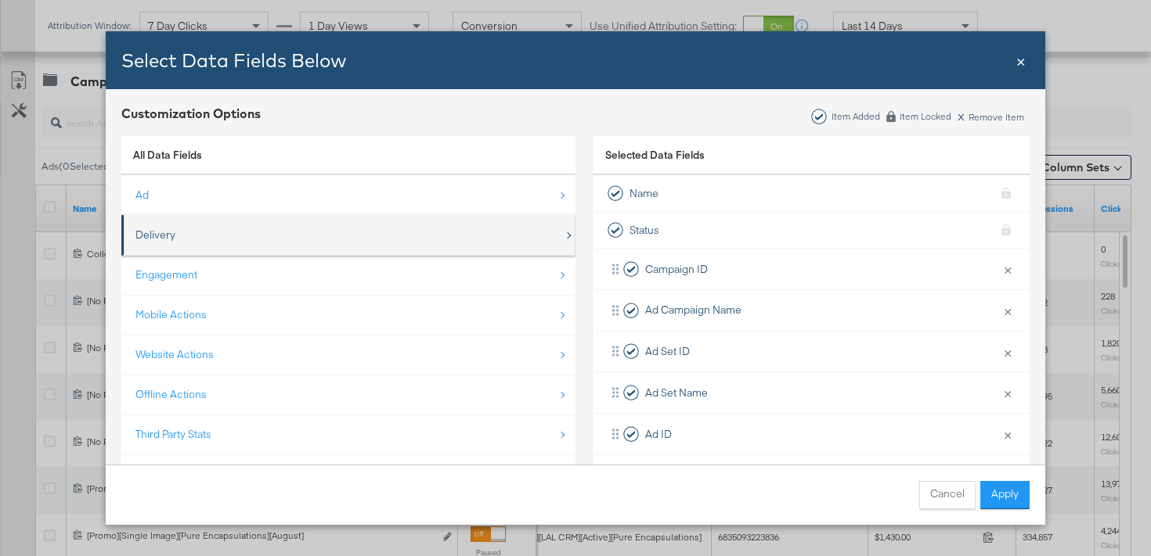
click at [269, 235] on div "Delivery" at bounding box center [349, 235] width 428 height 32
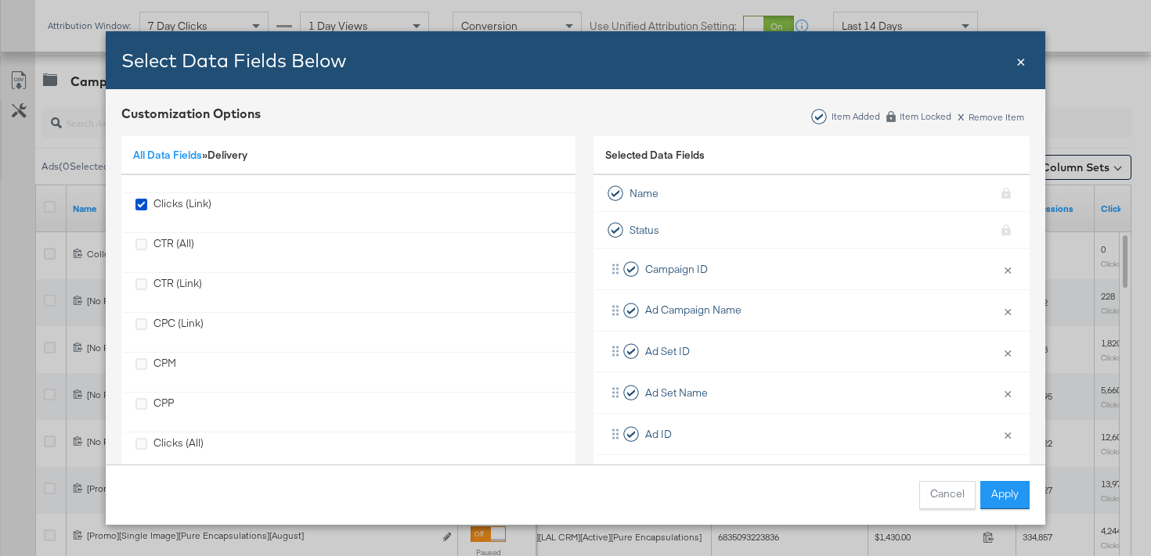
scroll to position [0, 0]
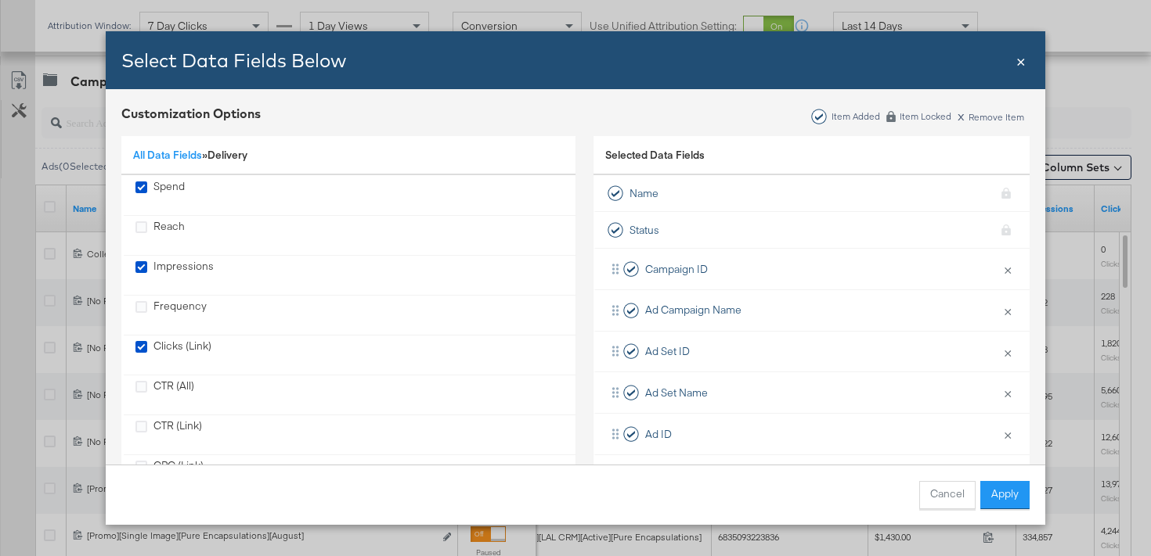
click at [191, 162] on div "All Data Fields » Delivery" at bounding box center [348, 156] width 454 height 40
click at [193, 149] on link "All Data Fields" at bounding box center [167, 155] width 69 height 14
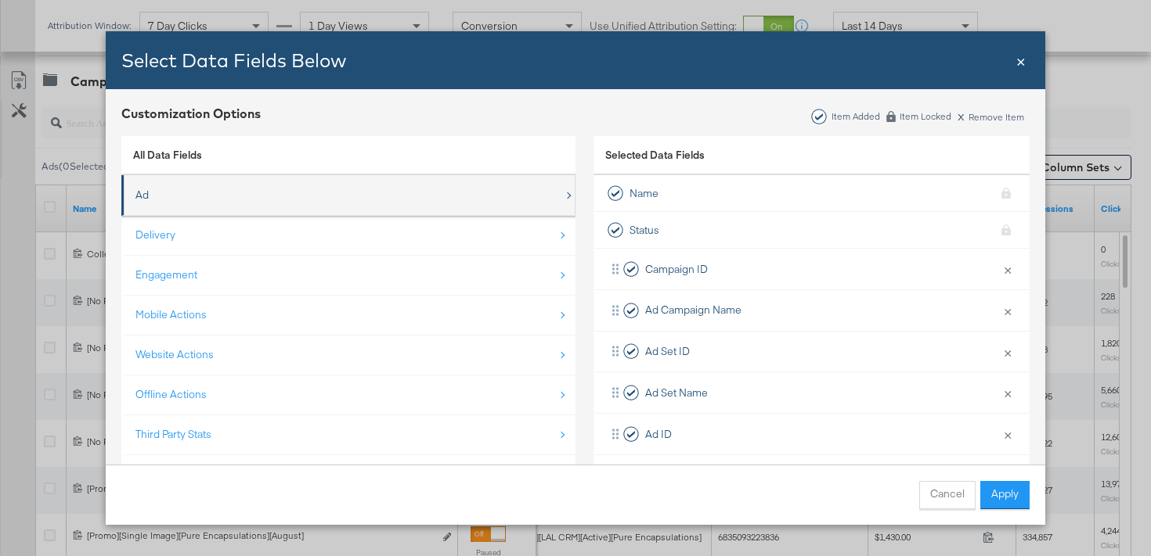
click at [328, 197] on div "Ad" at bounding box center [349, 195] width 428 height 32
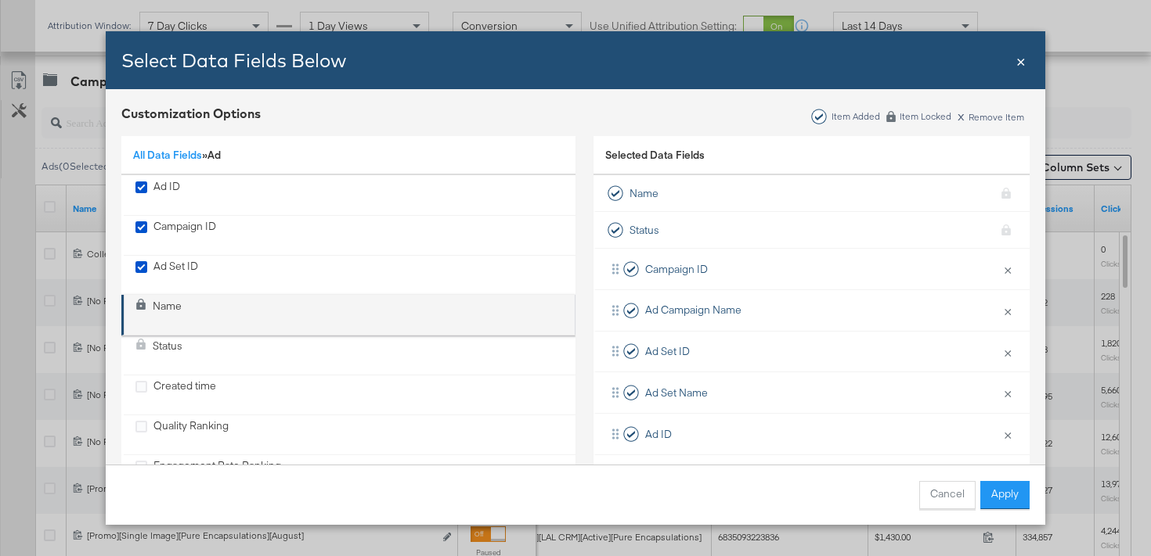
click at [145, 312] on div "Name" at bounding box center [140, 315] width 11 height 32
click at [142, 305] on icon "Name" at bounding box center [140, 304] width 9 height 11
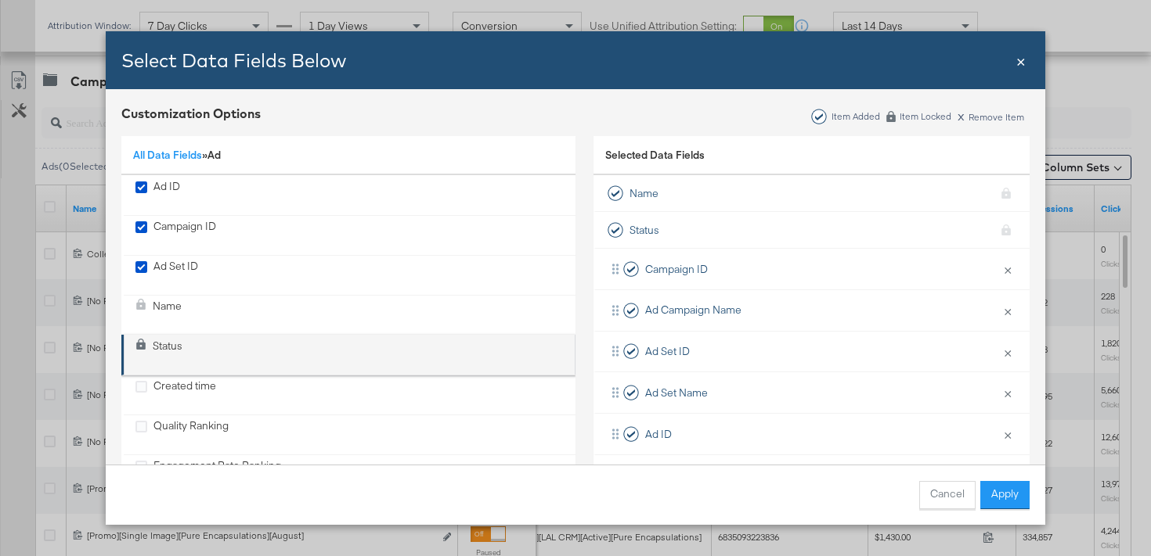
click at [142, 344] on icon "Status" at bounding box center [140, 344] width 9 height 11
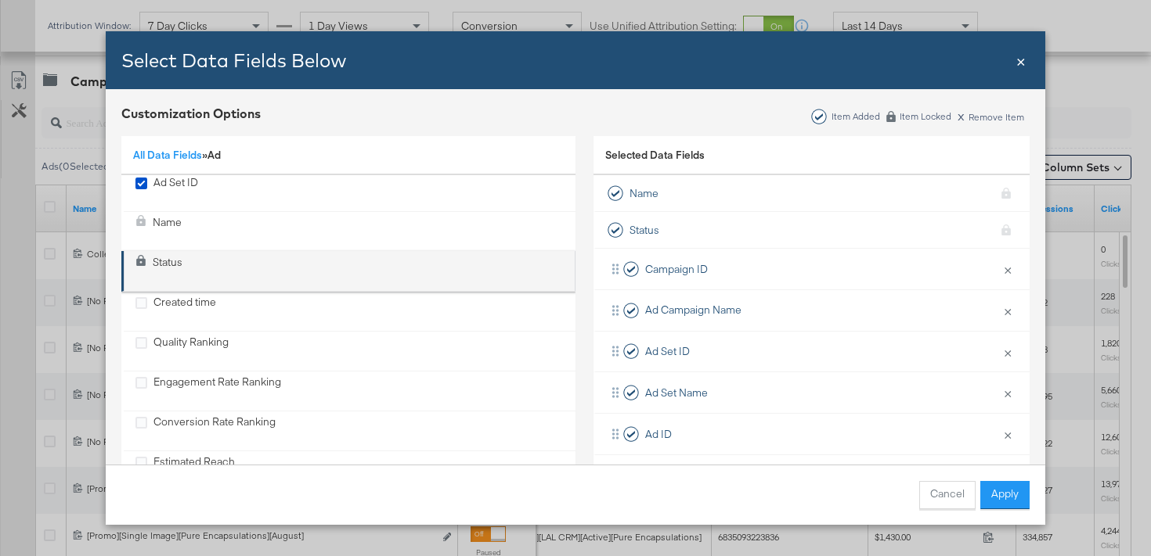
scroll to position [103, 0]
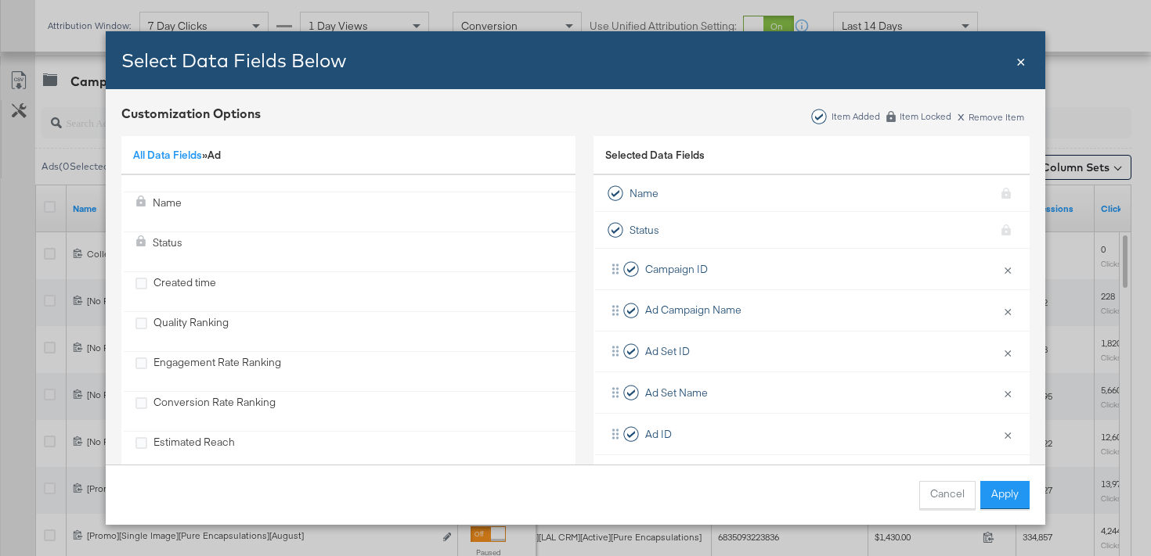
click at [1025, 59] on span "×" at bounding box center [1020, 59] width 9 height 21
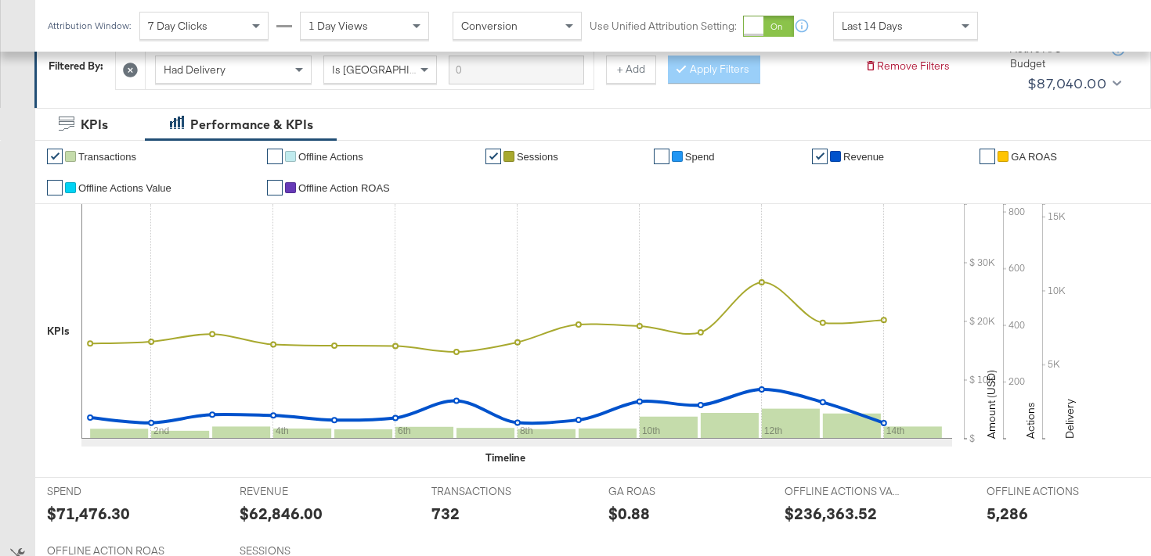
scroll to position [0, 0]
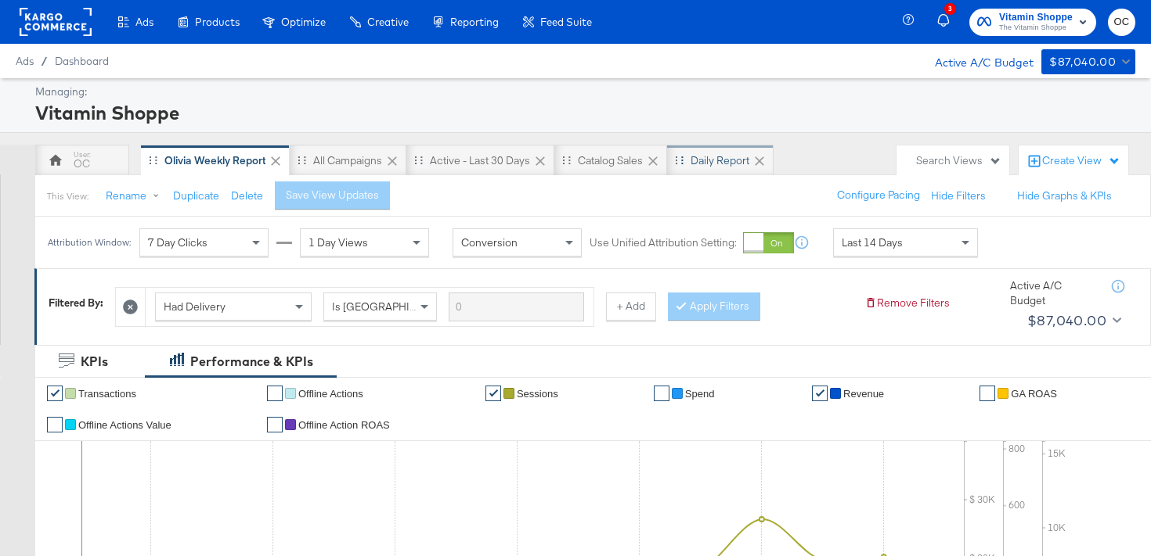
click at [679, 167] on div "Daily Report" at bounding box center [720, 160] width 106 height 31
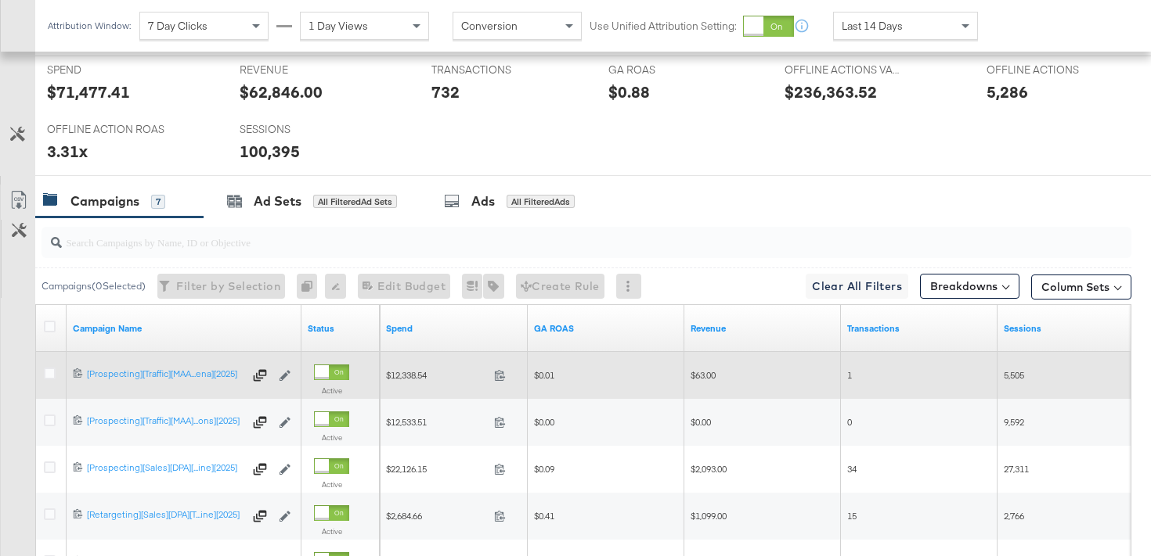
scroll to position [812, 0]
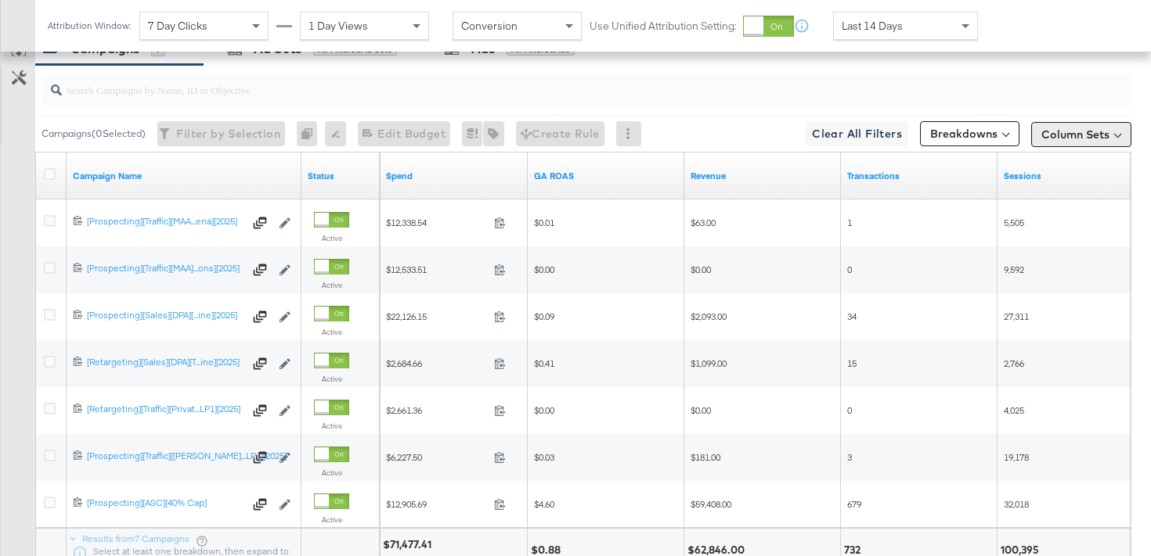
click at [1110, 141] on button "Column Sets" at bounding box center [1081, 134] width 100 height 25
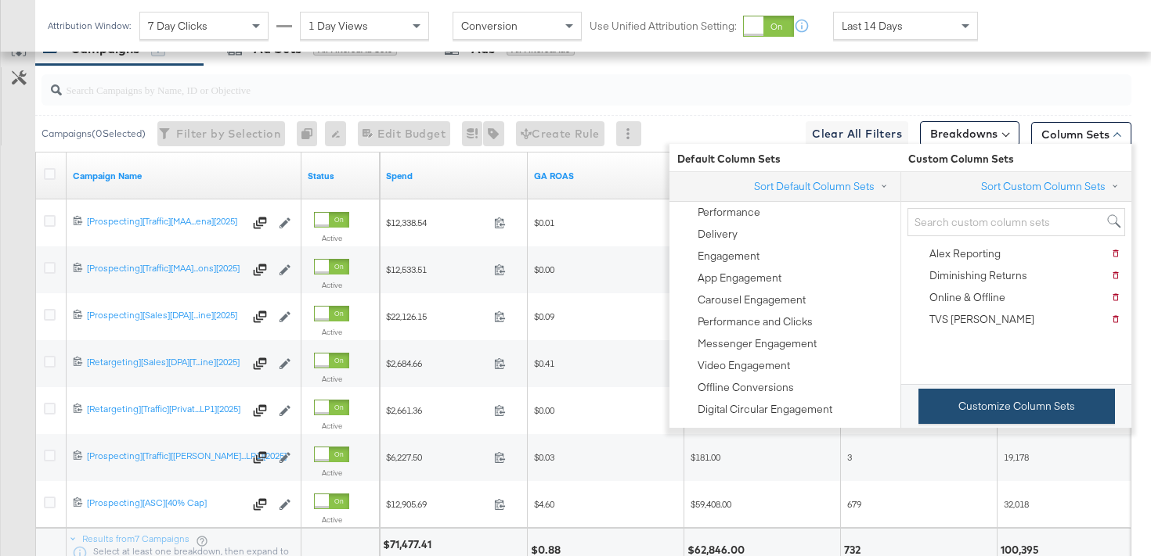
click at [957, 402] on button "Customize Column Sets" at bounding box center [1016, 406] width 196 height 35
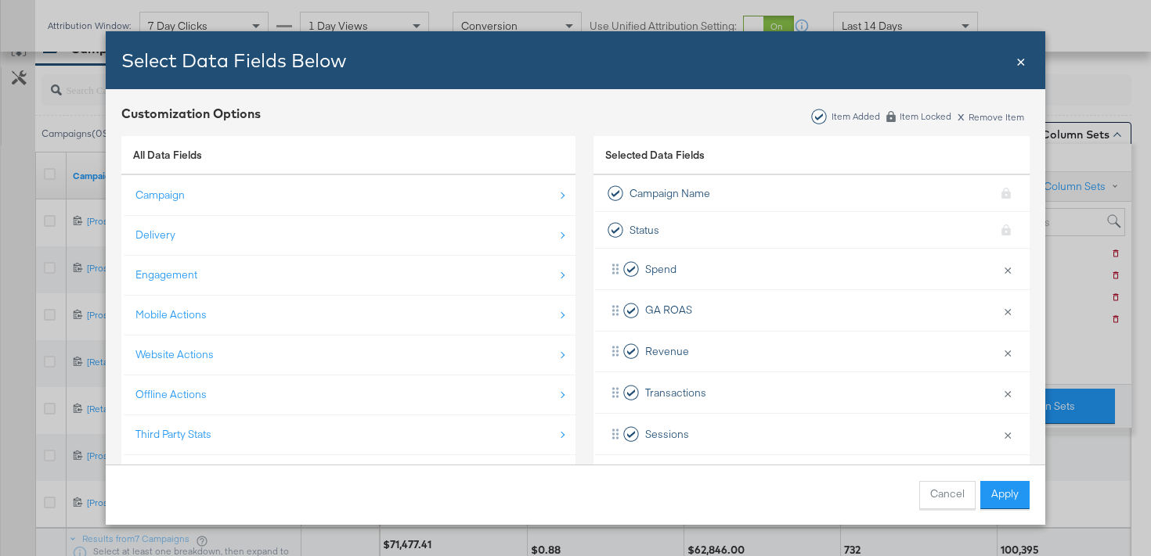
click at [1017, 65] on span "×" at bounding box center [1020, 59] width 9 height 21
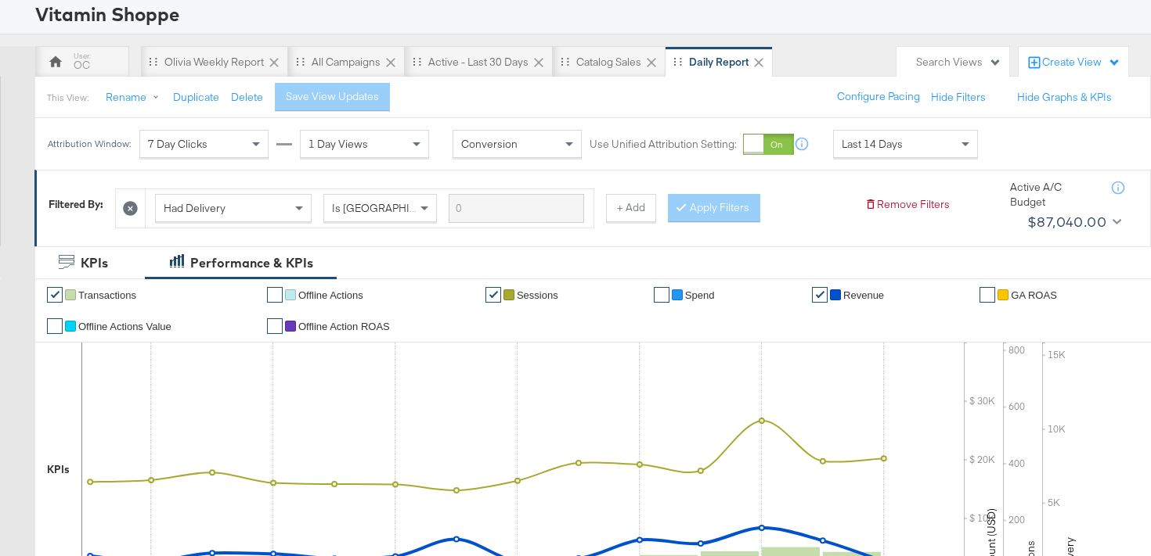
scroll to position [0, 0]
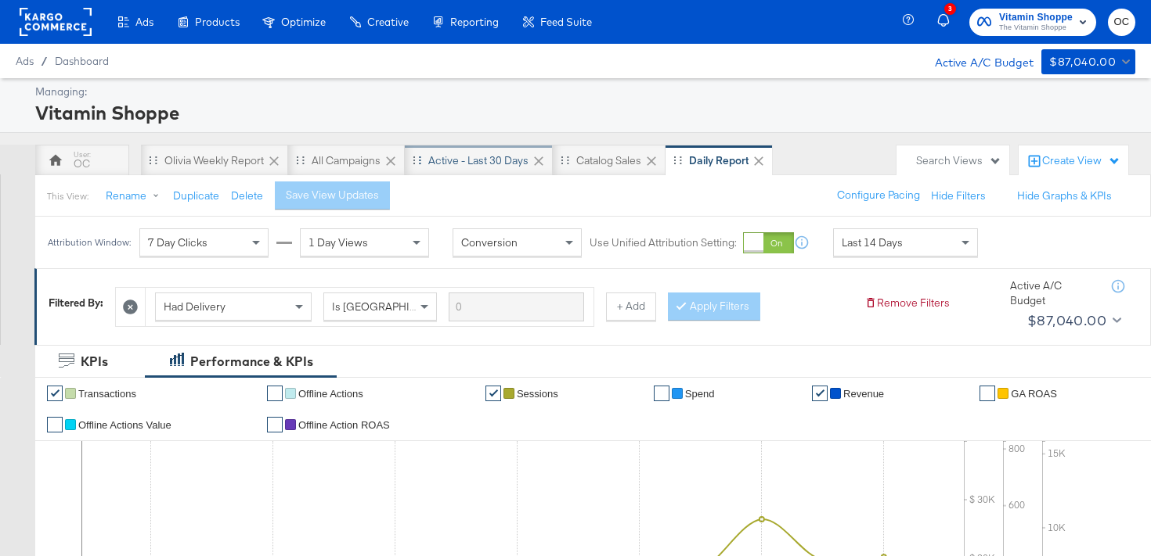
click at [459, 171] on div "Active - Last 30 Days" at bounding box center [479, 160] width 148 height 31
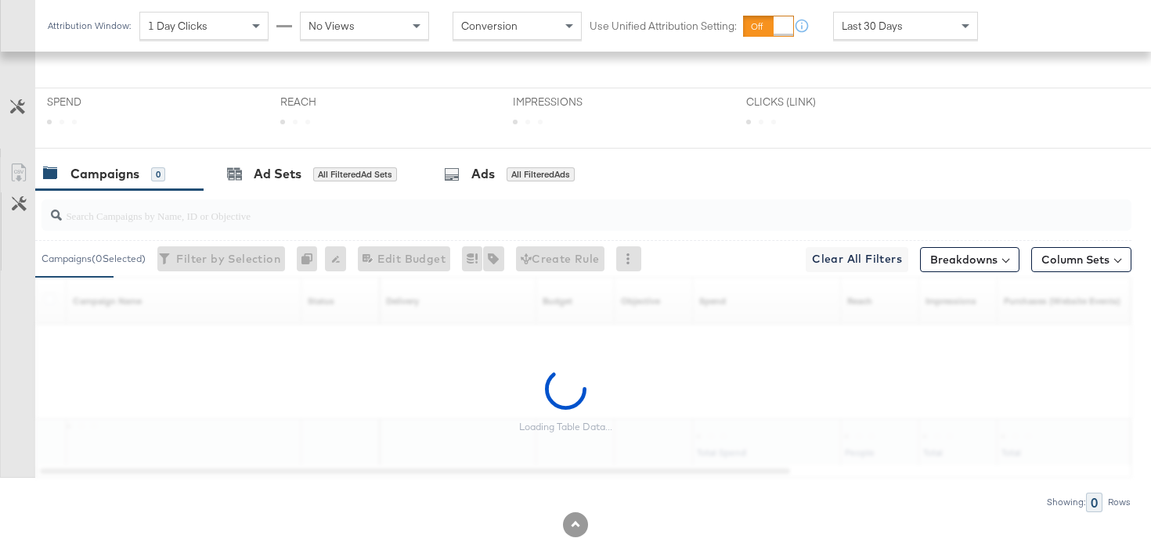
scroll to position [473, 0]
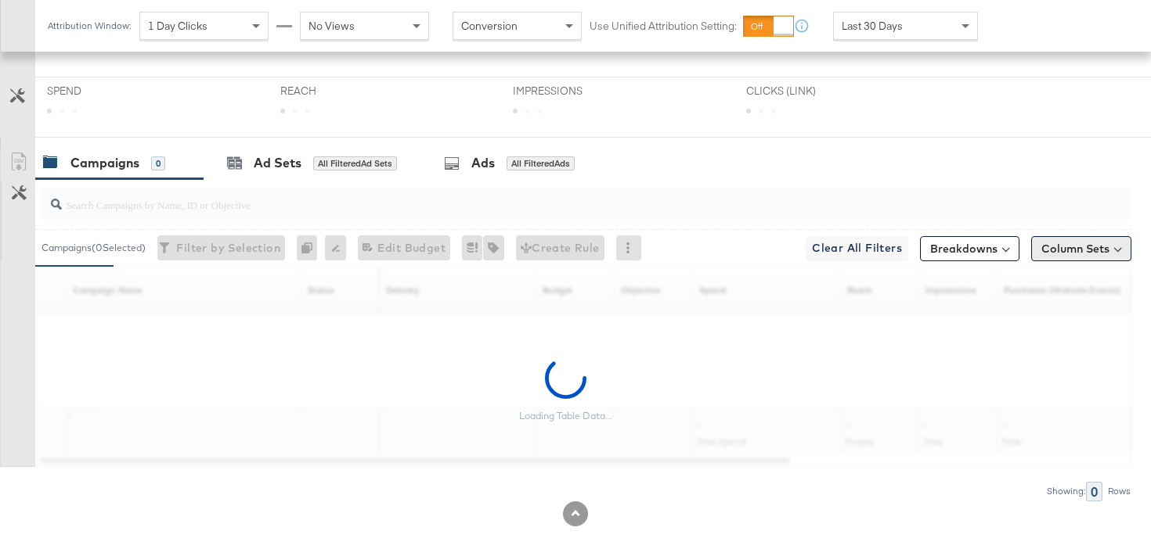
click at [1100, 247] on button "Column Sets" at bounding box center [1081, 248] width 100 height 25
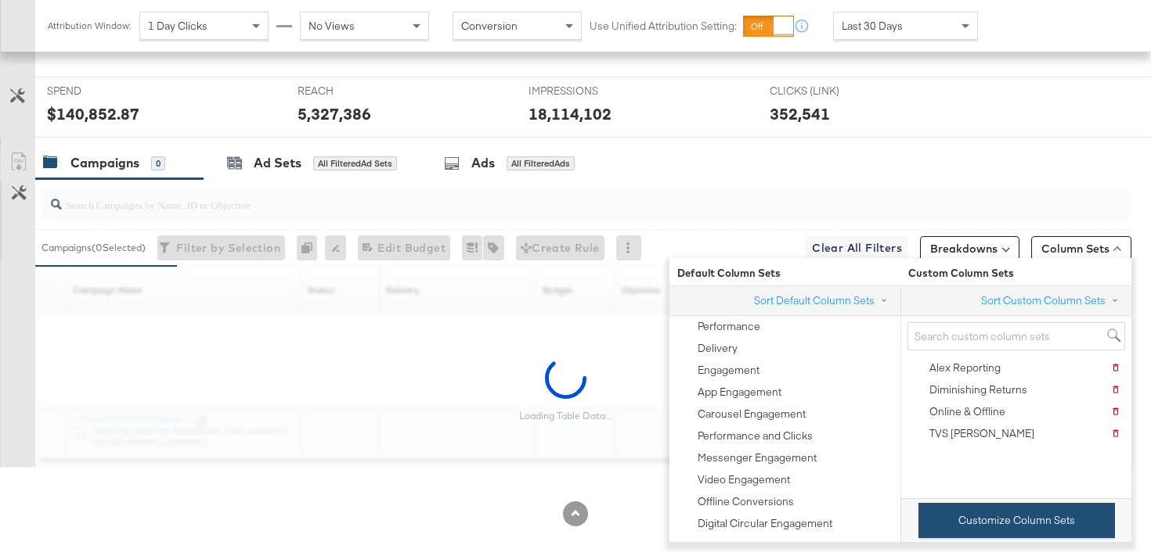
click at [1011, 524] on button "Customize Column Sets" at bounding box center [1016, 520] width 196 height 35
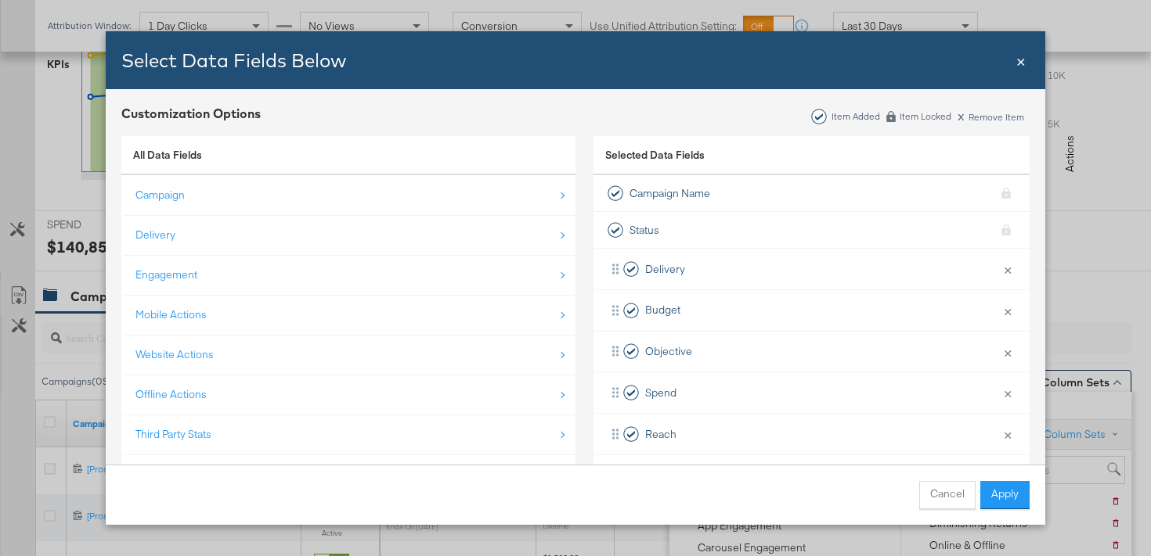
scroll to position [606, 0]
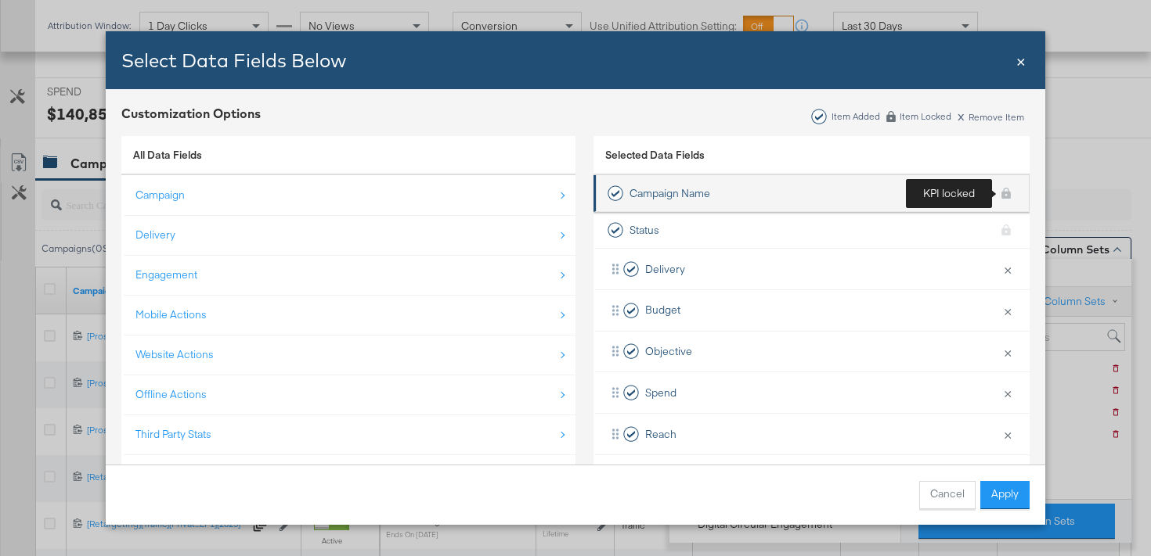
click at [1002, 195] on div "KPI locked" at bounding box center [1005, 193] width 23 height 28
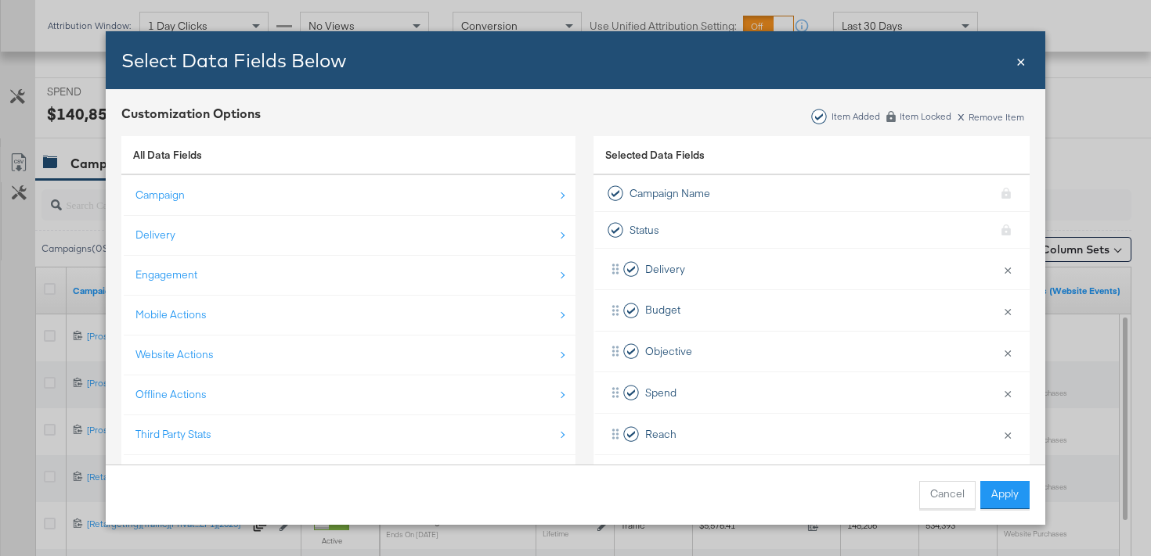
click at [1028, 62] on div "Select Data Fields Below Close ×" at bounding box center [575, 60] width 939 height 58
click at [1021, 62] on span "×" at bounding box center [1020, 59] width 9 height 21
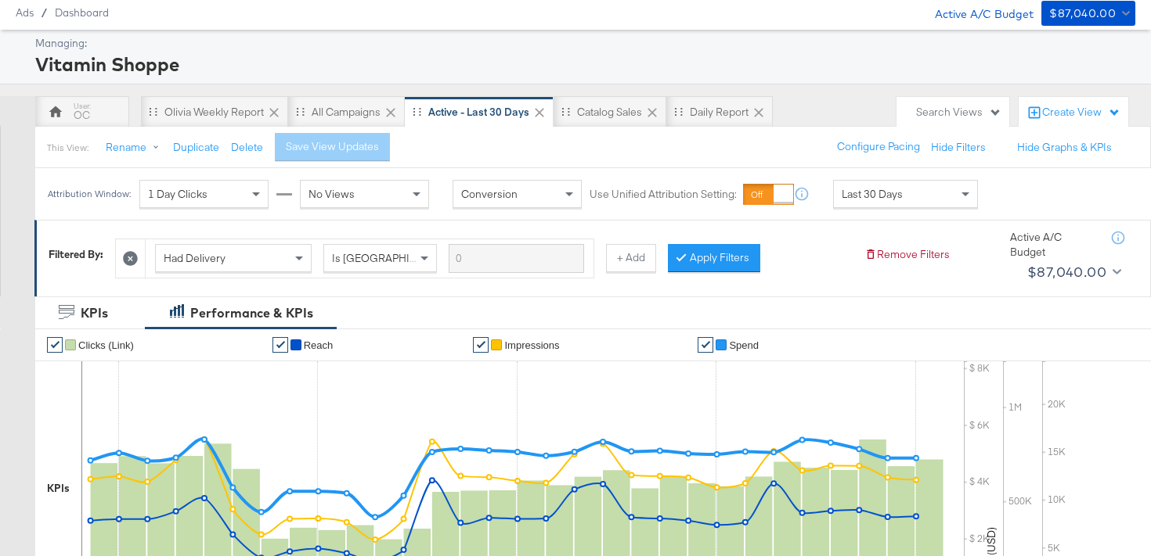
scroll to position [0, 0]
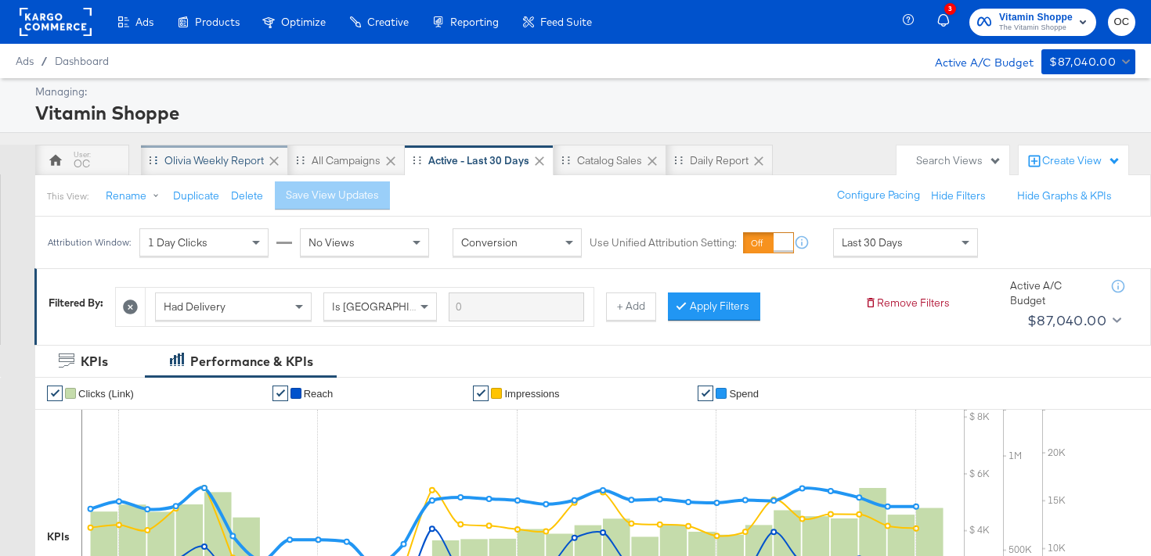
click at [228, 170] on div "Olivia Weekly Report" at bounding box center [214, 160] width 147 height 31
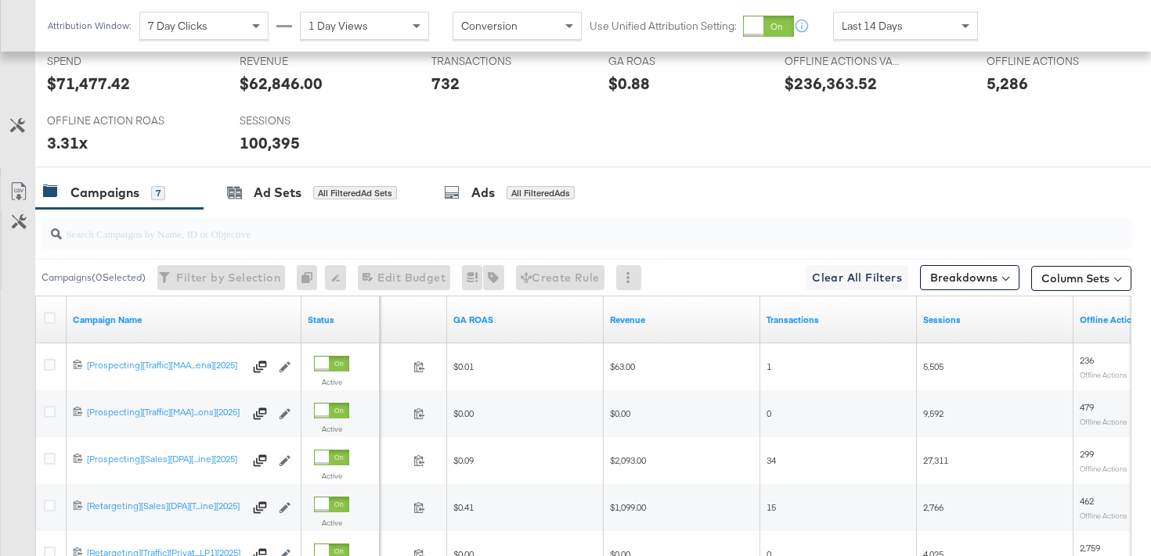
scroll to position [666, 0]
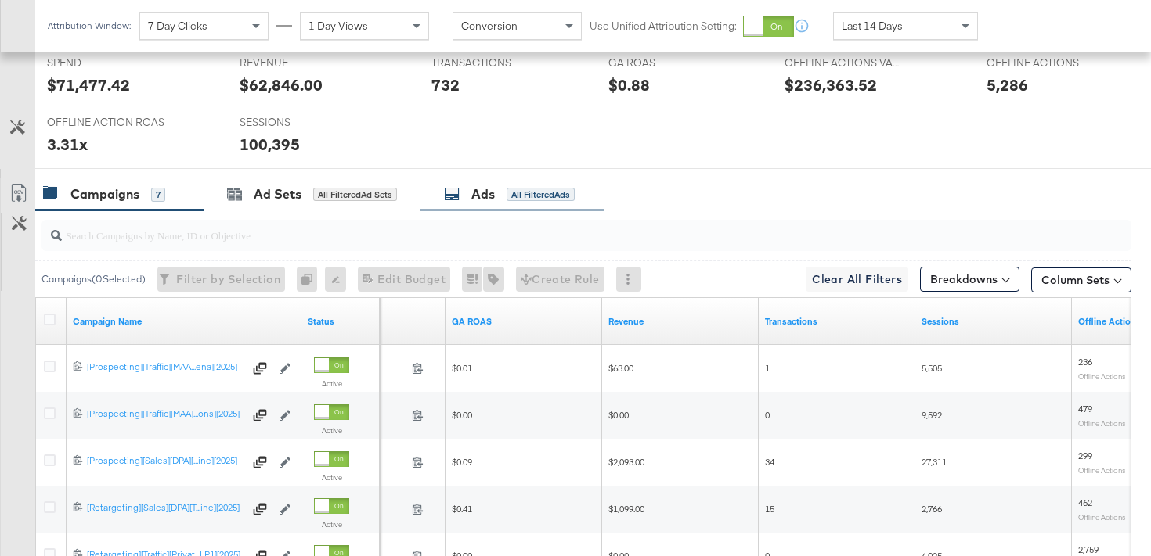
click at [580, 189] on div "Ads All Filtered Ads" at bounding box center [512, 194] width 137 height 18
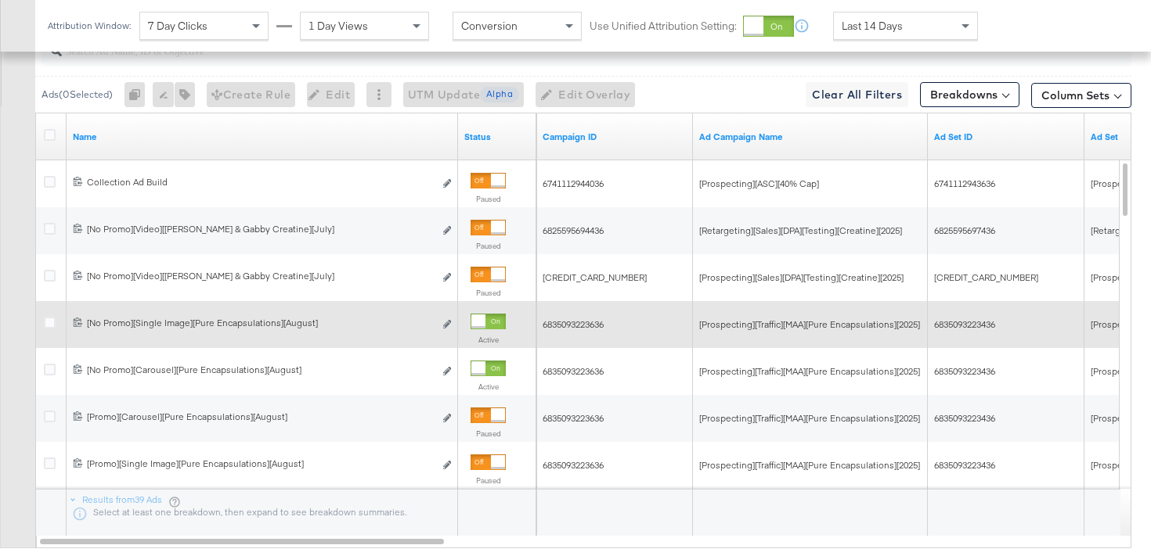
scroll to position [850, 0]
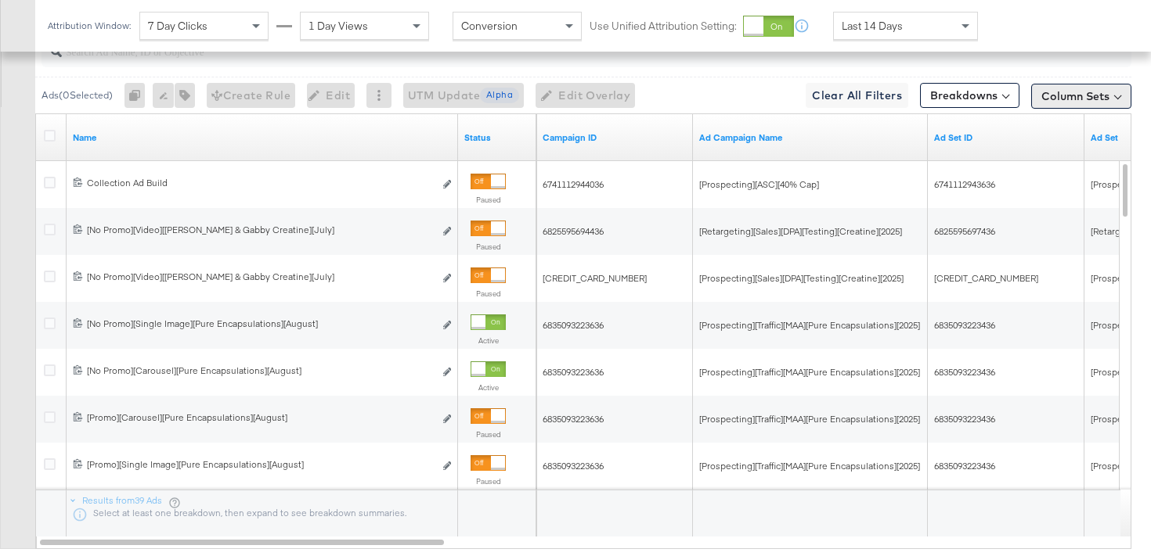
click at [1086, 93] on button "Column Sets" at bounding box center [1081, 96] width 100 height 25
